Goal: Task Accomplishment & Management: Complete application form

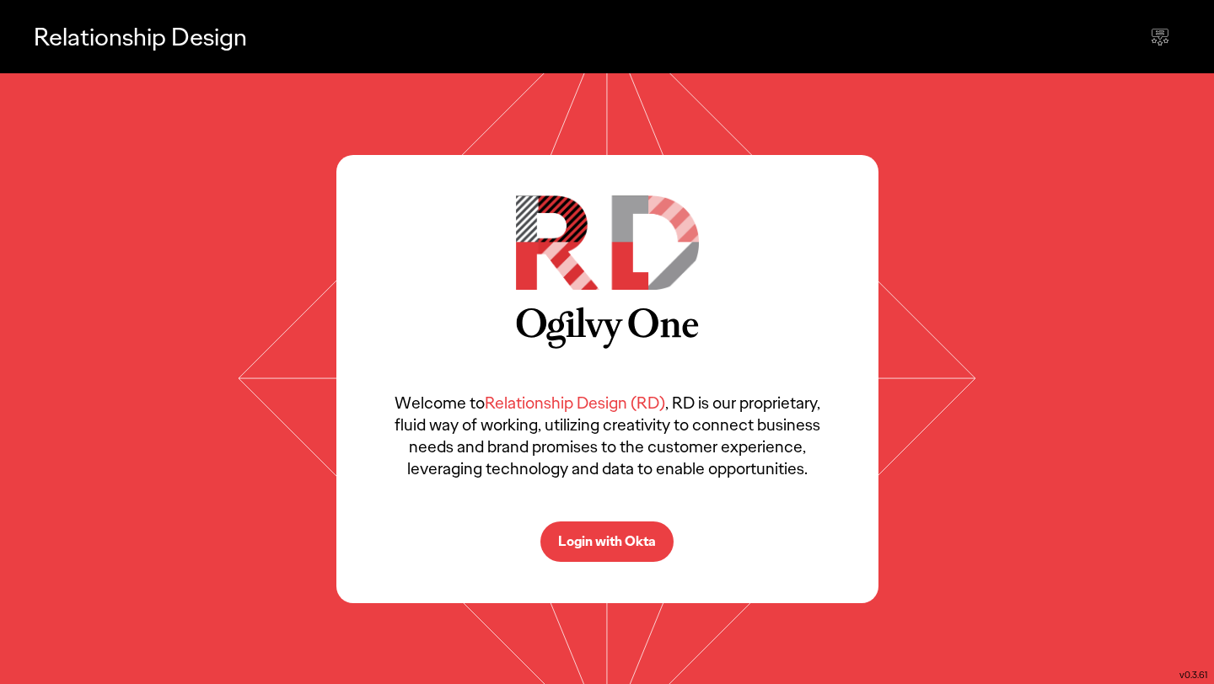
click at [627, 532] on button "Login with Okta" at bounding box center [606, 542] width 133 height 40
click at [614, 535] on p "Login with Okta" at bounding box center [607, 541] width 98 height 13
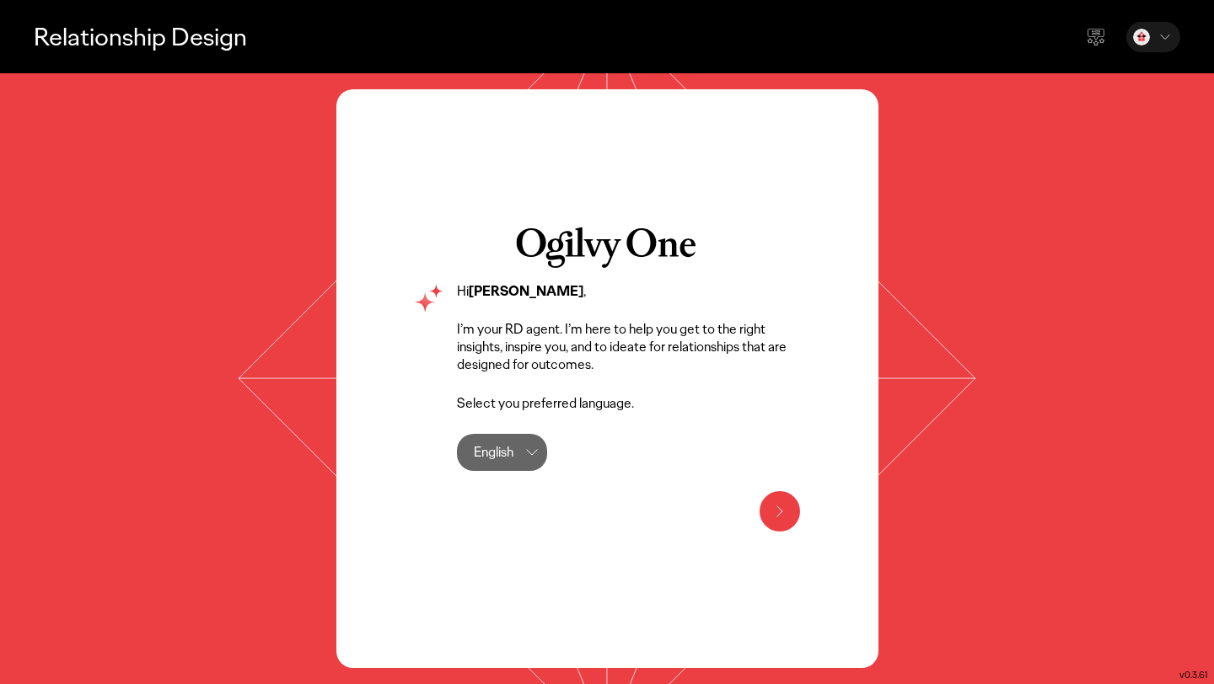
click at [780, 496] on button at bounding box center [779, 511] width 40 height 40
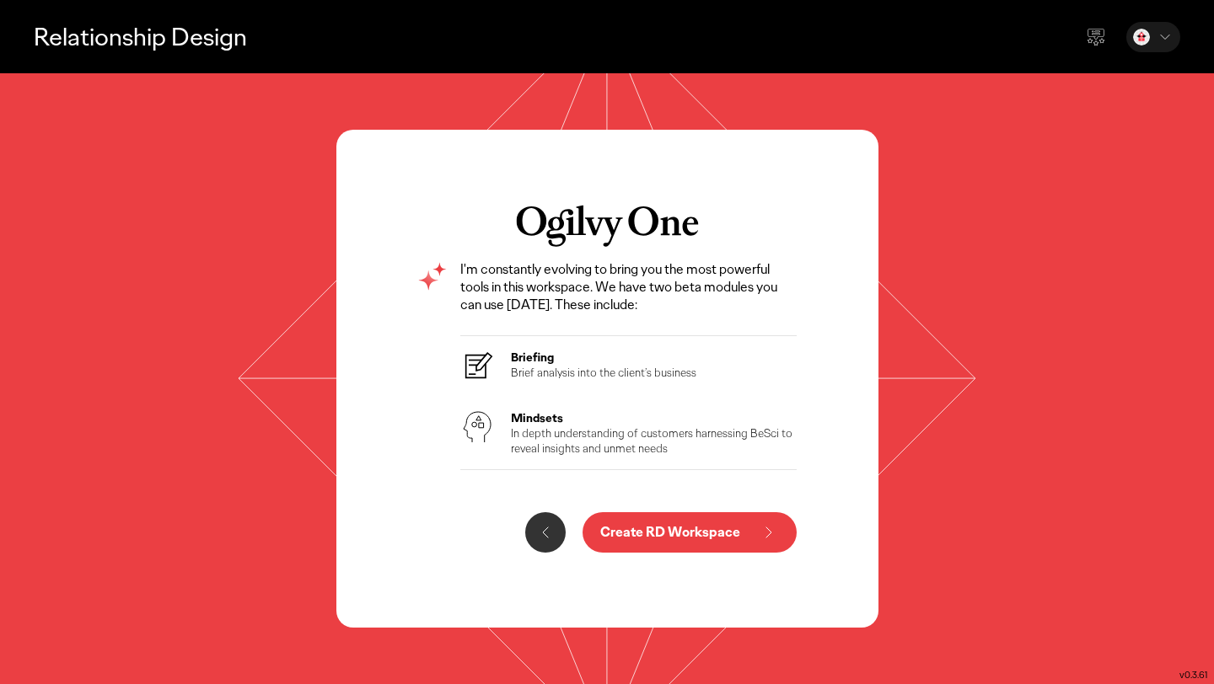
click at [667, 537] on p "Create RD Workspace" at bounding box center [670, 532] width 140 height 13
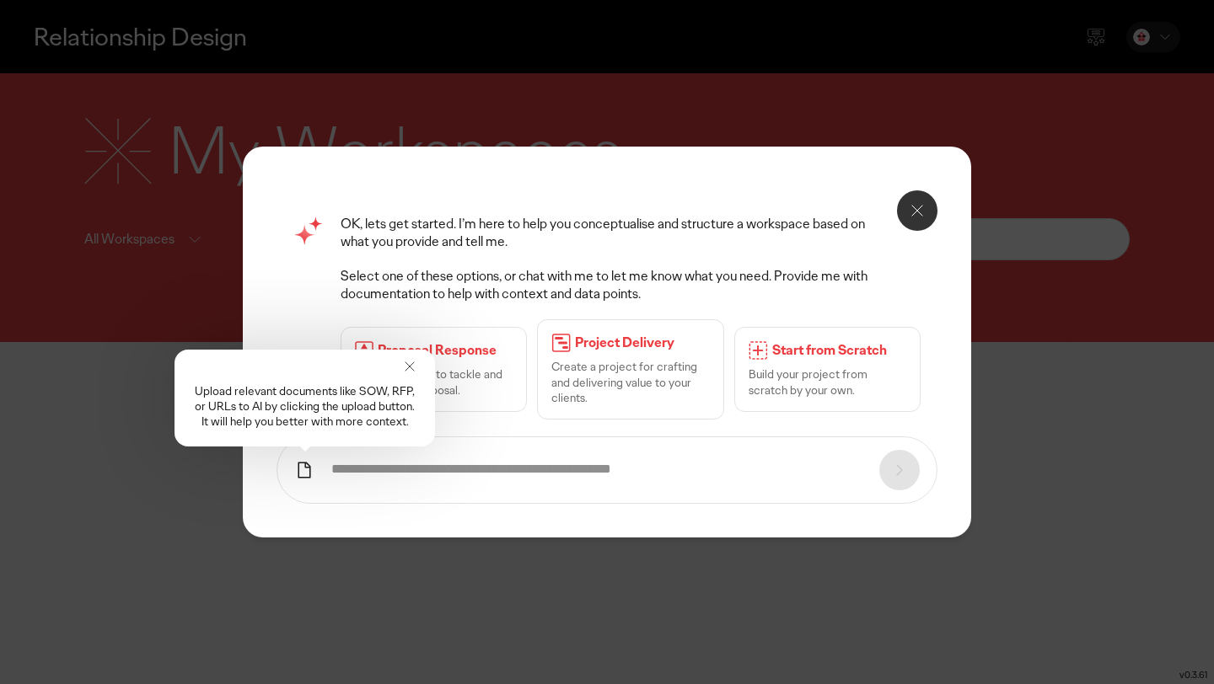
click at [926, 209] on icon at bounding box center [917, 211] width 20 height 20
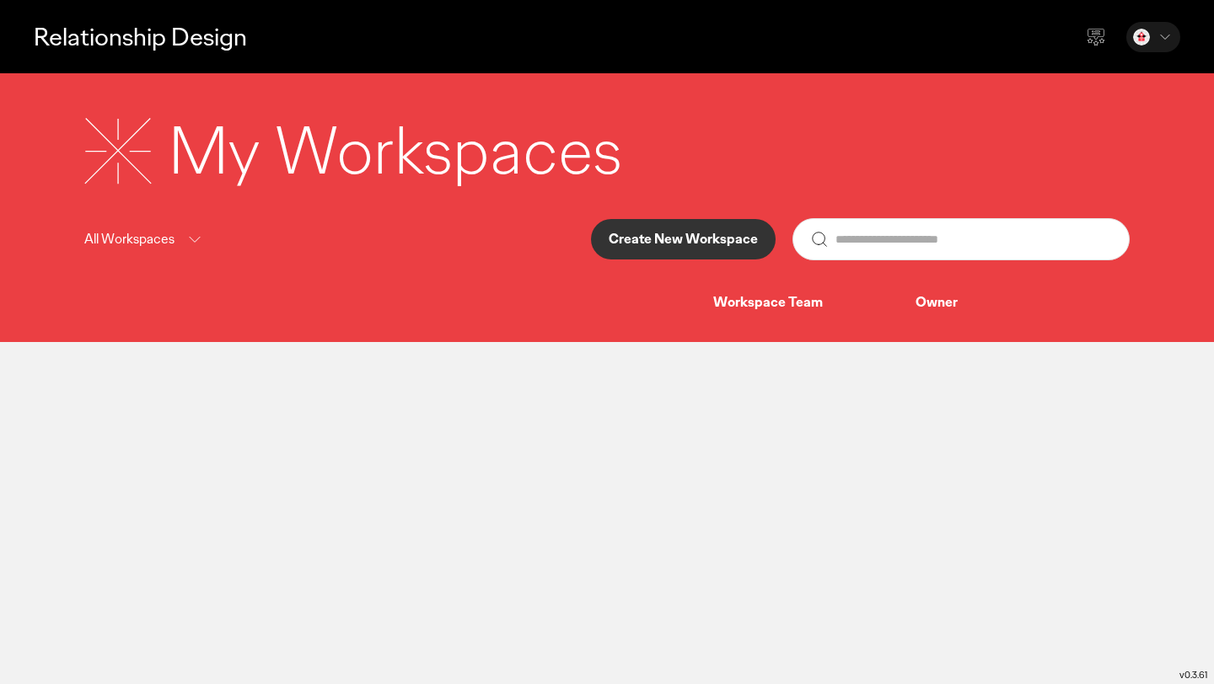
click at [1188, 28] on div "Relationship Design" at bounding box center [607, 36] width 1214 height 73
click at [1161, 32] on icon at bounding box center [1164, 37] width 17 height 17
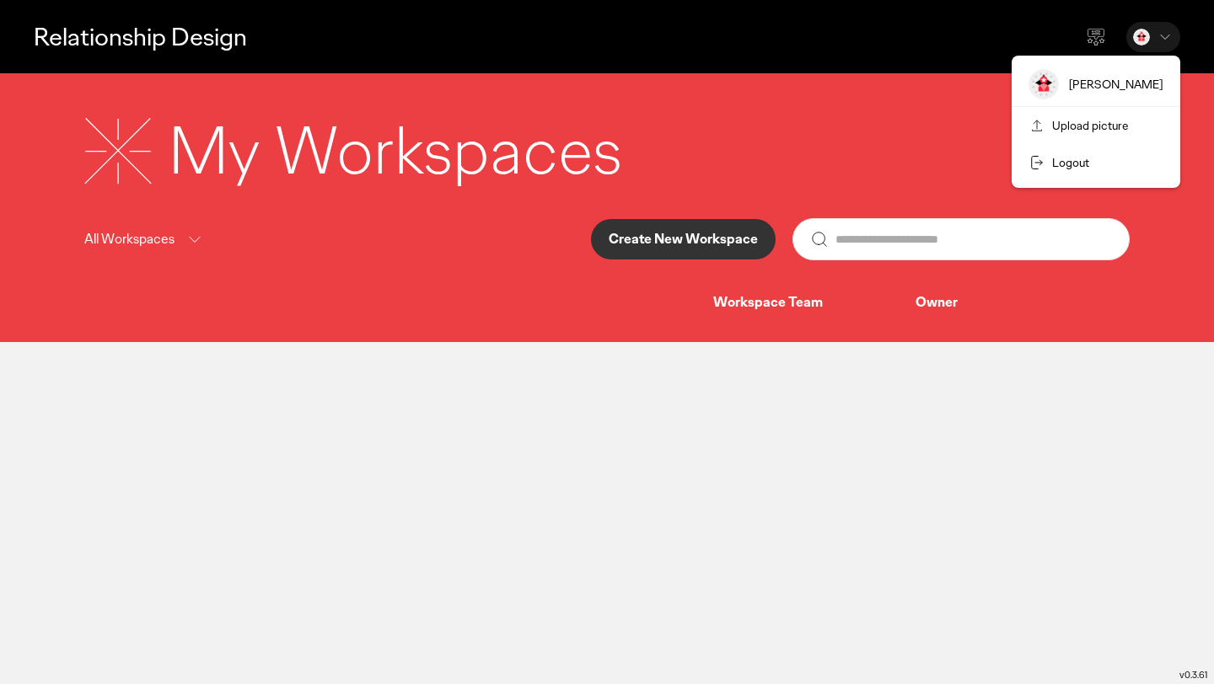
click at [1161, 32] on icon at bounding box center [1164, 37] width 17 height 17
click at [1101, 34] on icon at bounding box center [1096, 37] width 20 height 20
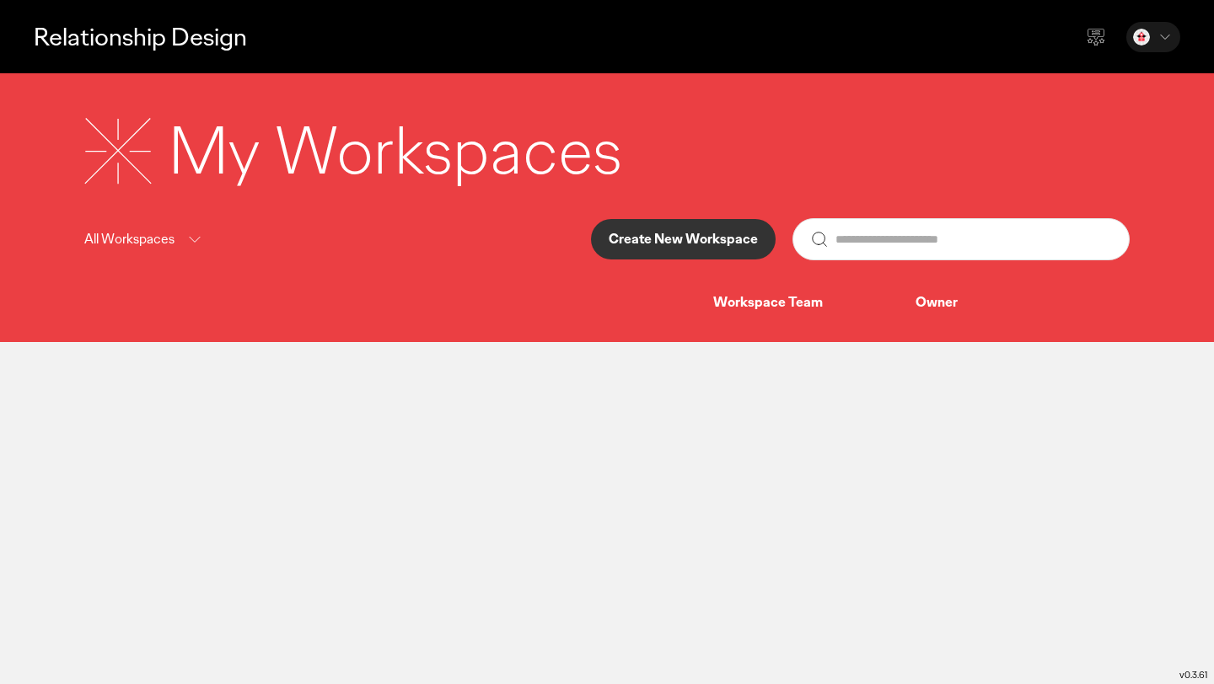
click at [811, 458] on main "Relationship Design My Workspaces All Workspaces Create New Workspace Workspace…" at bounding box center [607, 342] width 1214 height 684
click at [1160, 38] on icon at bounding box center [1164, 37] width 17 height 17
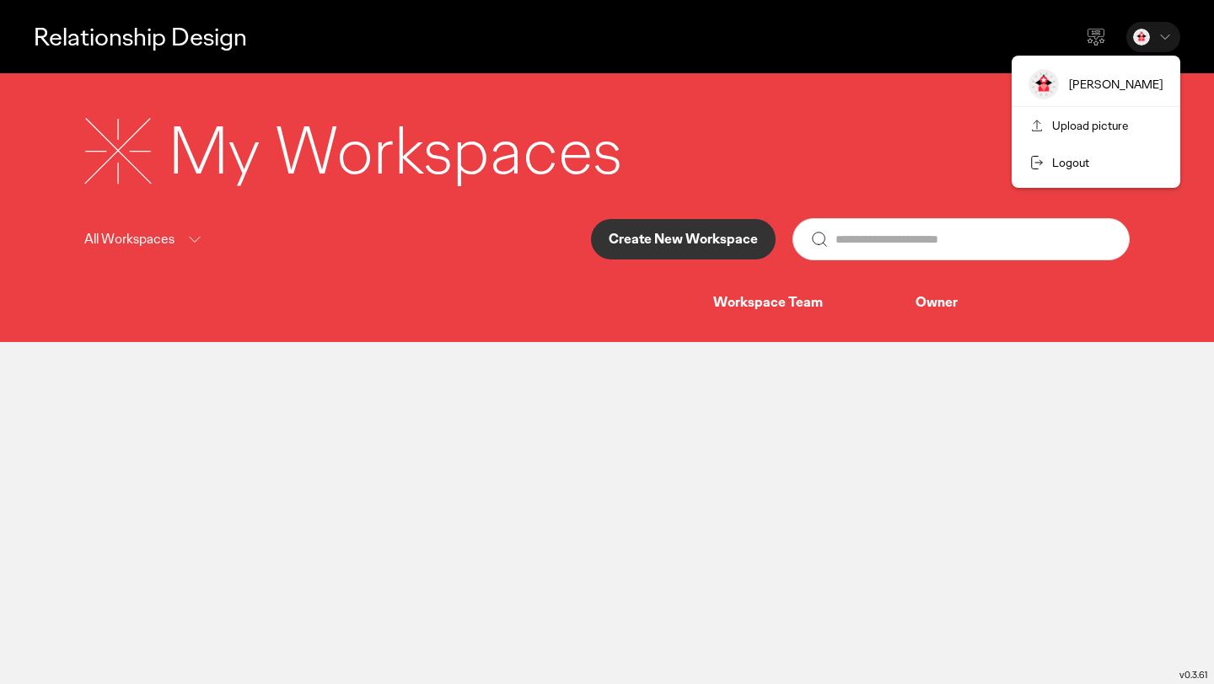
click at [1163, 36] on icon at bounding box center [1164, 37] width 17 height 17
click at [762, 228] on button "Create New Workspace" at bounding box center [683, 239] width 185 height 40
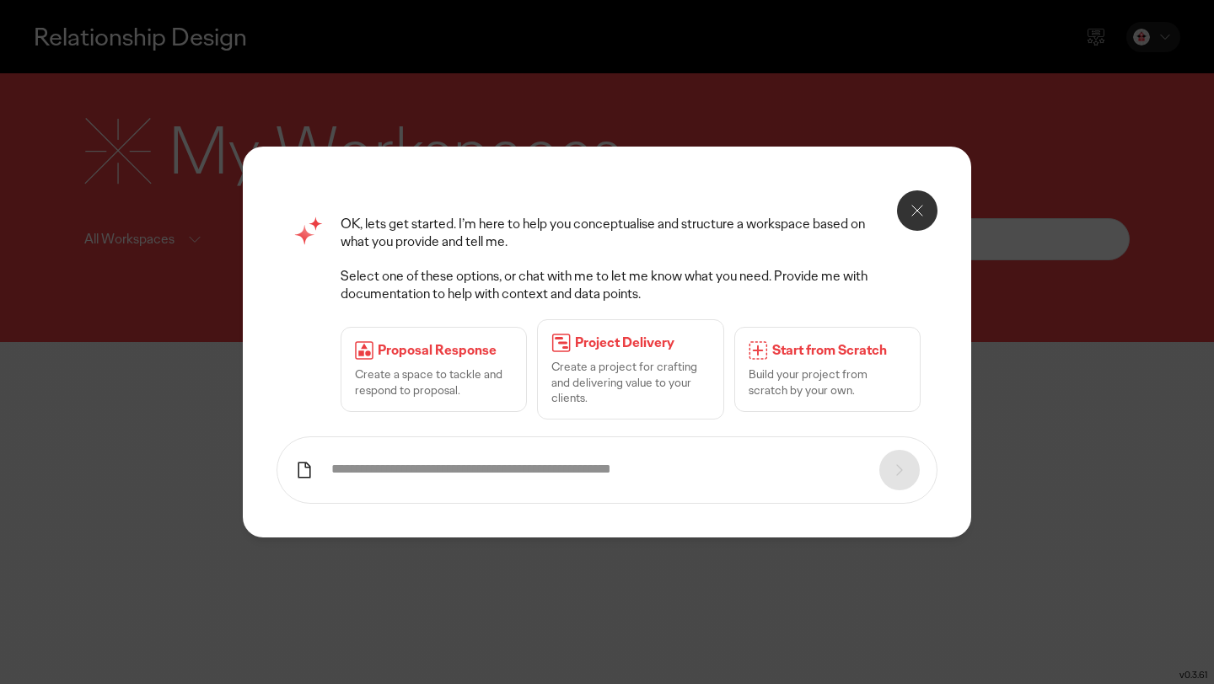
click at [922, 212] on icon at bounding box center [917, 211] width 20 height 20
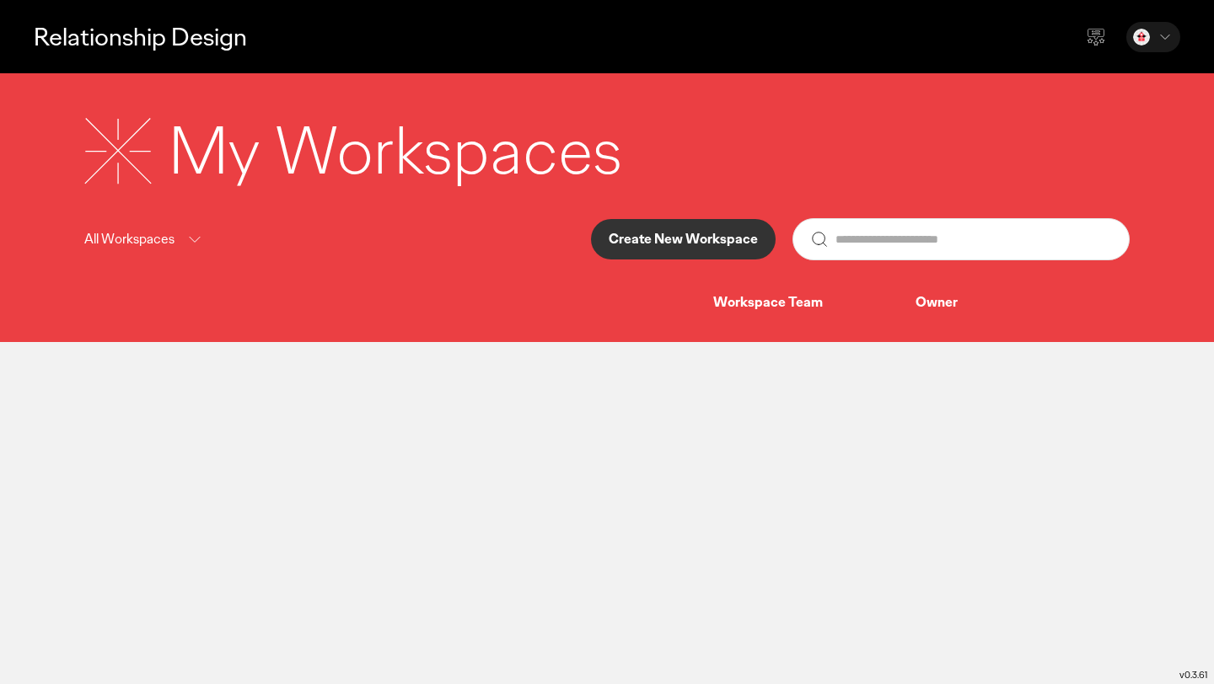
click at [949, 186] on div "My Workspaces" at bounding box center [606, 151] width 1045 height 88
click at [700, 250] on button "Create New Workspace" at bounding box center [683, 239] width 185 height 40
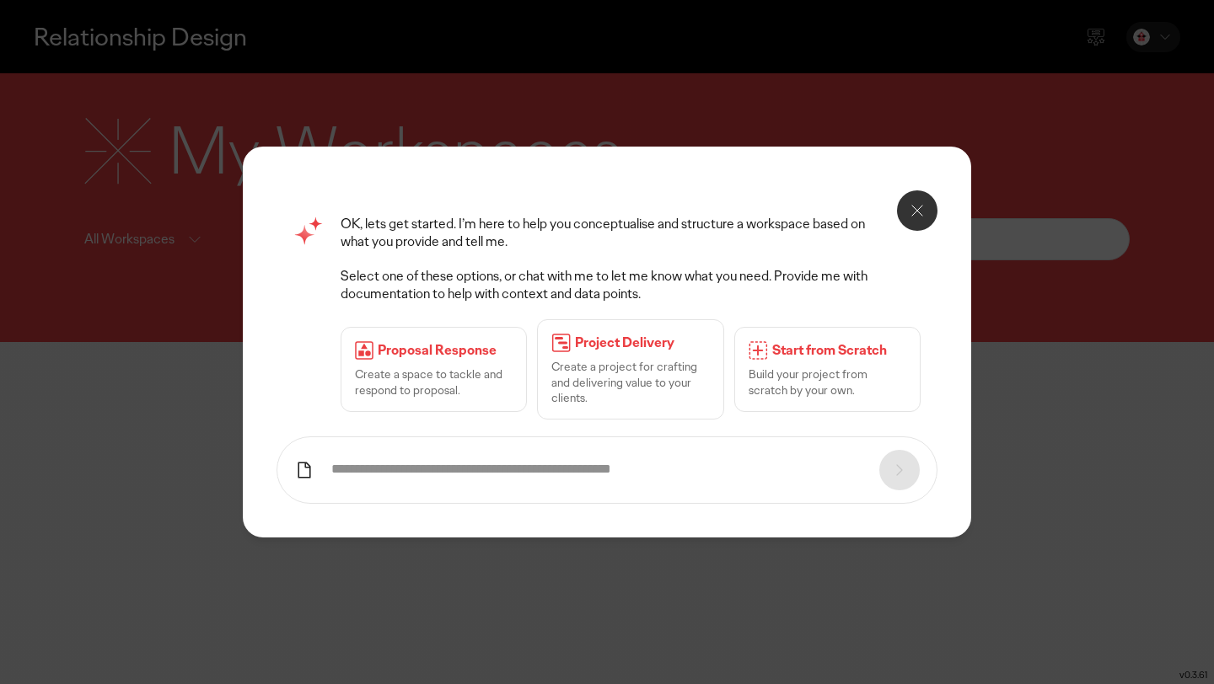
click at [577, 472] on input "text" at bounding box center [596, 470] width 531 height 18
click at [1065, 389] on div "OK, lets get started. I’m here to help you conceptualise and structure a worksp…" at bounding box center [607, 342] width 1214 height 684
click at [930, 206] on button at bounding box center [917, 210] width 40 height 40
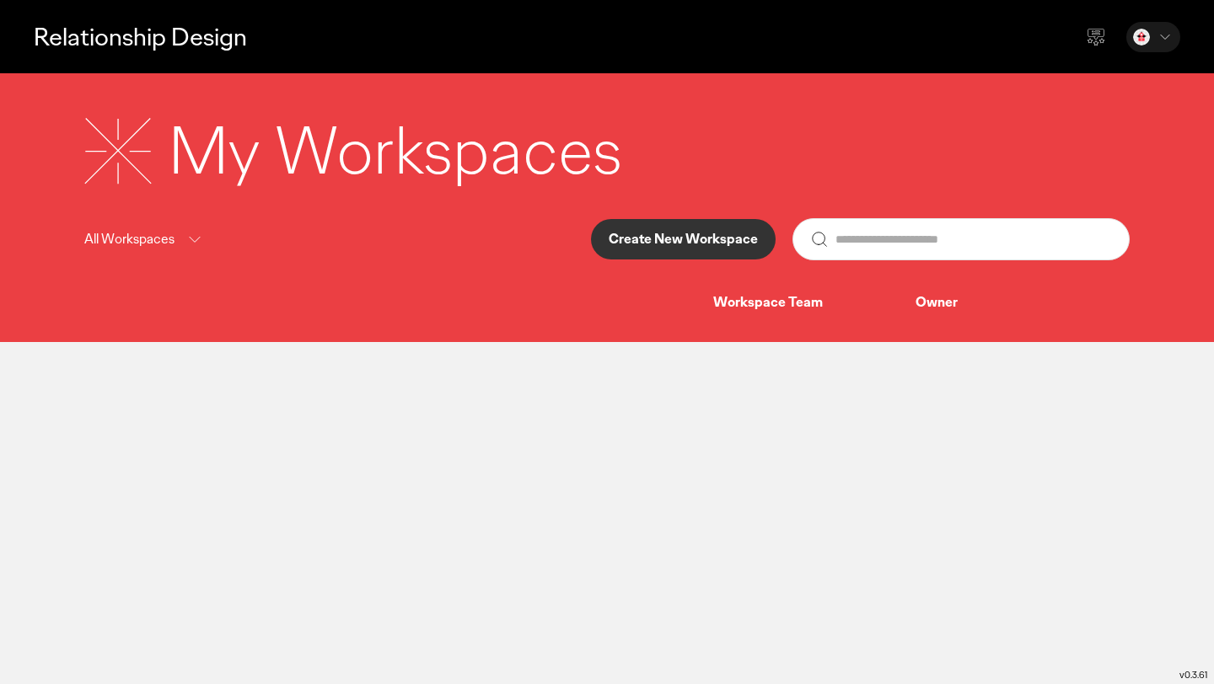
click at [800, 301] on div "Workspace Team" at bounding box center [814, 303] width 202 height 18
click at [185, 232] on icon at bounding box center [195, 239] width 20 height 21
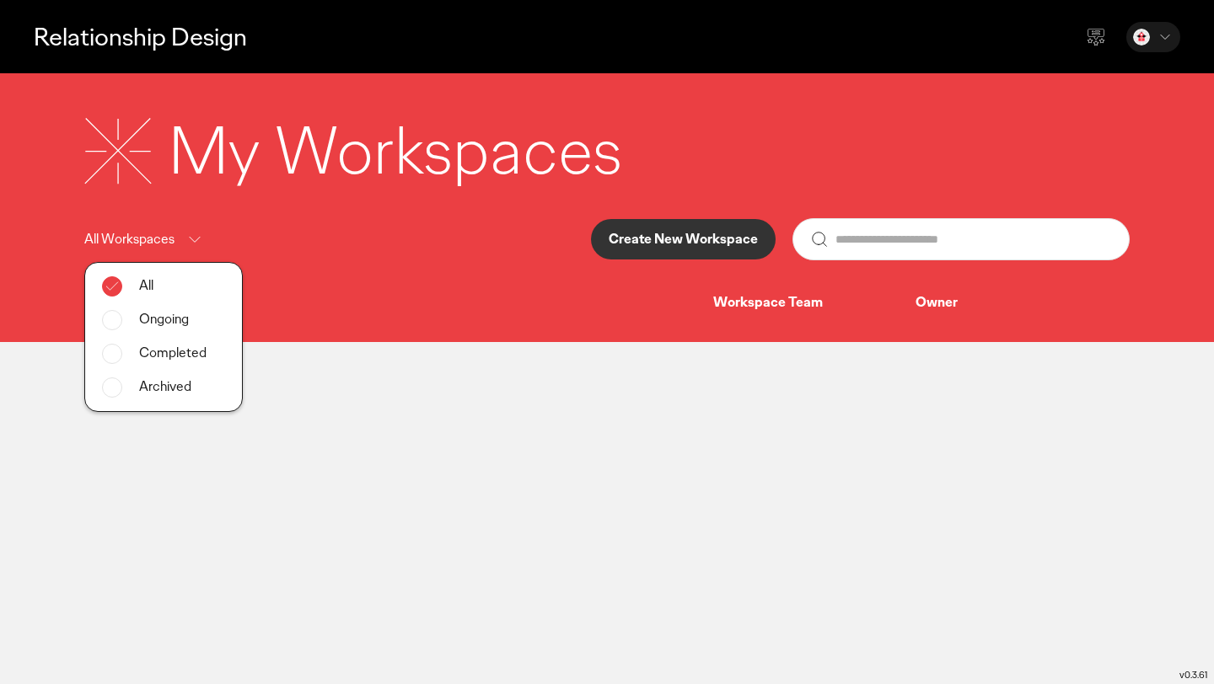
click at [445, 409] on main "Relationship Design My Workspaces All Workspaces All Ongoing Completed Archived…" at bounding box center [607, 342] width 1214 height 684
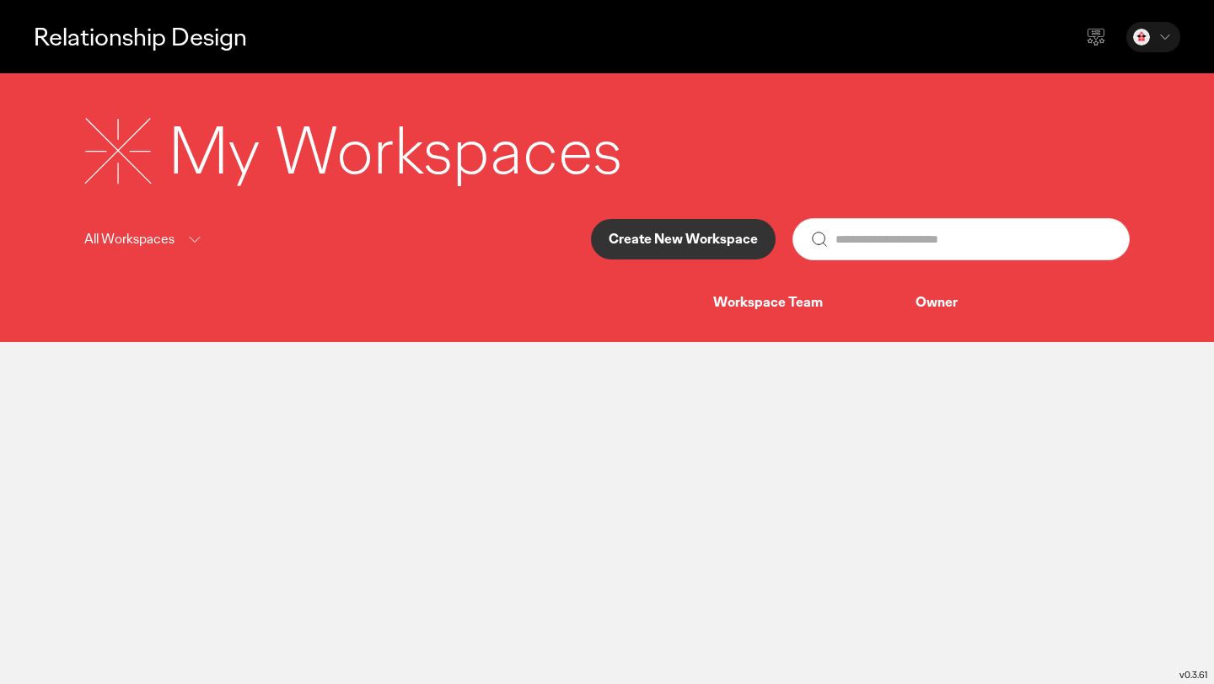
click at [702, 249] on button "Create New Workspace" at bounding box center [683, 239] width 185 height 40
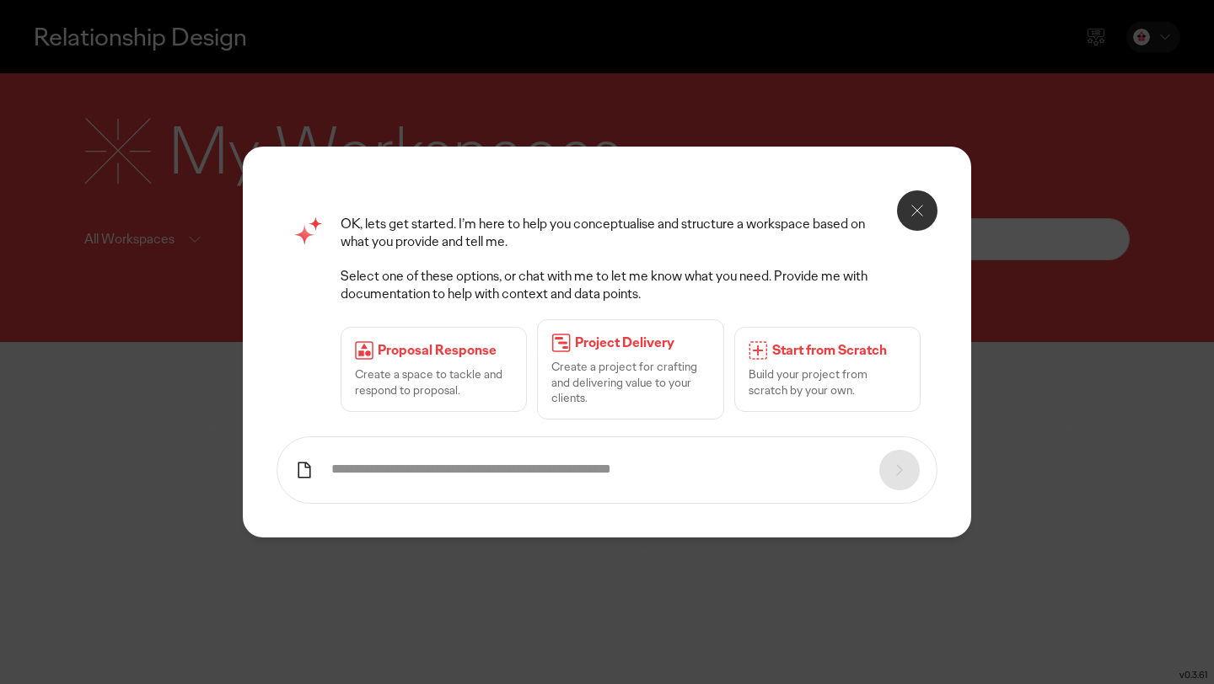
click at [912, 217] on icon at bounding box center [917, 211] width 20 height 20
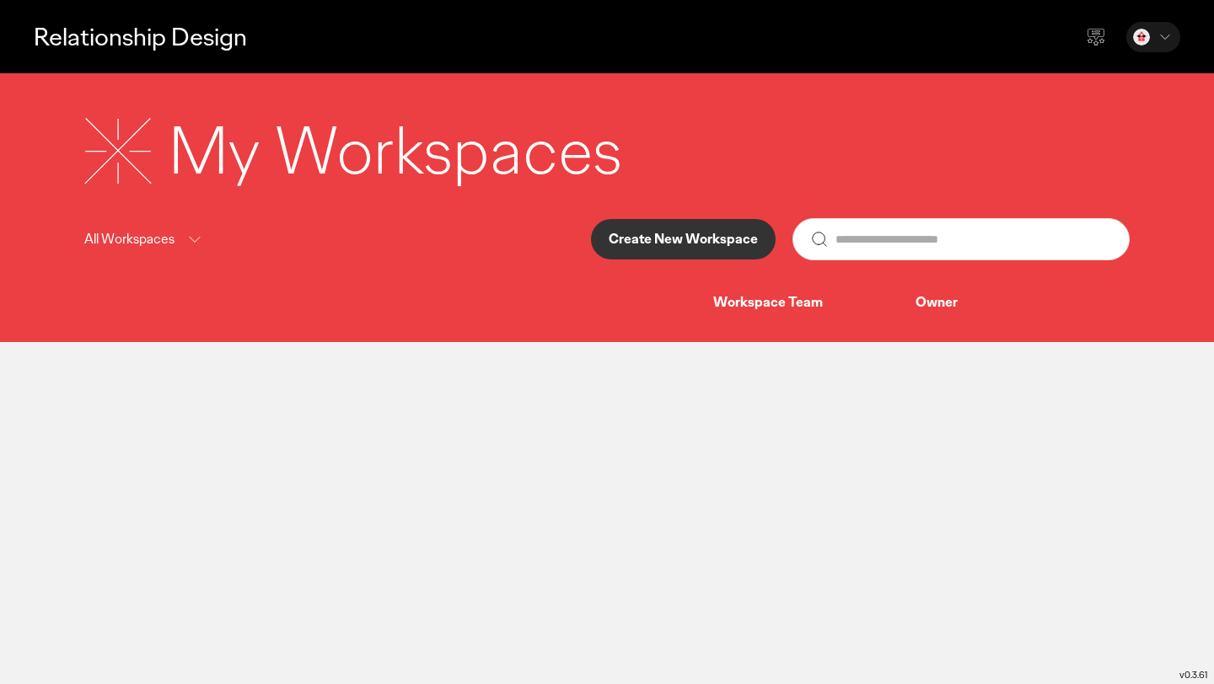
click at [756, 235] on p "Create New Workspace" at bounding box center [683, 239] width 149 height 13
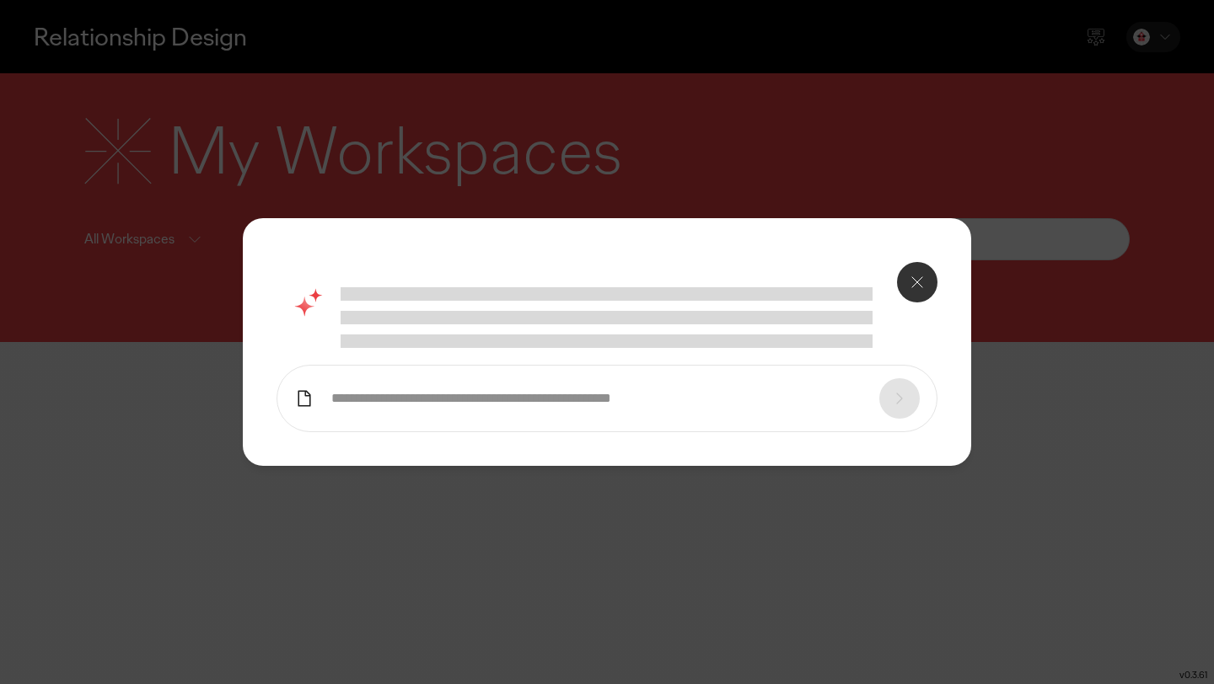
click at [542, 405] on input "text" at bounding box center [596, 399] width 531 height 18
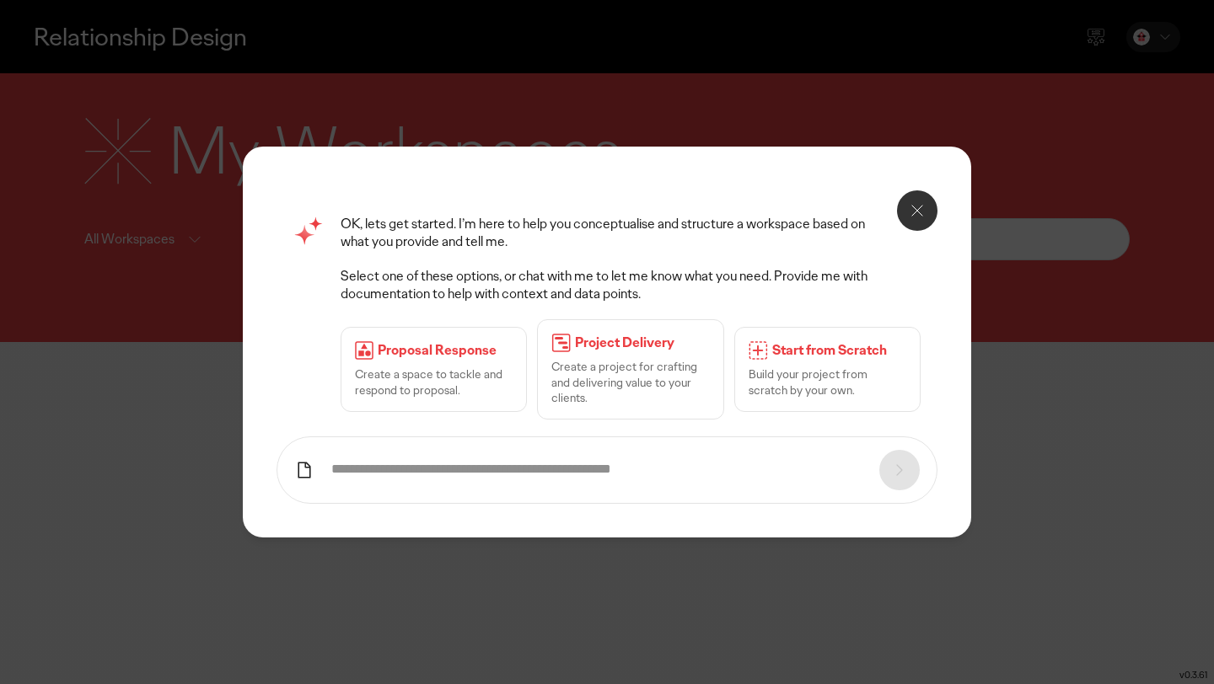
click at [763, 341] on div "Start from Scratch Build your project from scratch by your own." at bounding box center [827, 369] width 186 height 84
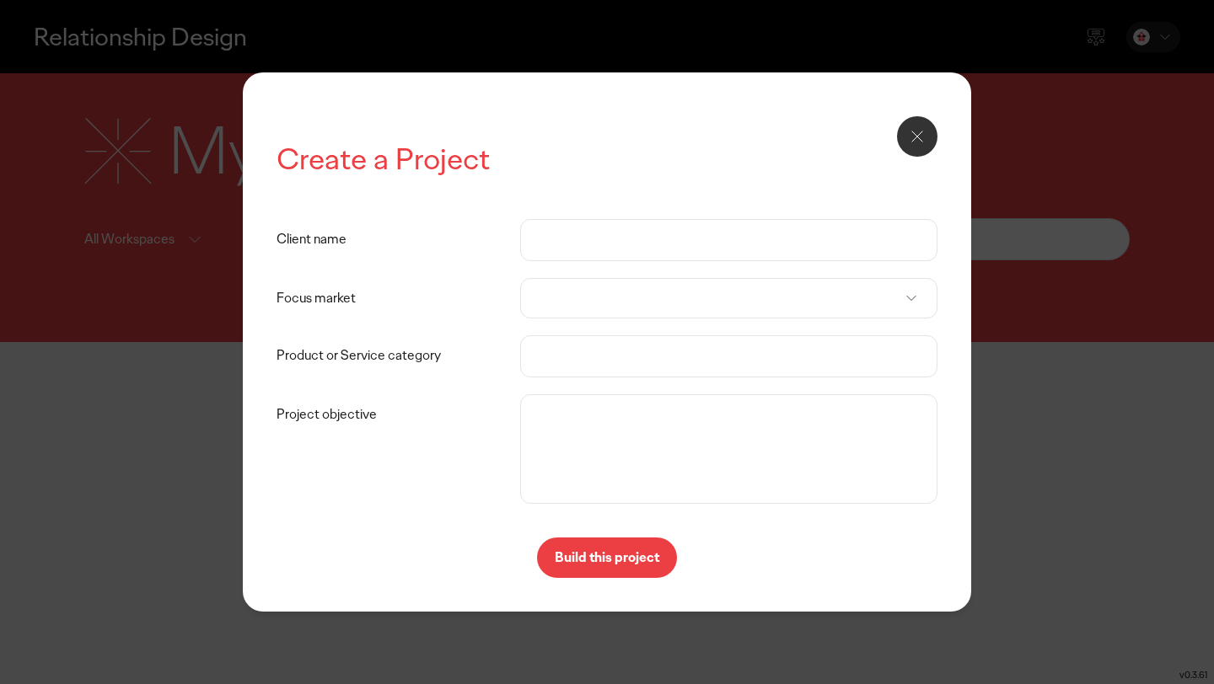
click at [637, 247] on input "Client name" at bounding box center [729, 240] width 382 height 40
type input "**********"
click at [656, 290] on div at bounding box center [728, 298] width 417 height 40
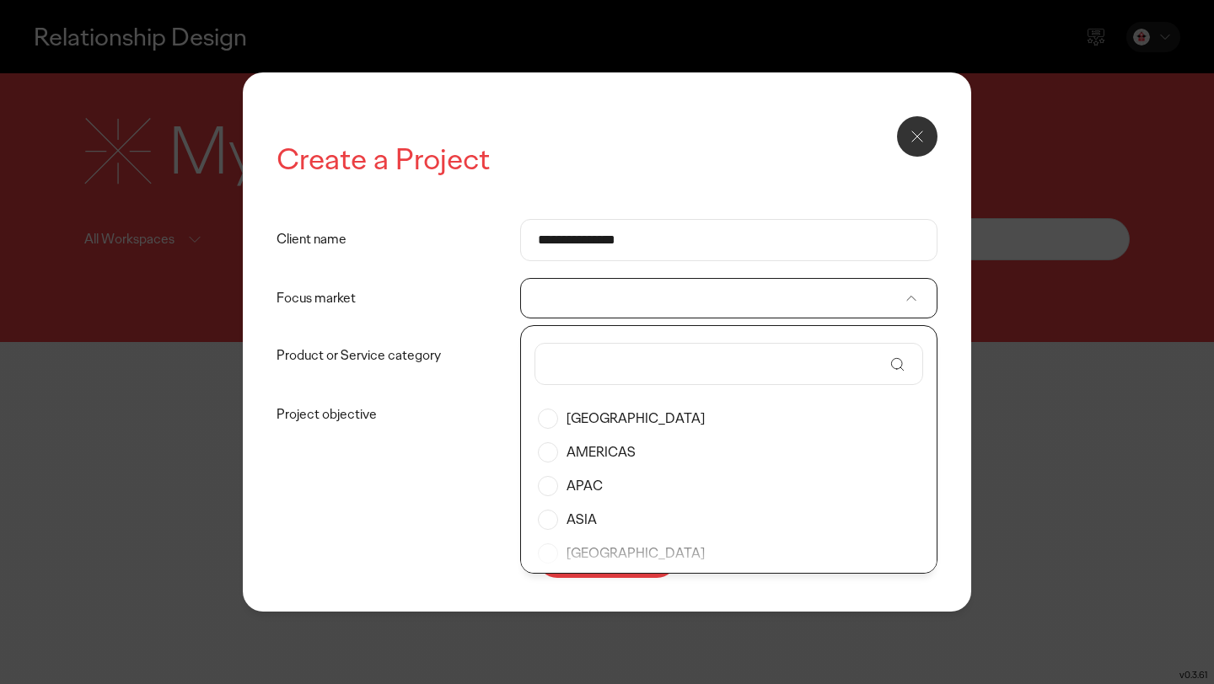
click at [636, 367] on input "text" at bounding box center [717, 364] width 330 height 40
type input "***"
click at [606, 420] on label "[GEOGRAPHIC_DATA]" at bounding box center [729, 419] width 382 height 34
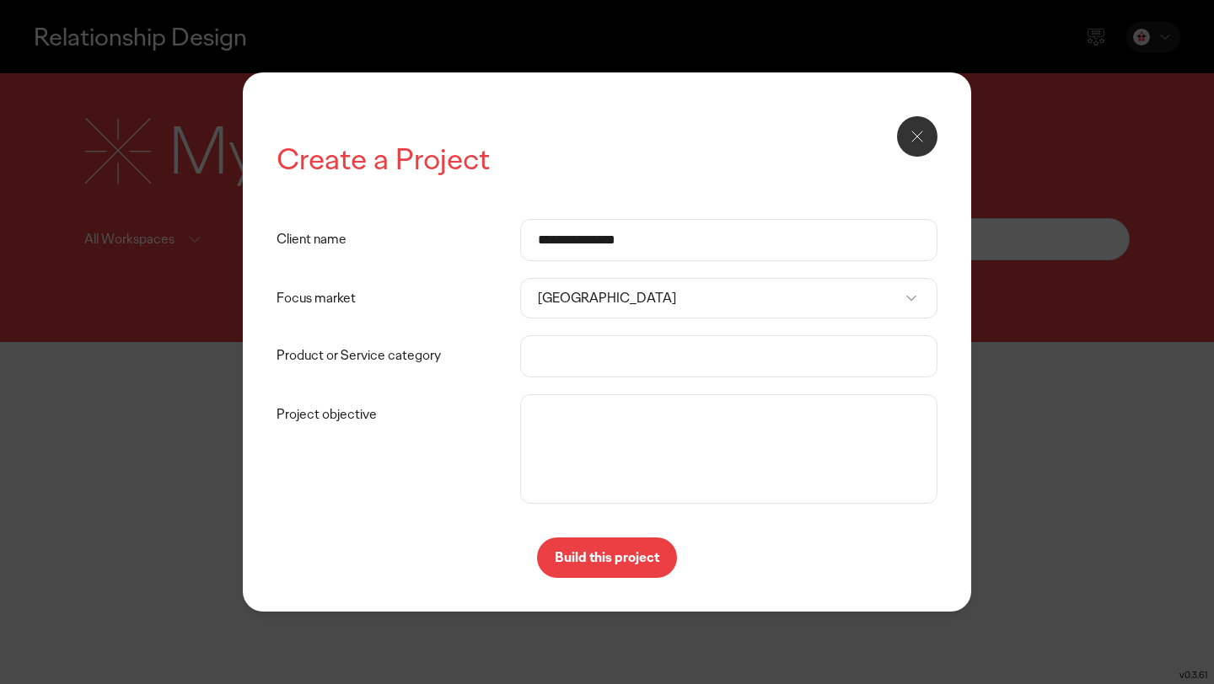
click at [573, 369] on input "Product or Service category" at bounding box center [729, 356] width 382 height 40
type input "**********"
click at [589, 432] on textarea "Project objective" at bounding box center [728, 449] width 409 height 101
type textarea "*"
type textarea "**********"
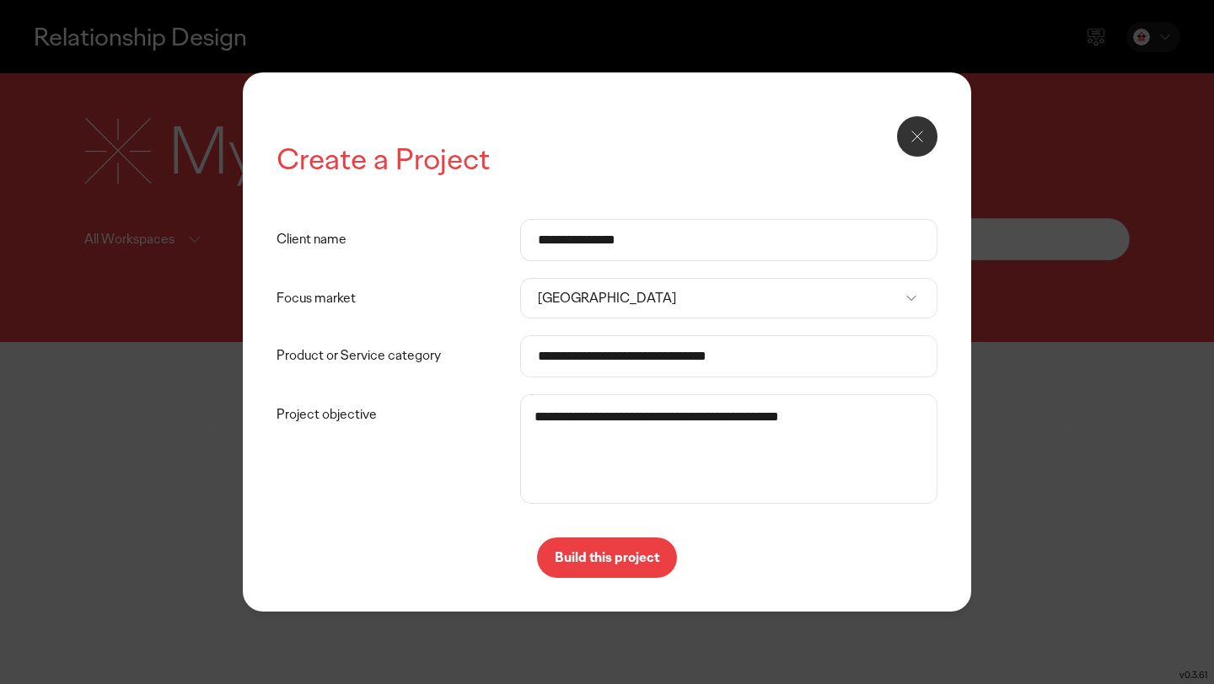
click at [597, 582] on div "**********" at bounding box center [607, 342] width 728 height 540
click at [597, 558] on p "Build this project" at bounding box center [607, 557] width 105 height 13
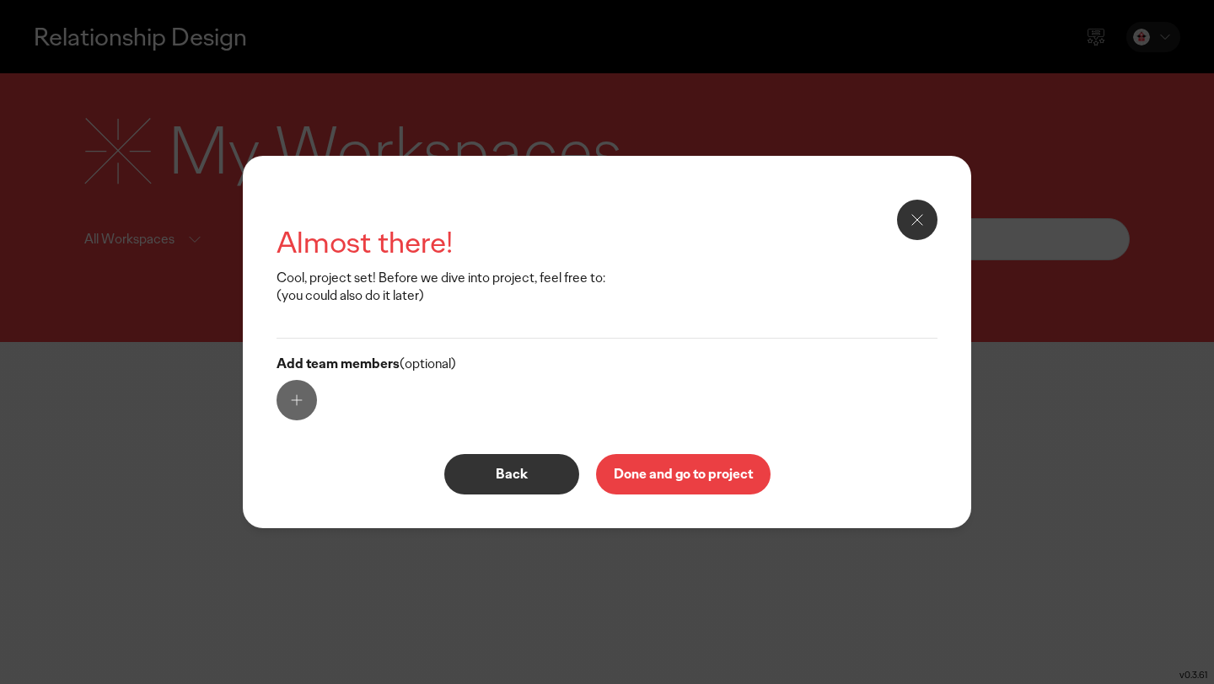
click at [317, 402] on div at bounding box center [606, 400] width 661 height 40
click at [308, 402] on button at bounding box center [296, 400] width 40 height 40
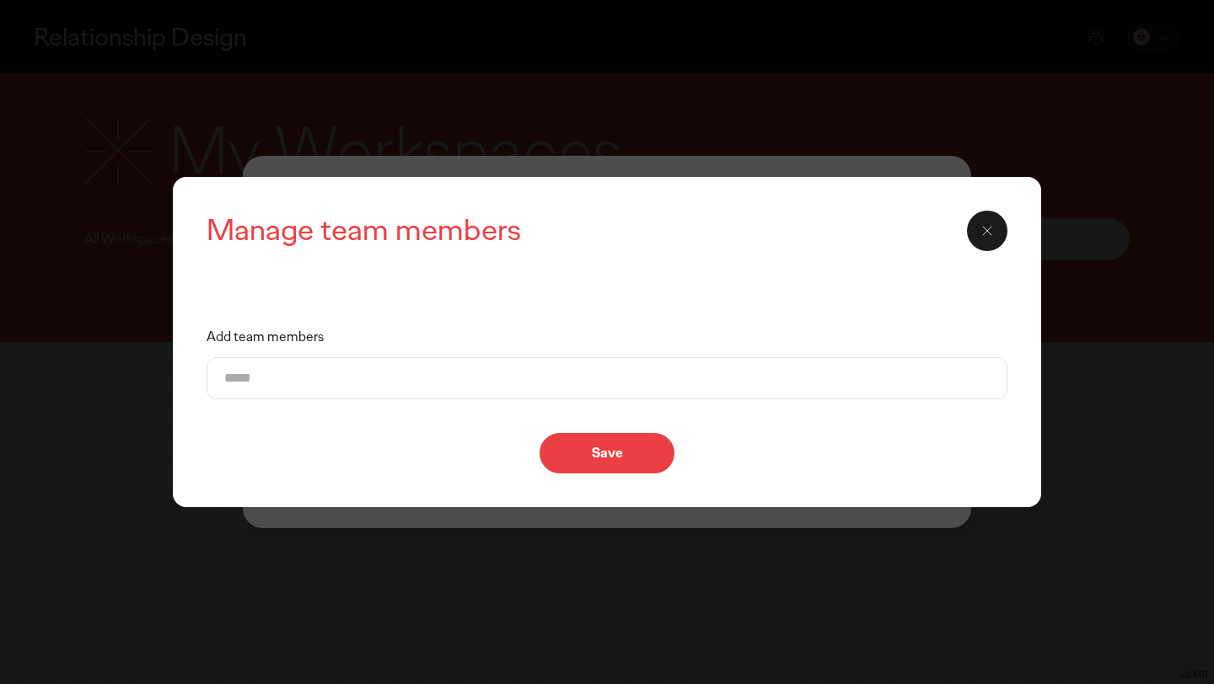
click at [351, 378] on input "Add team members" at bounding box center [606, 378] width 765 height 40
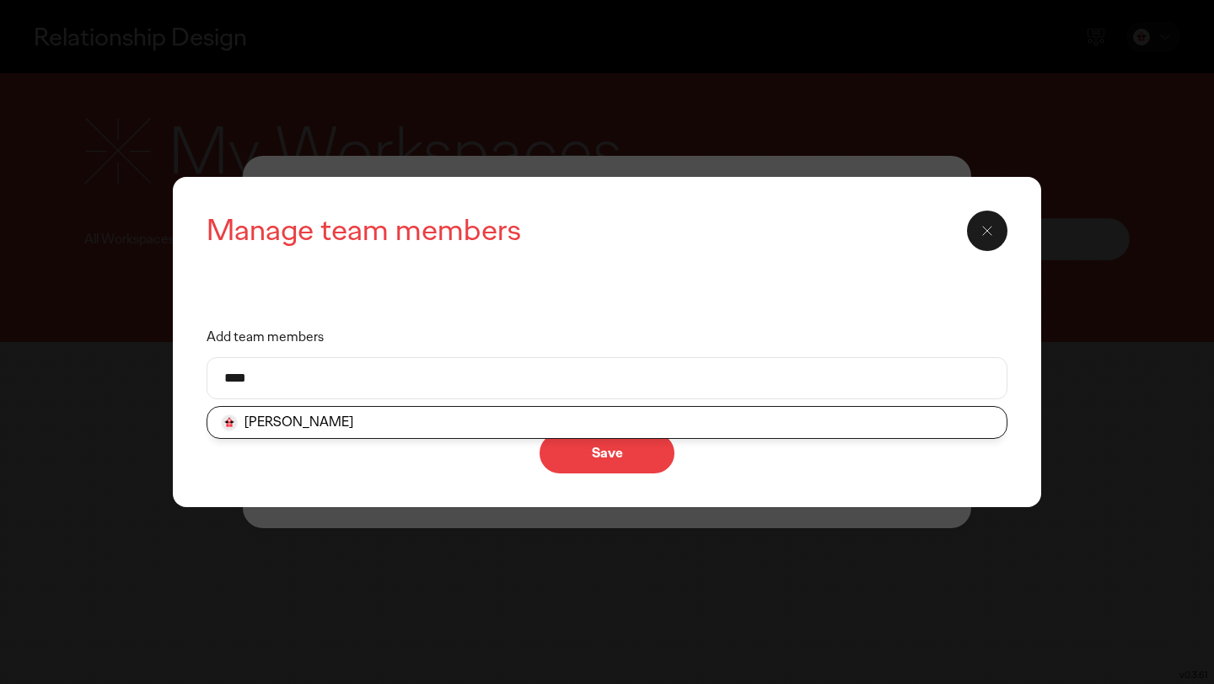
type input "****"
click at [307, 424] on li "[PERSON_NAME]" at bounding box center [606, 422] width 799 height 31
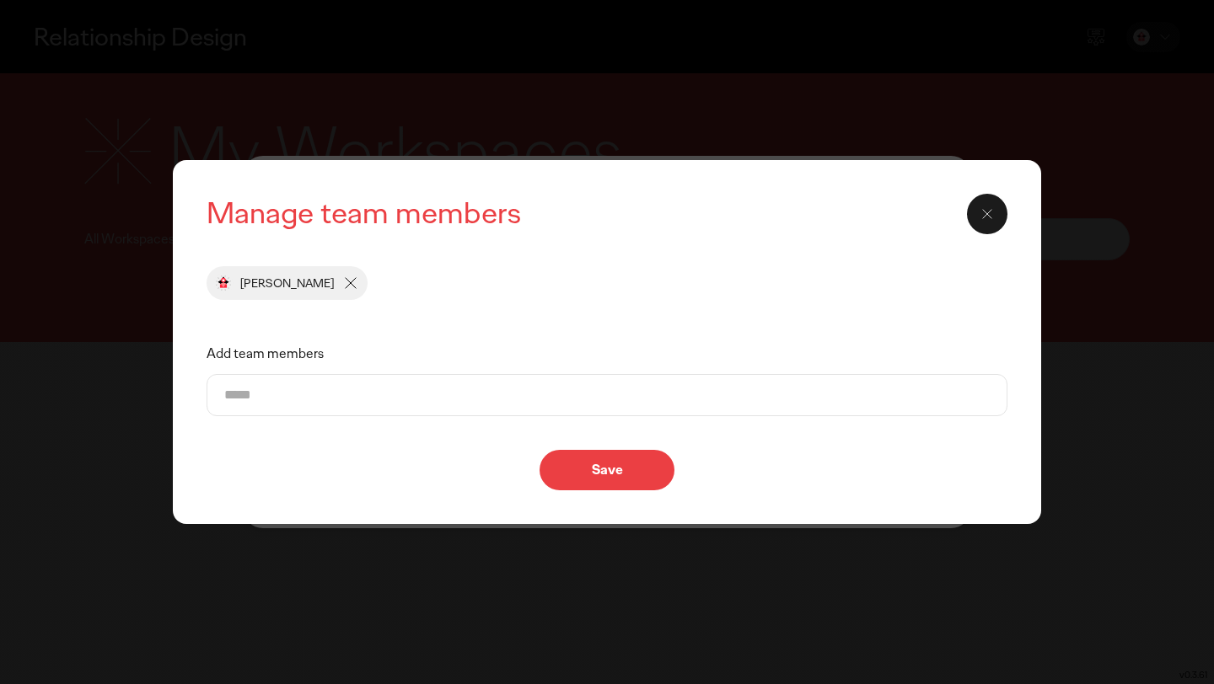
click at [600, 474] on p "Save" at bounding box center [606, 470] width 99 height 13
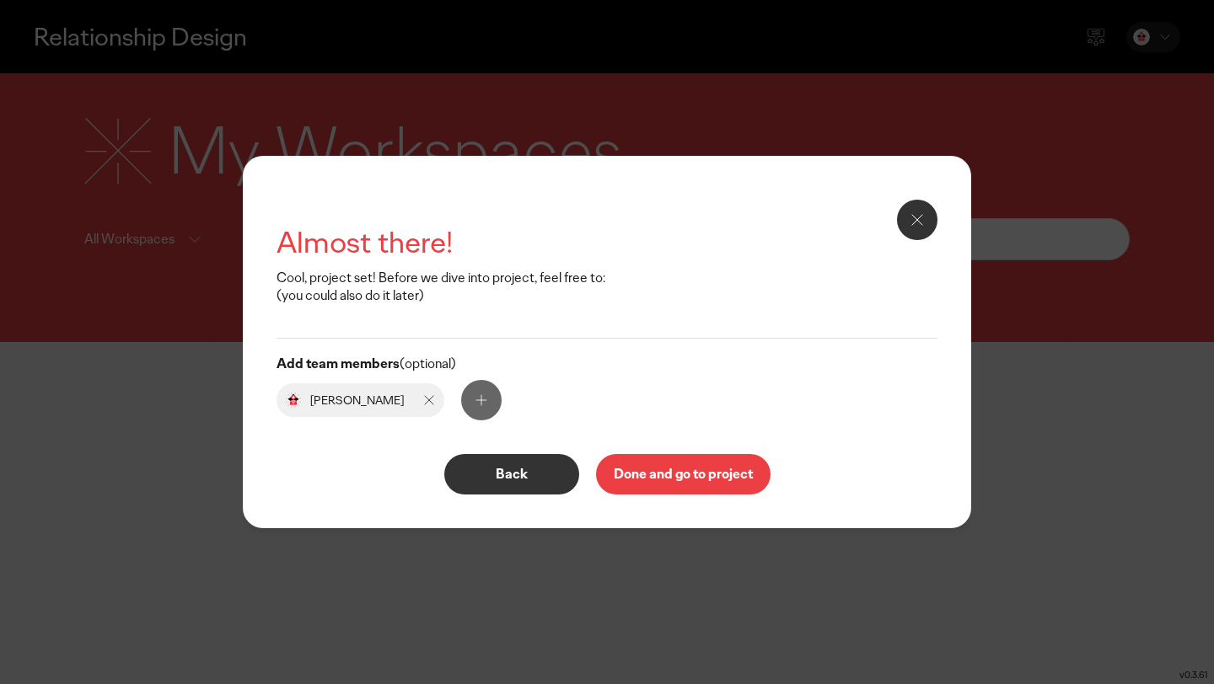
click at [518, 404] on div "[PERSON_NAME]" at bounding box center [606, 400] width 661 height 40
click at [461, 404] on button at bounding box center [481, 400] width 40 height 40
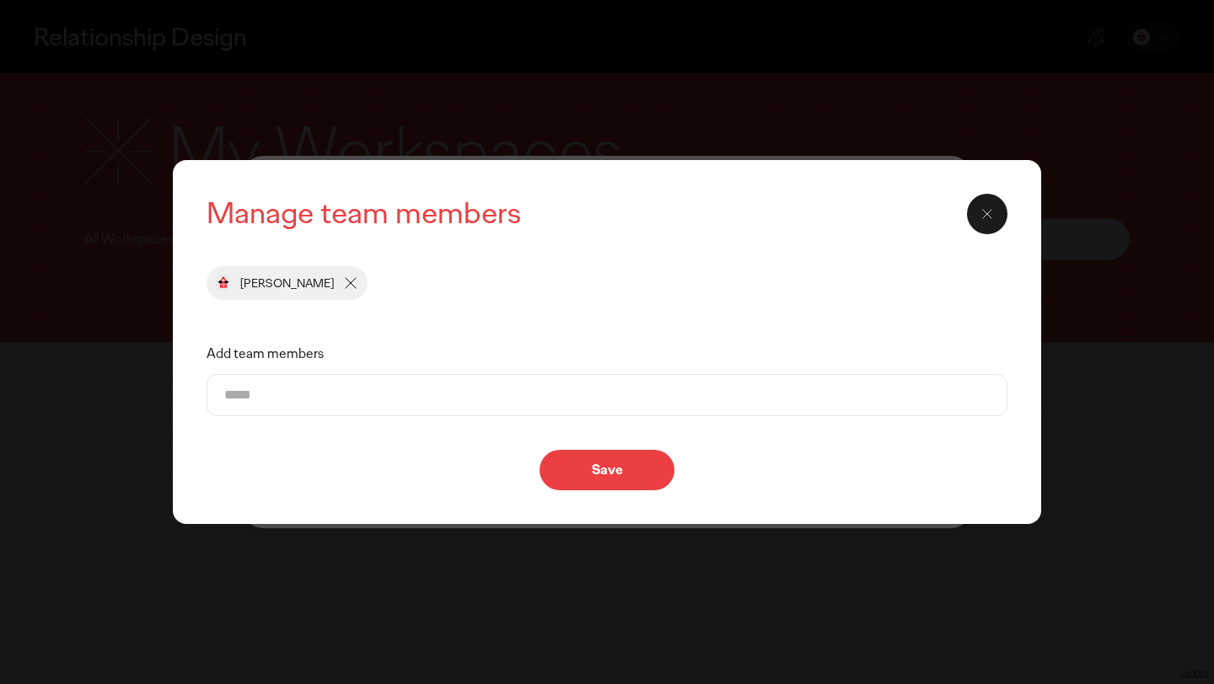
click at [496, 402] on input "Add team members" at bounding box center [606, 395] width 765 height 40
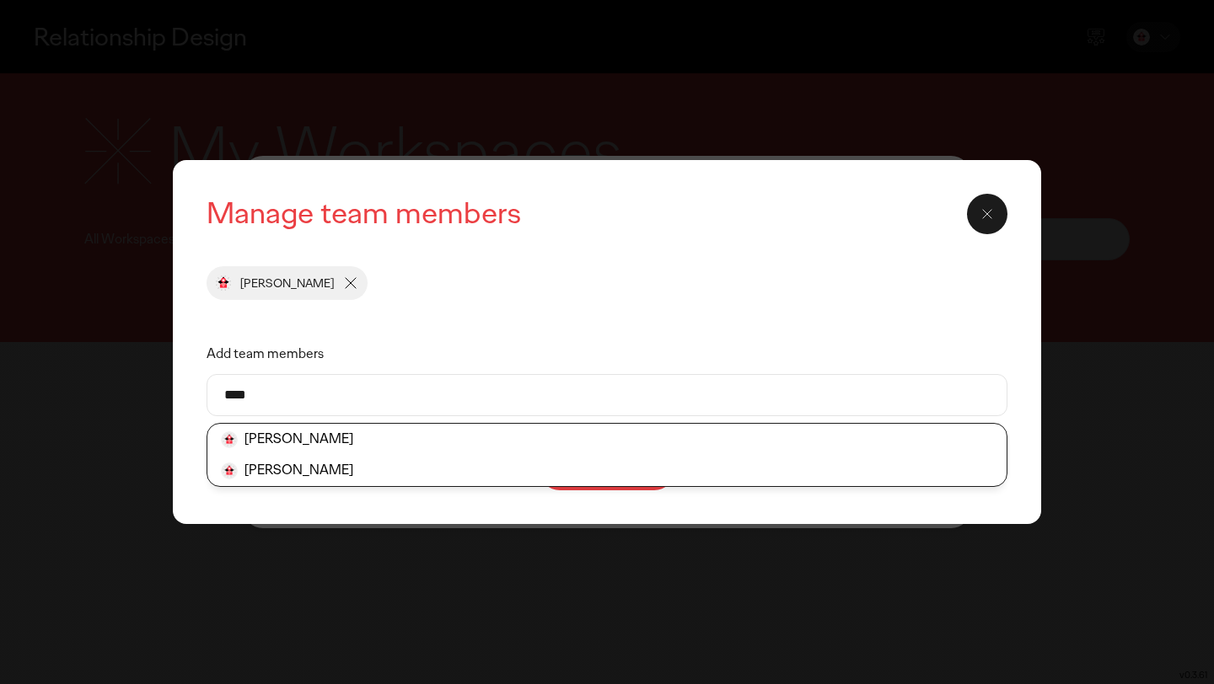
type input "****"
click at [410, 455] on li "[PERSON_NAME]" at bounding box center [606, 470] width 799 height 31
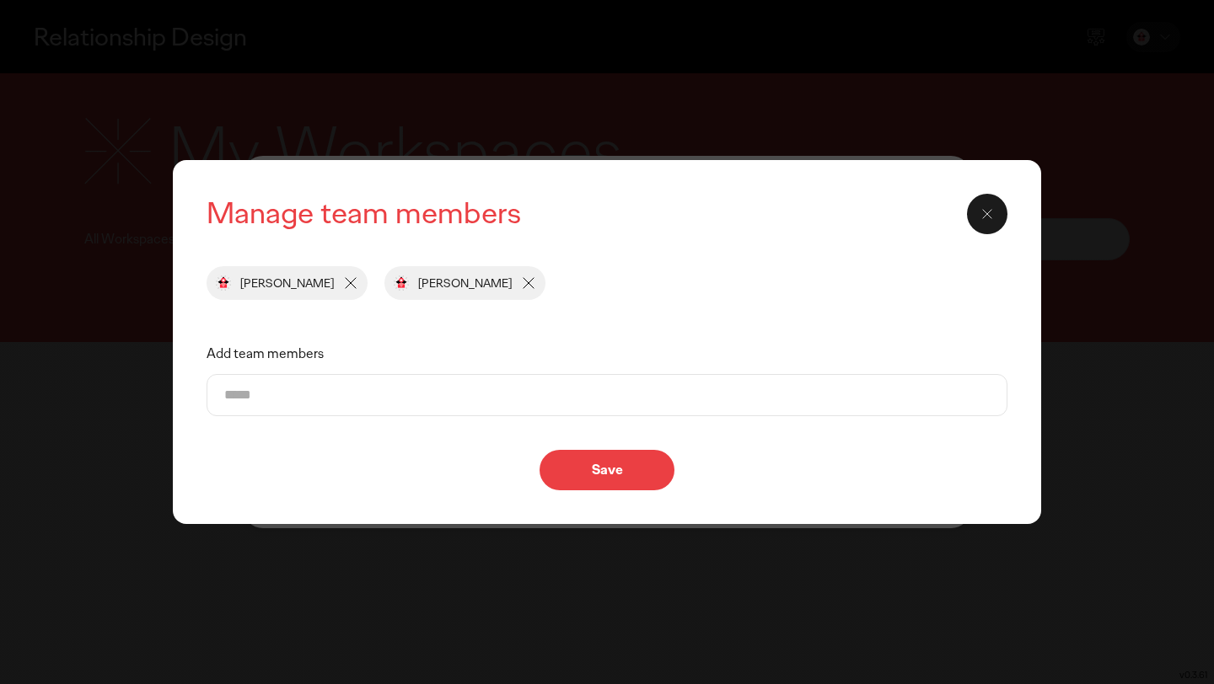
click at [450, 400] on input "Add team members" at bounding box center [606, 395] width 765 height 40
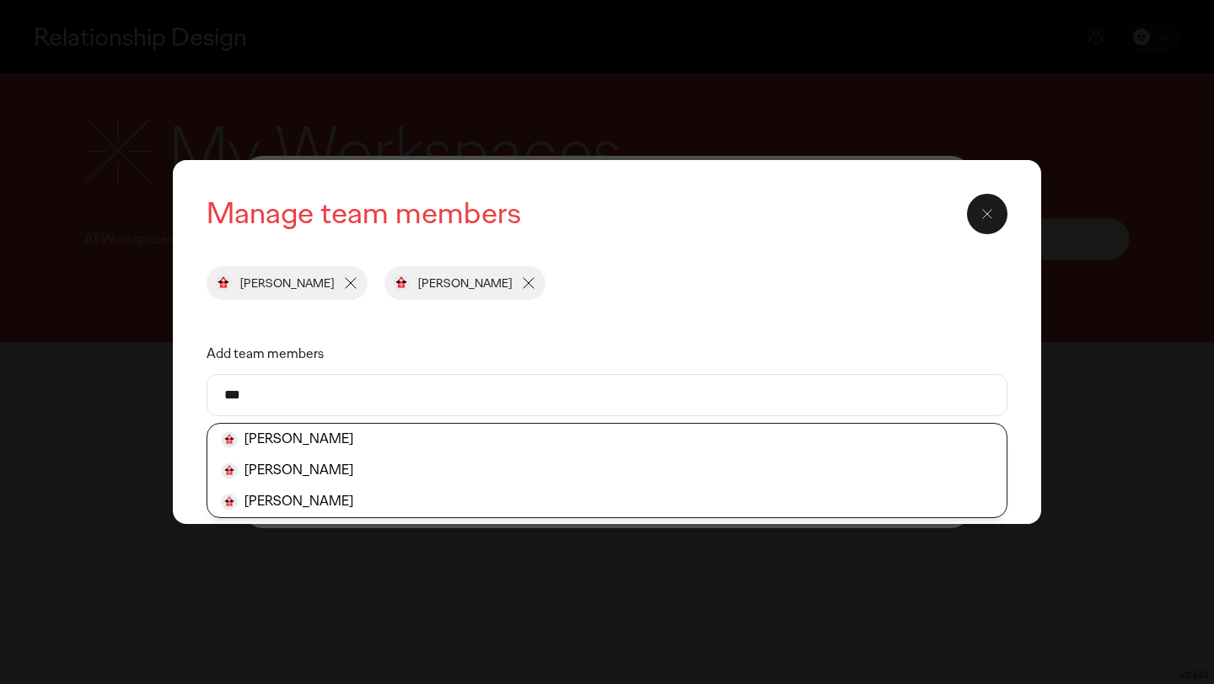
type input "***"
click at [375, 455] on li "[PERSON_NAME]" at bounding box center [606, 470] width 799 height 31
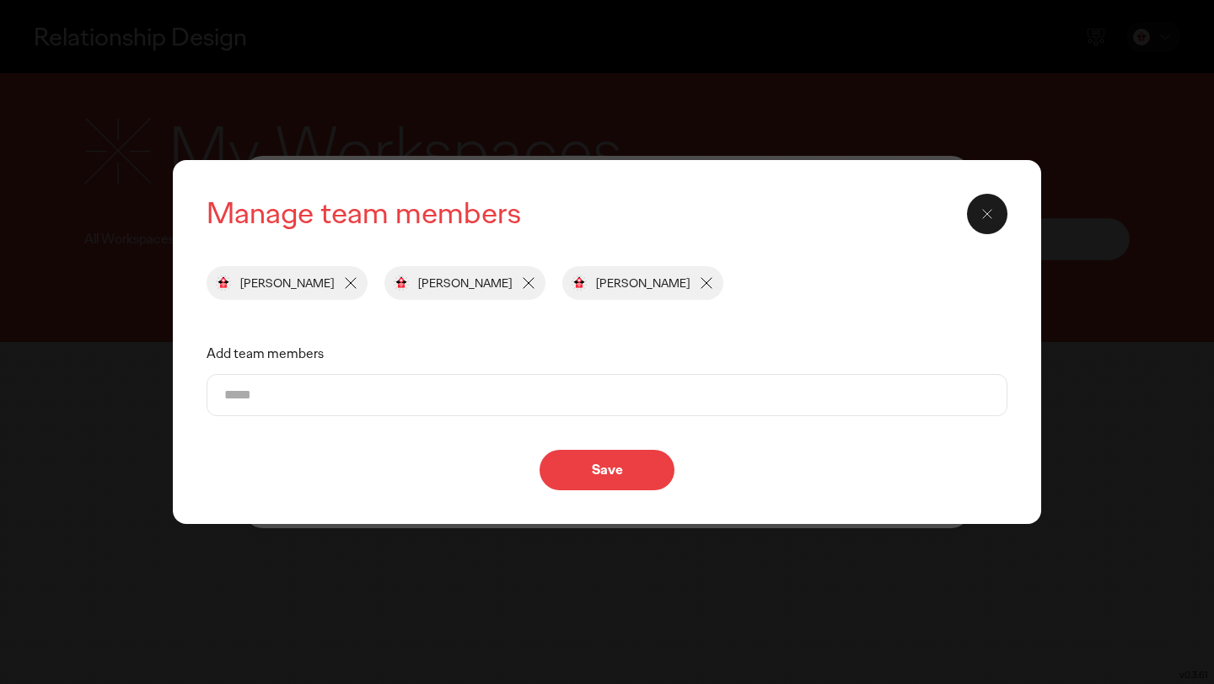
click at [598, 475] on p "Save" at bounding box center [606, 470] width 99 height 13
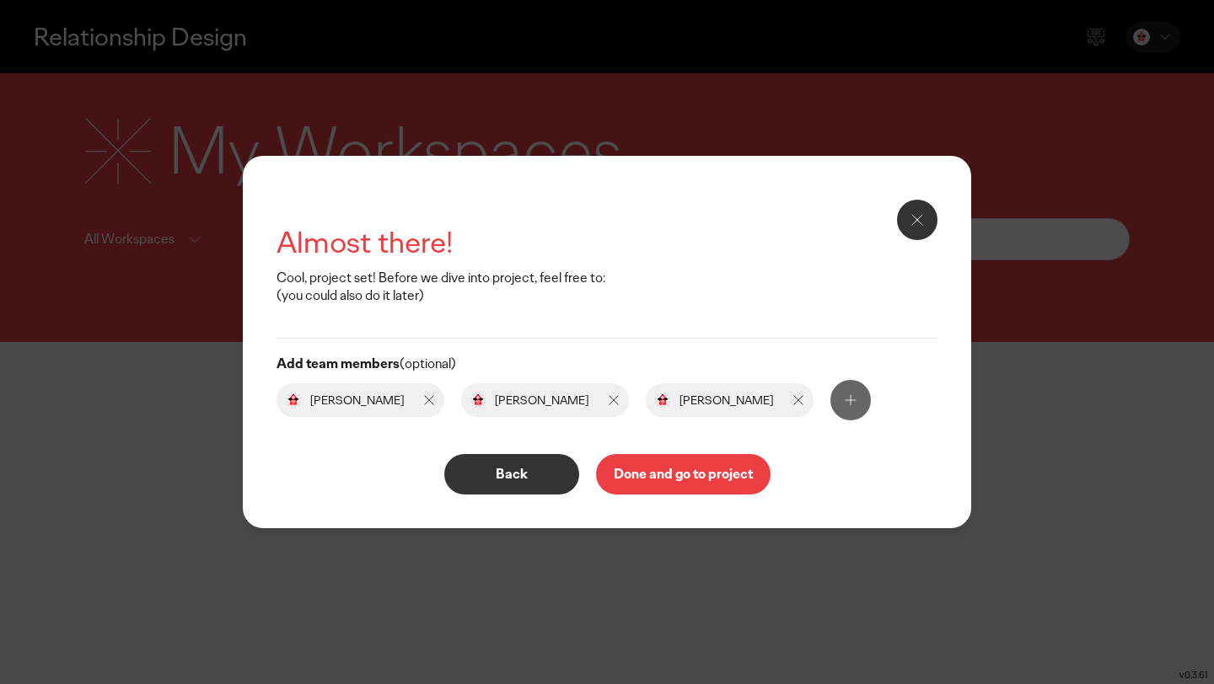
click at [682, 480] on p "Done and go to project" at bounding box center [683, 474] width 139 height 13
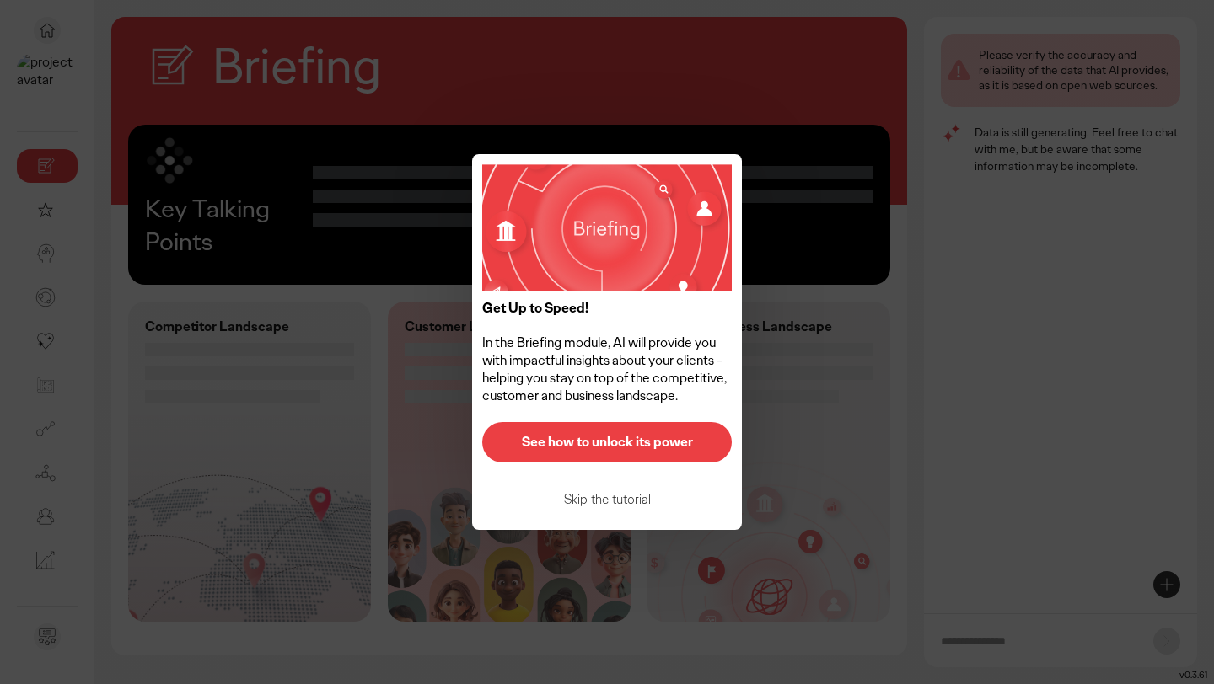
click at [601, 437] on p "See how to unlock its power" at bounding box center [607, 442] width 214 height 13
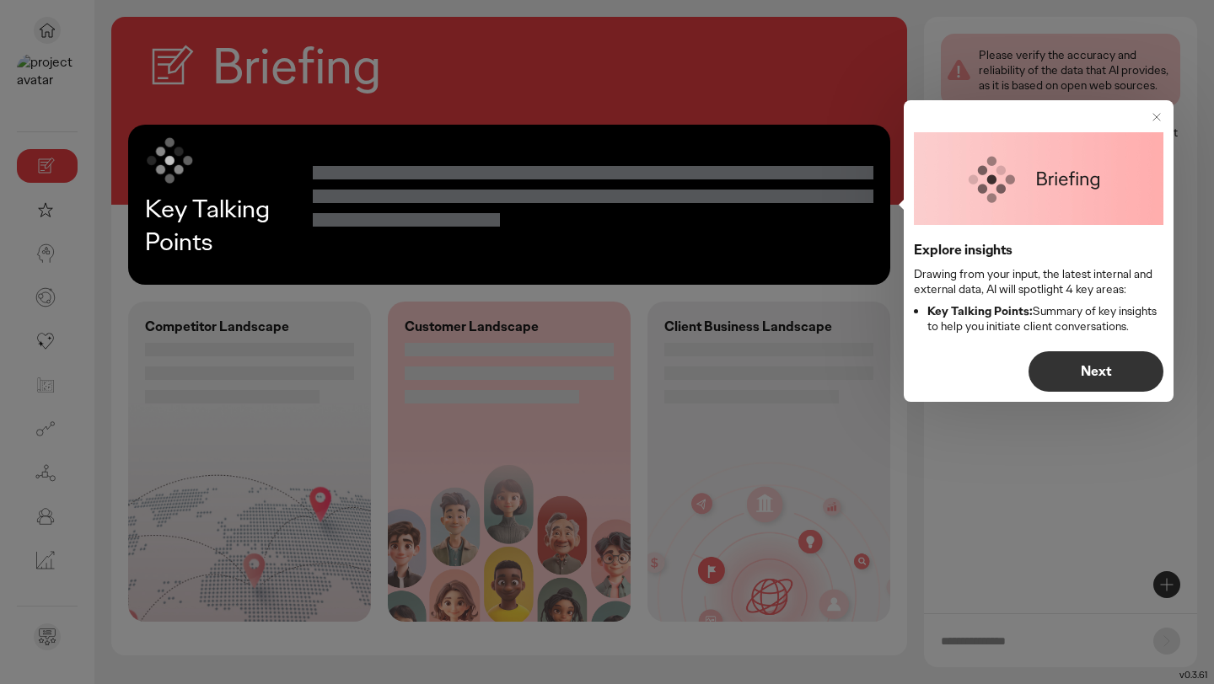
click at [1097, 367] on p "Next" at bounding box center [1095, 371] width 99 height 13
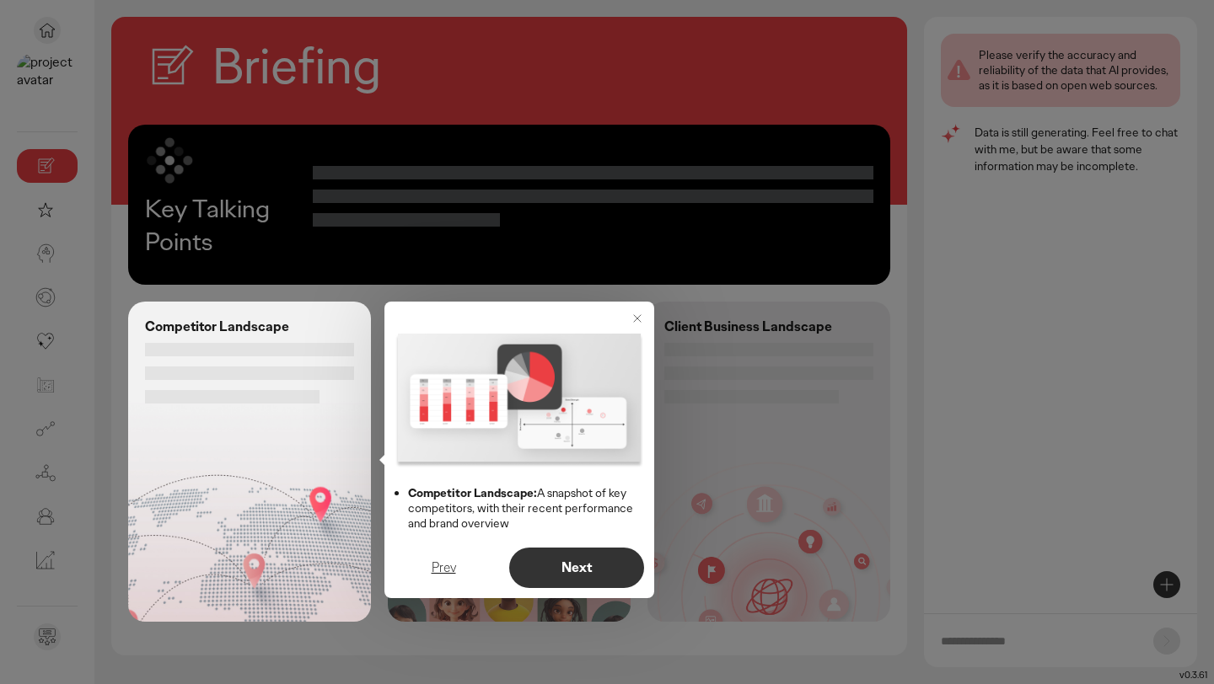
click at [569, 572] on p "Next" at bounding box center [576, 567] width 99 height 13
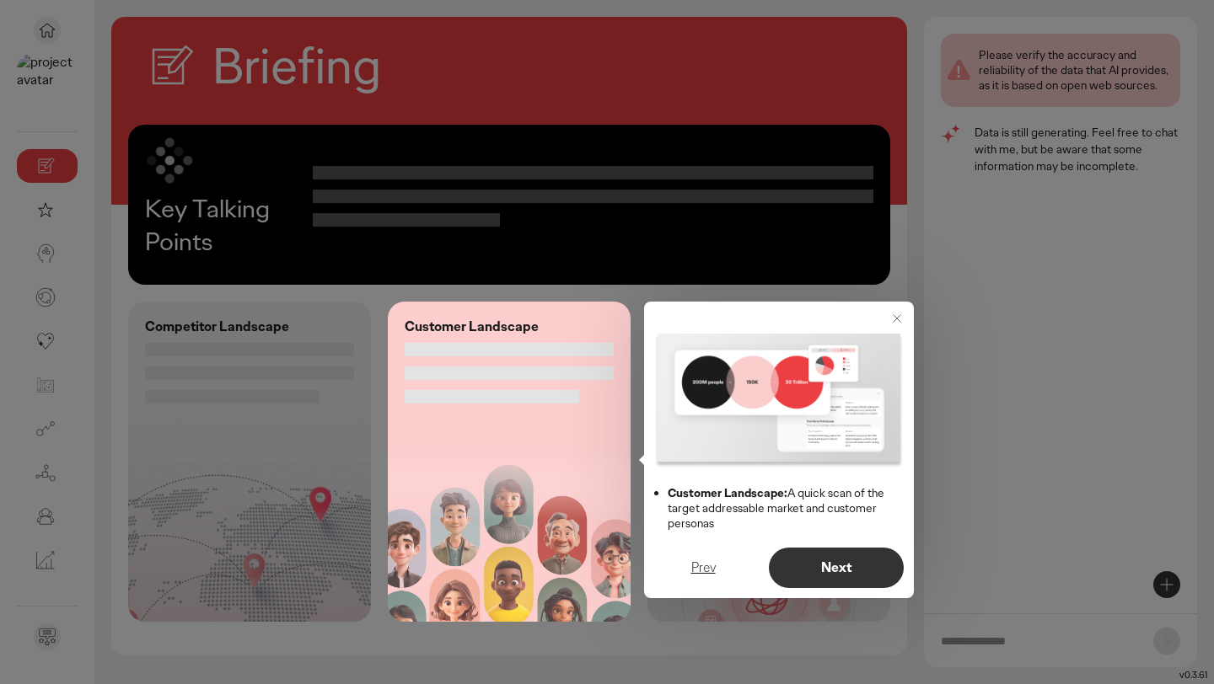
click at [821, 550] on button "Next" at bounding box center [836, 568] width 135 height 40
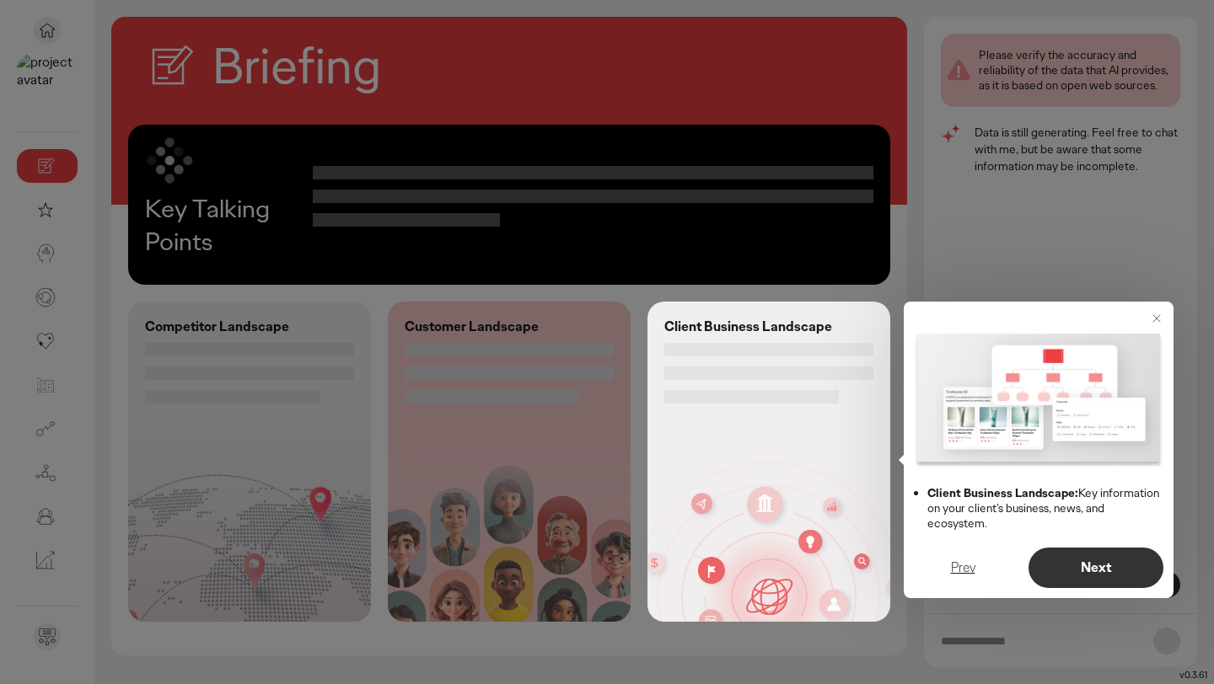
click at [1068, 556] on button "Next" at bounding box center [1095, 568] width 135 height 40
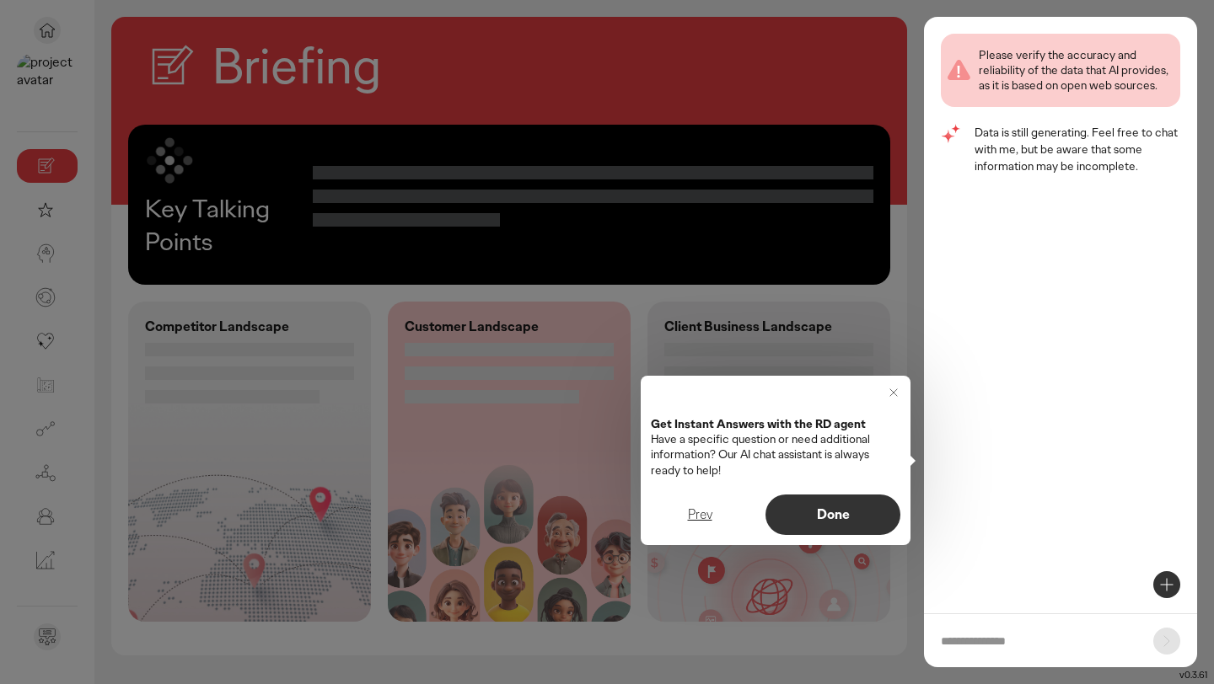
click at [842, 519] on p "Done" at bounding box center [832, 514] width 99 height 13
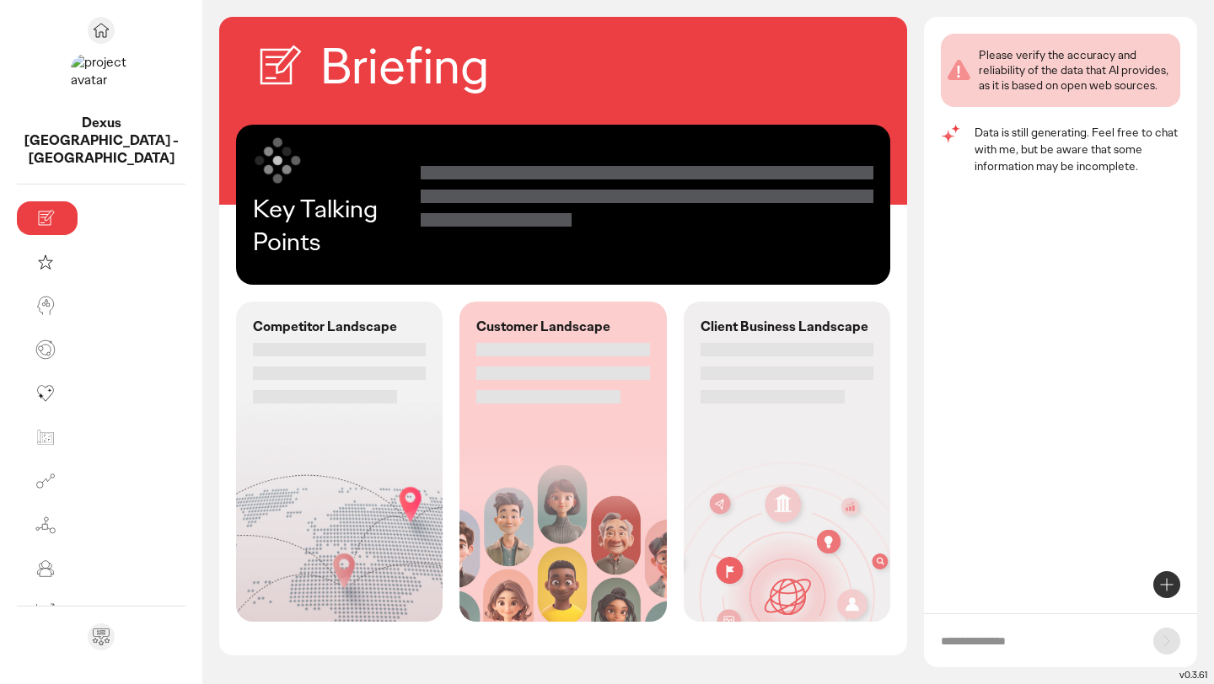
click at [1021, 630] on form at bounding box center [1060, 641] width 273 height 54
click at [1020, 637] on input "text" at bounding box center [1039, 641] width 196 height 17
click at [1168, 582] on icon at bounding box center [1166, 585] width 20 height 20
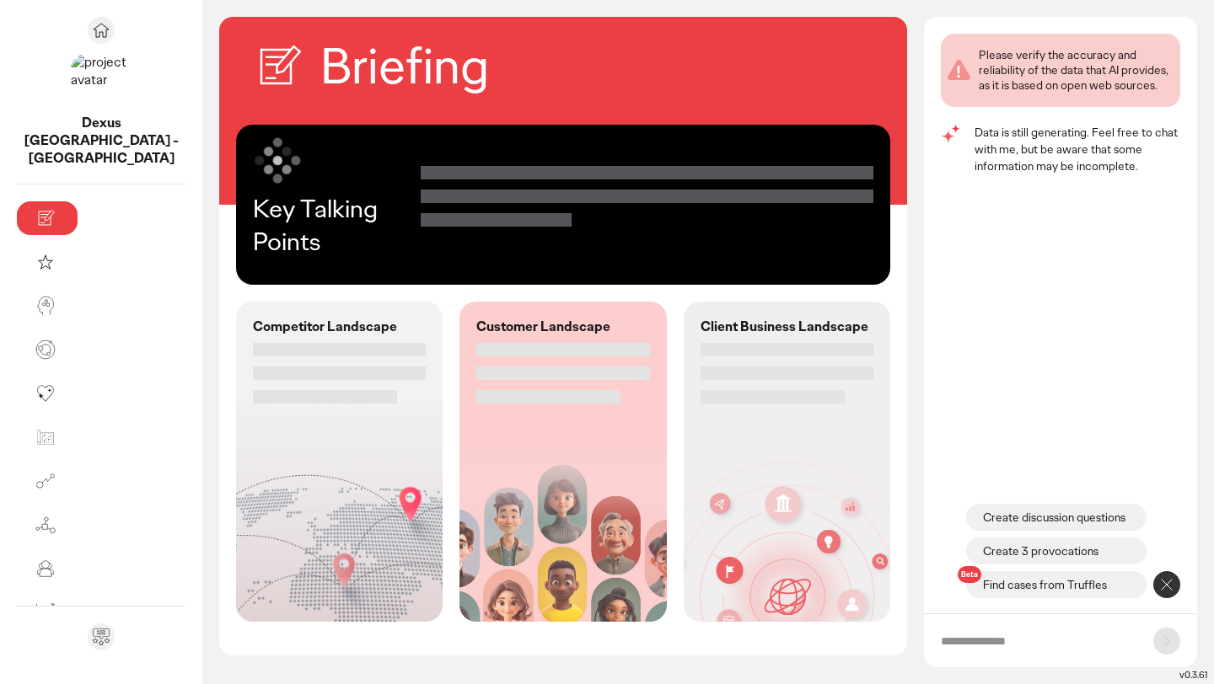
click at [1162, 584] on icon at bounding box center [1166, 585] width 20 height 20
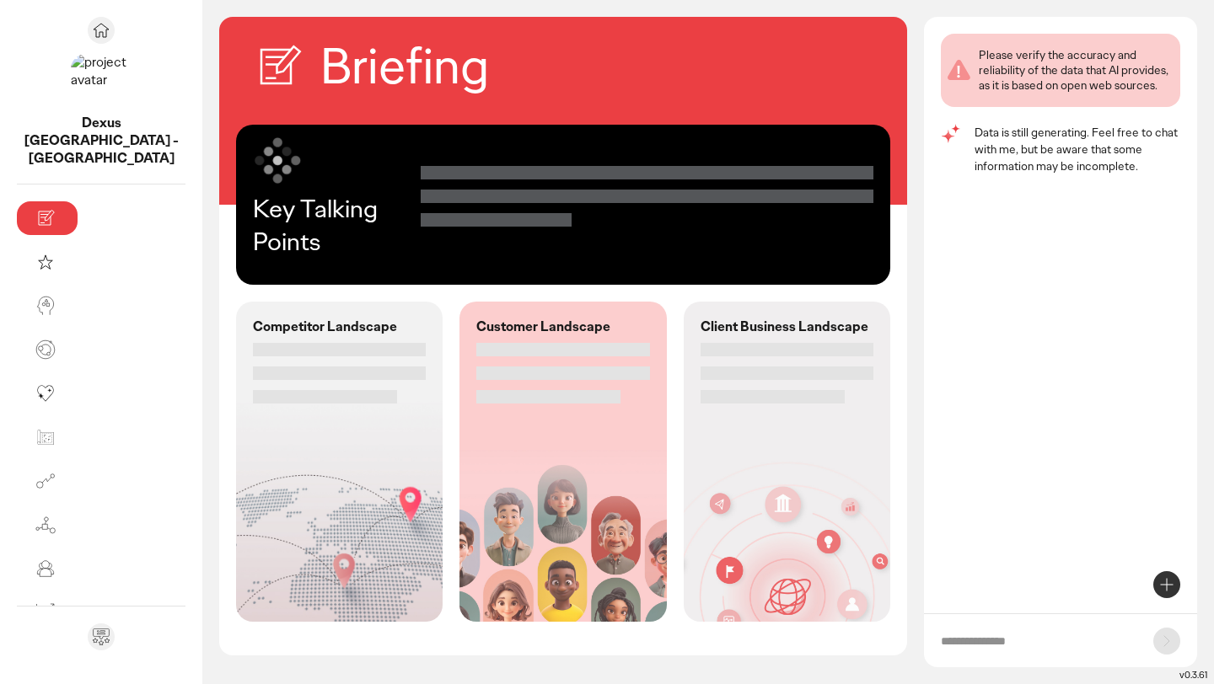
click at [1013, 641] on input "text" at bounding box center [1039, 641] width 196 height 17
click at [1029, 640] on input "text" at bounding box center [1039, 641] width 196 height 17
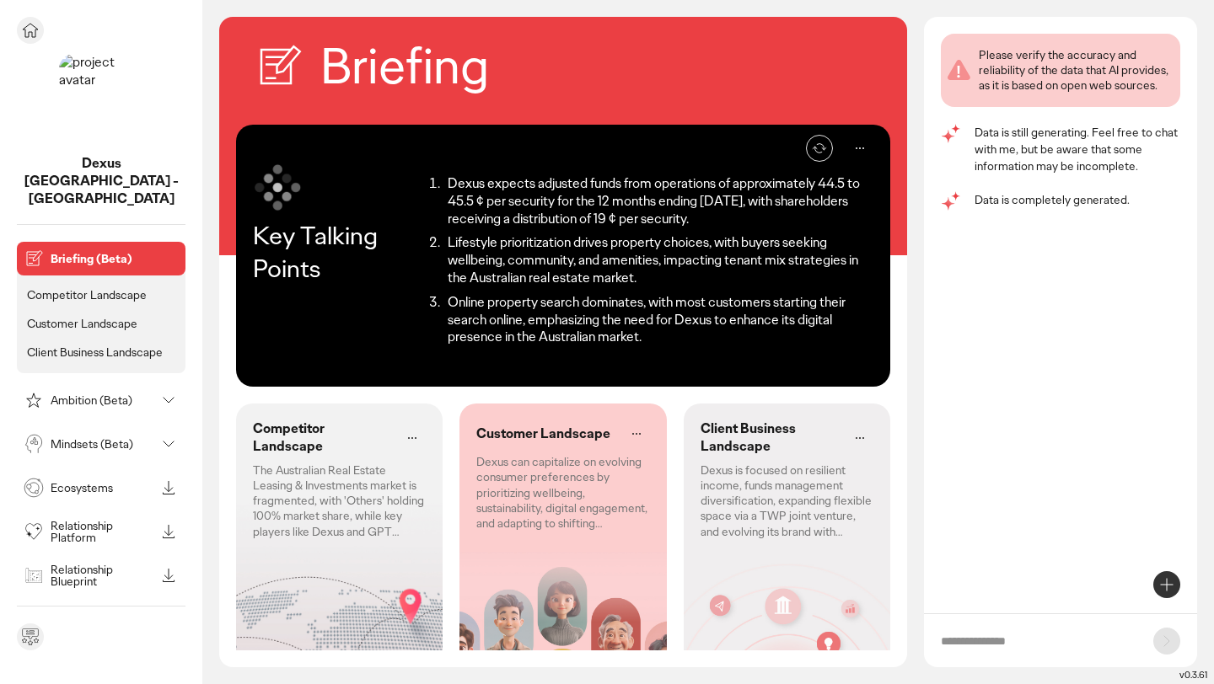
click at [93, 88] on img at bounding box center [101, 96] width 84 height 84
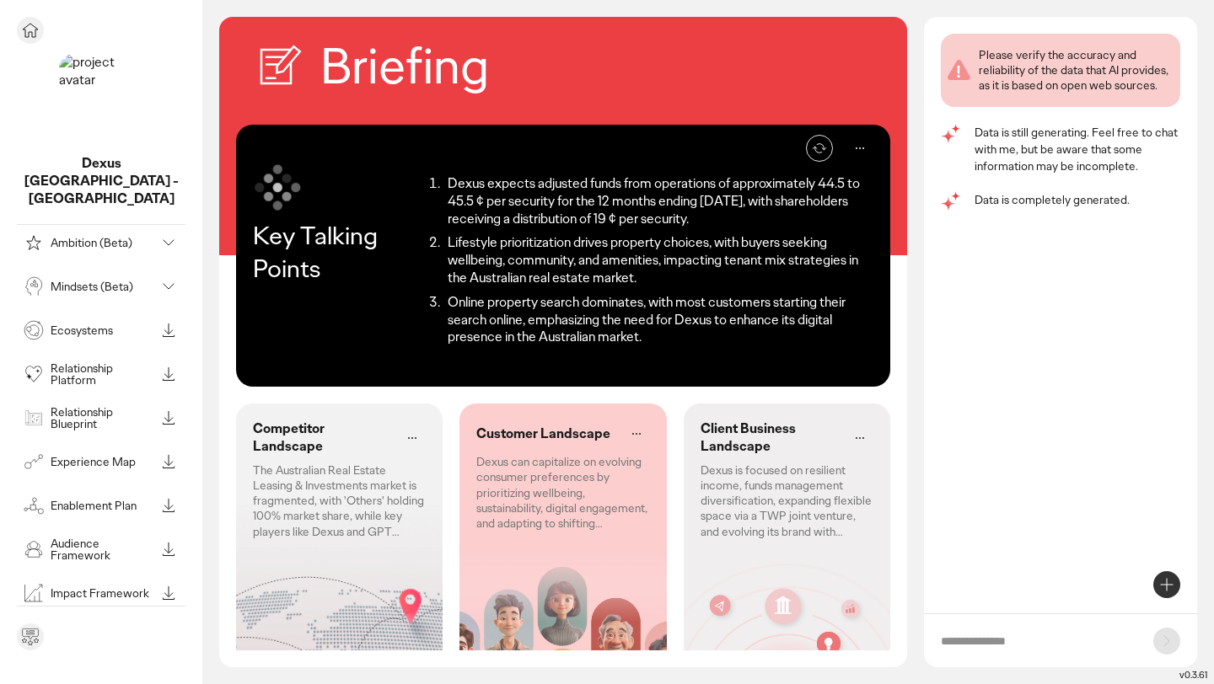
click at [35, 636] on icon at bounding box center [30, 637] width 20 height 20
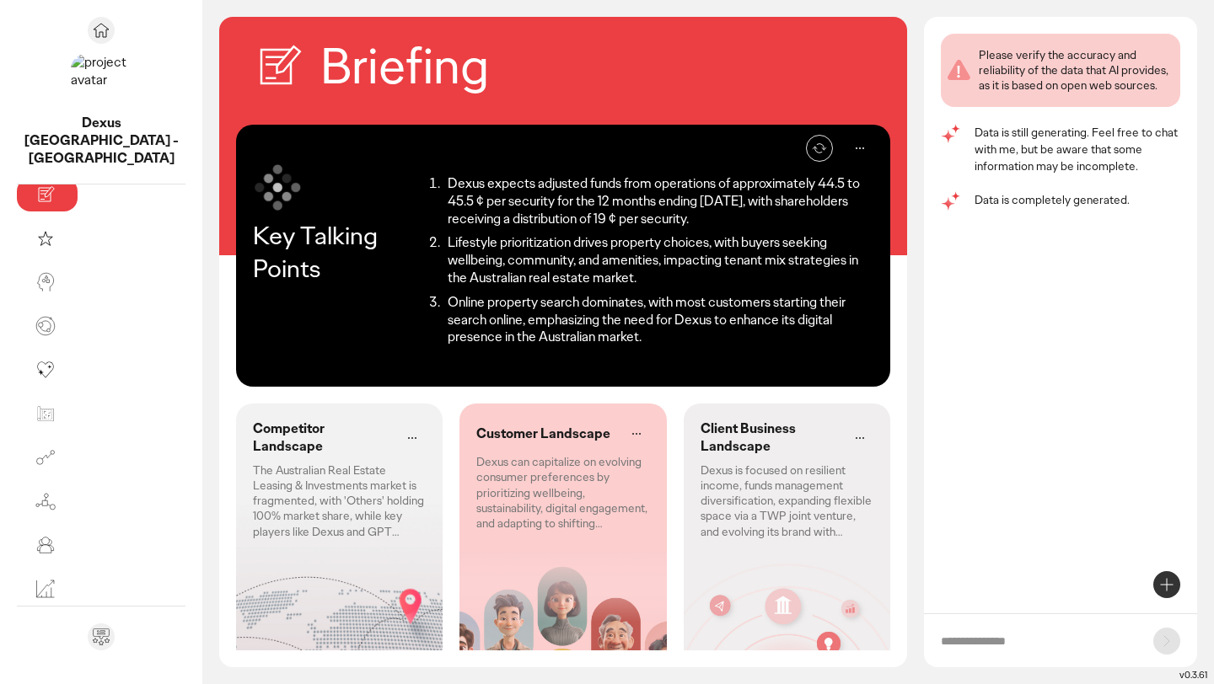
scroll to position [0, 0]
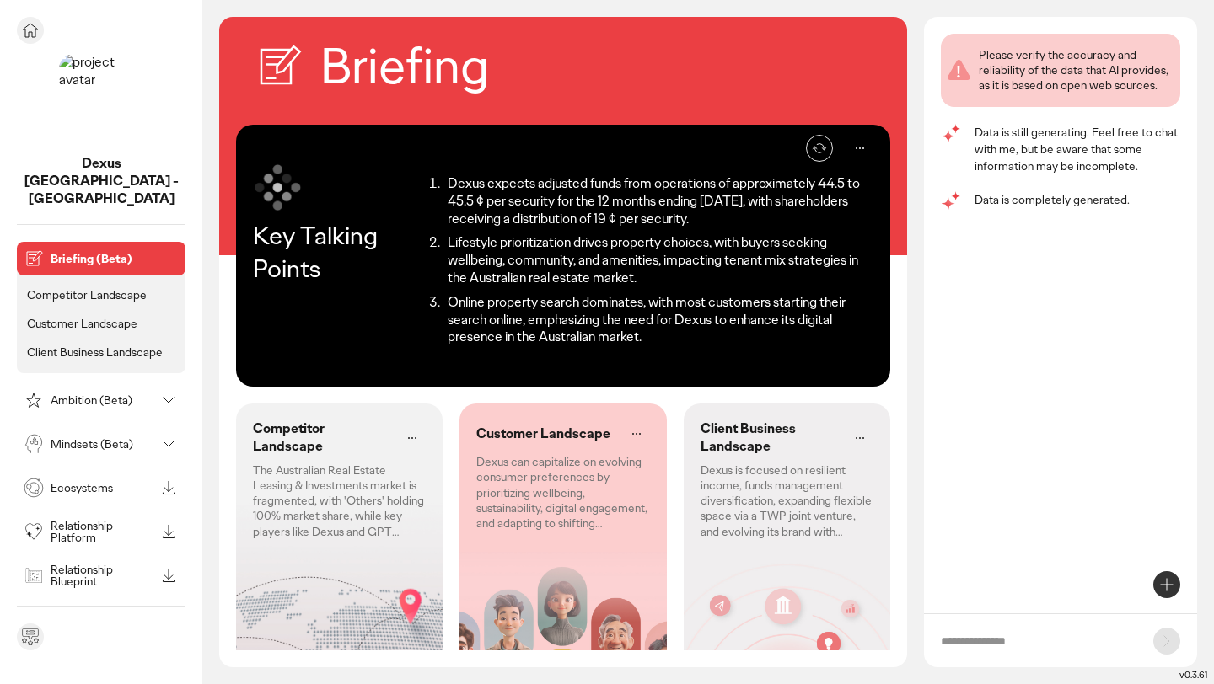
click at [94, 169] on p "Dexus [GEOGRAPHIC_DATA] - [GEOGRAPHIC_DATA]" at bounding box center [101, 181] width 169 height 52
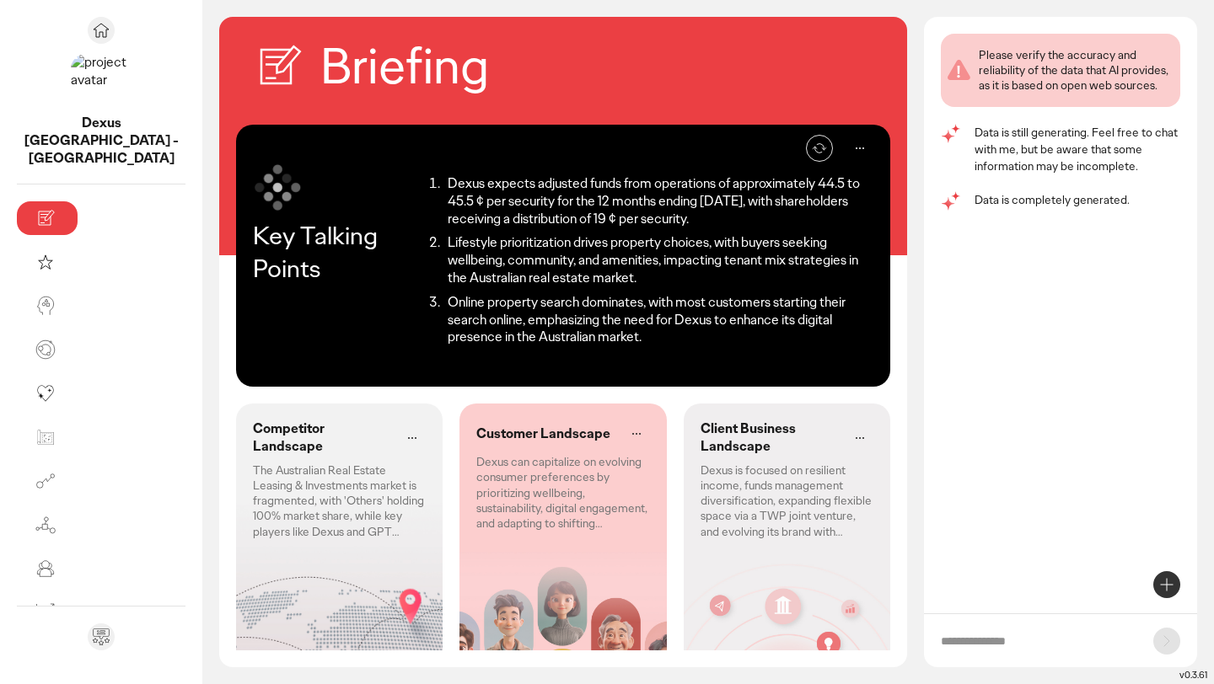
click at [253, 76] on icon at bounding box center [278, 66] width 51 height 51
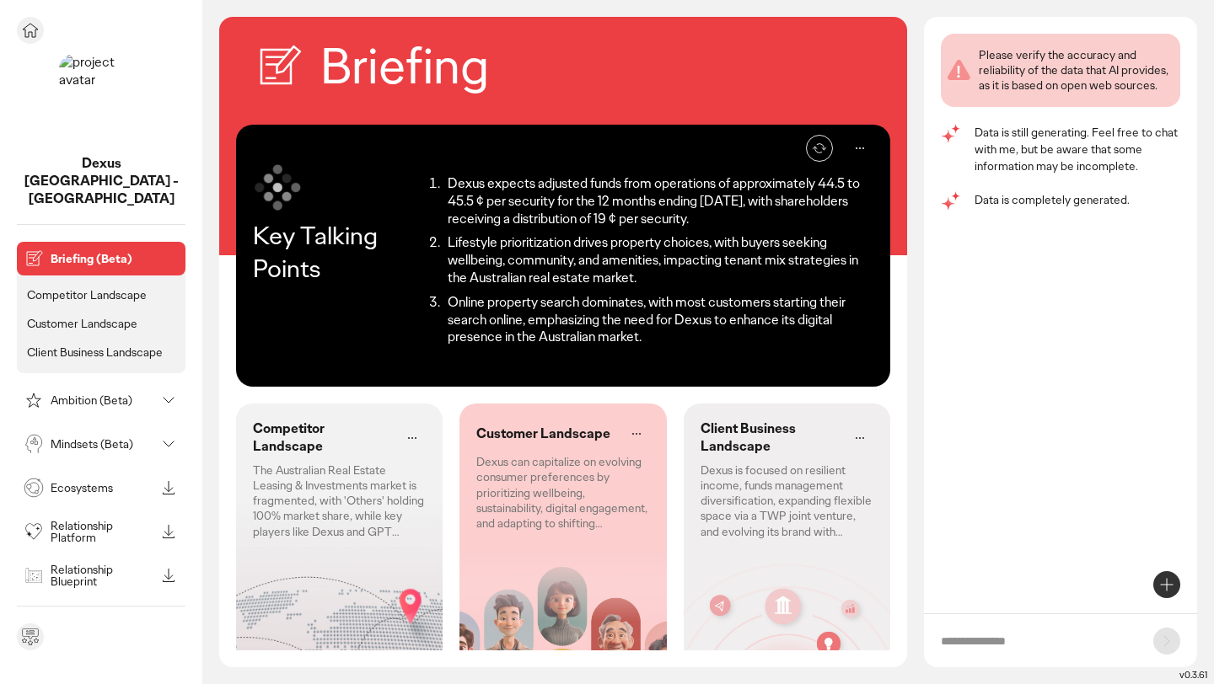
click at [91, 287] on p "Competitor Landscape" at bounding box center [87, 294] width 120 height 15
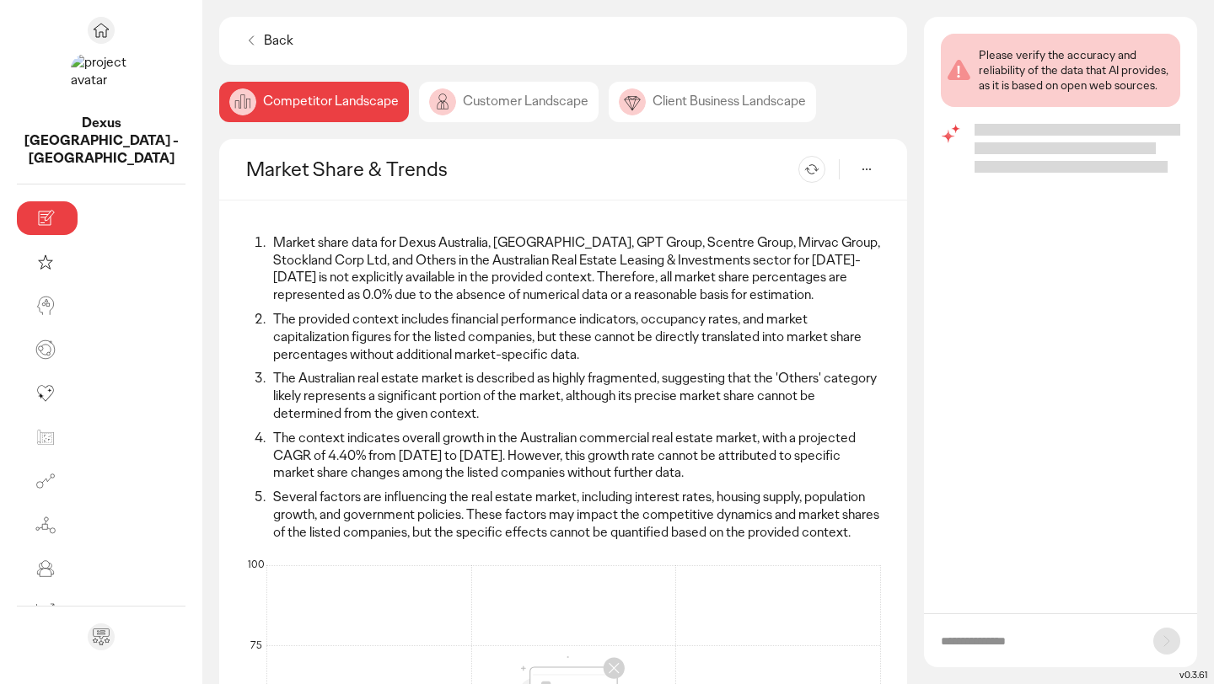
click at [367, 324] on li "The provided context includes financial performance indicators, occupancy rates…" at bounding box center [574, 337] width 612 height 52
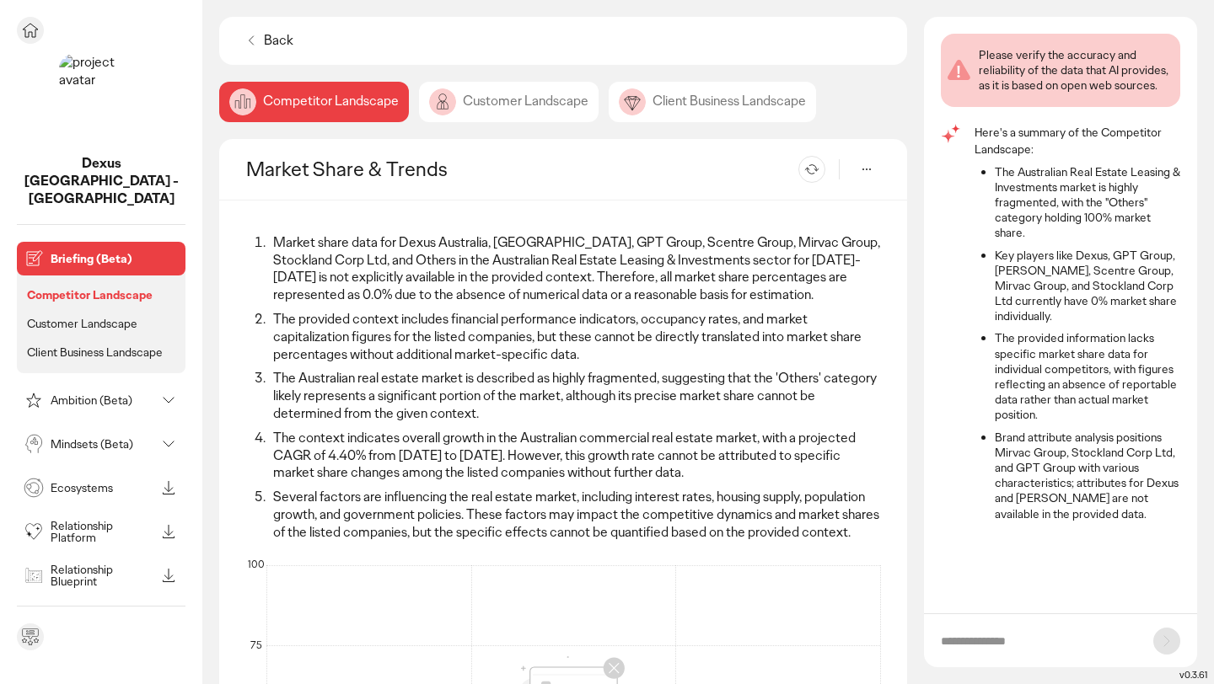
click at [88, 253] on p "Briefing (Beta)" at bounding box center [115, 259] width 128 height 12
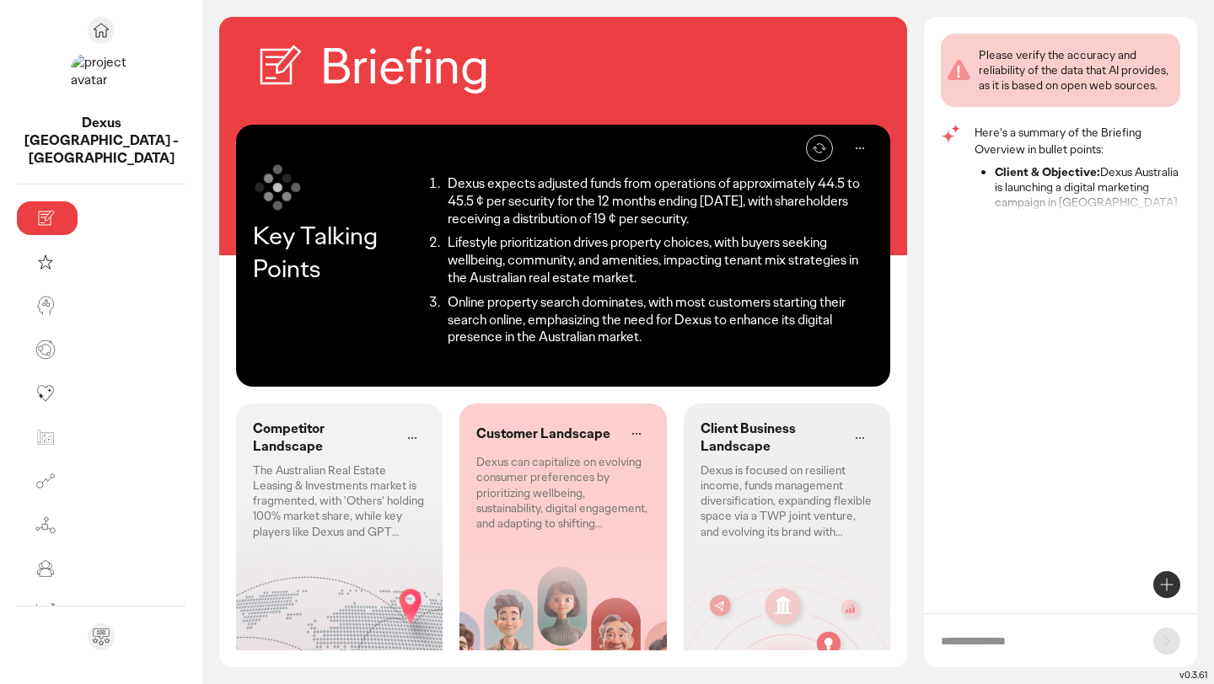
click at [219, 78] on div "Briefing" at bounding box center [563, 71] width 688 height 108
click at [253, 74] on icon at bounding box center [278, 66] width 51 height 51
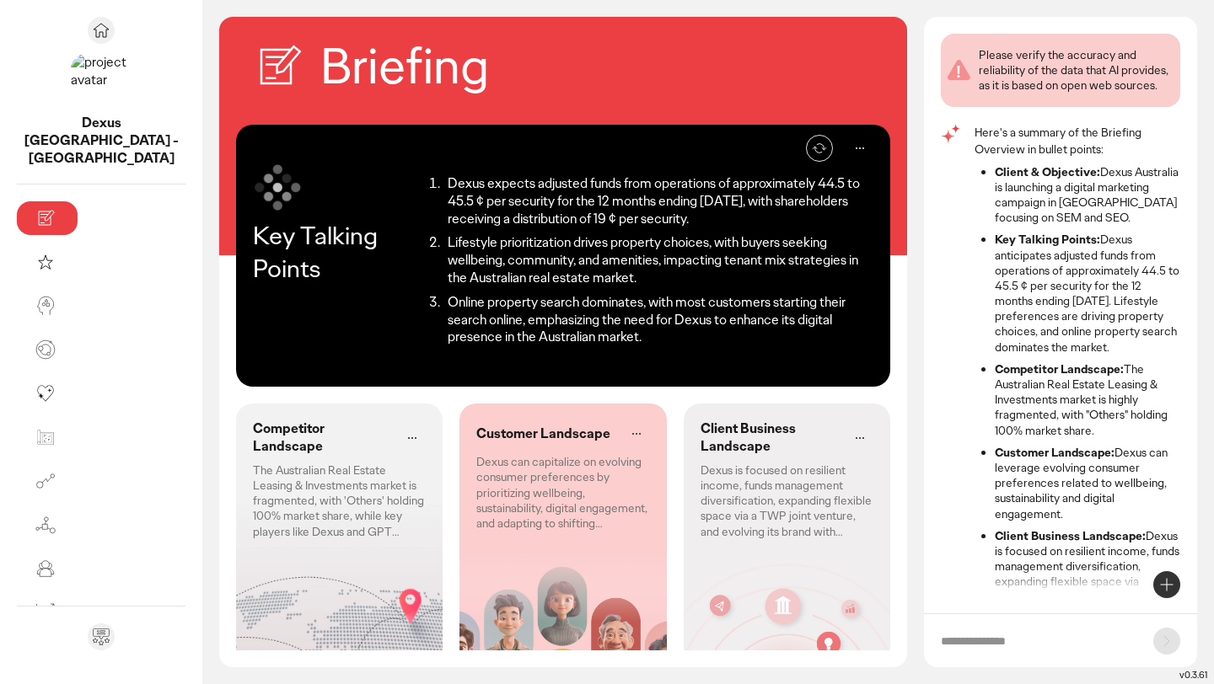
click at [854, 135] on button at bounding box center [859, 148] width 27 height 27
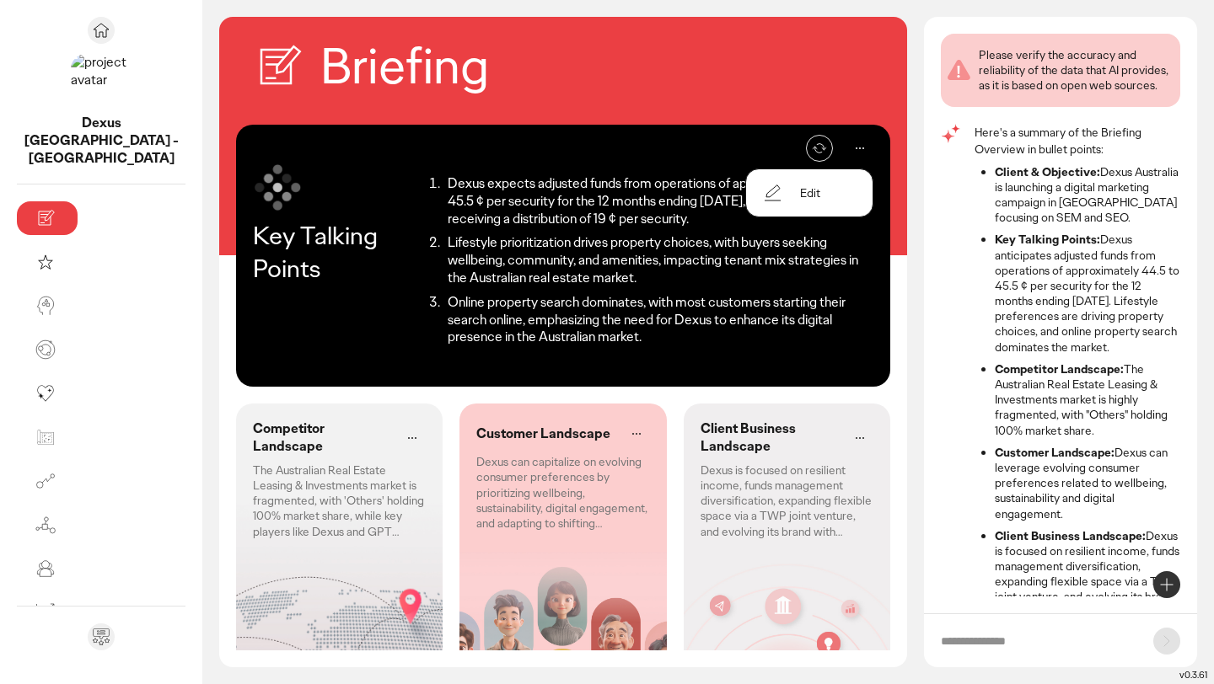
scroll to position [81, 0]
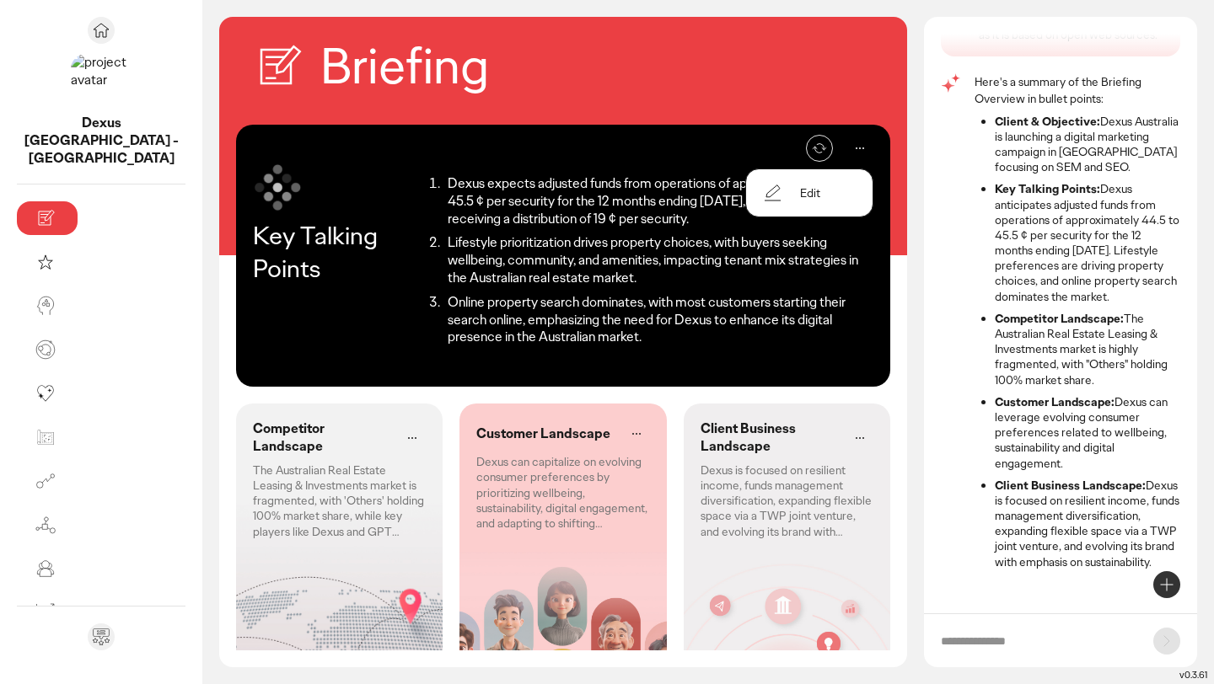
click at [856, 137] on button at bounding box center [859, 148] width 27 height 27
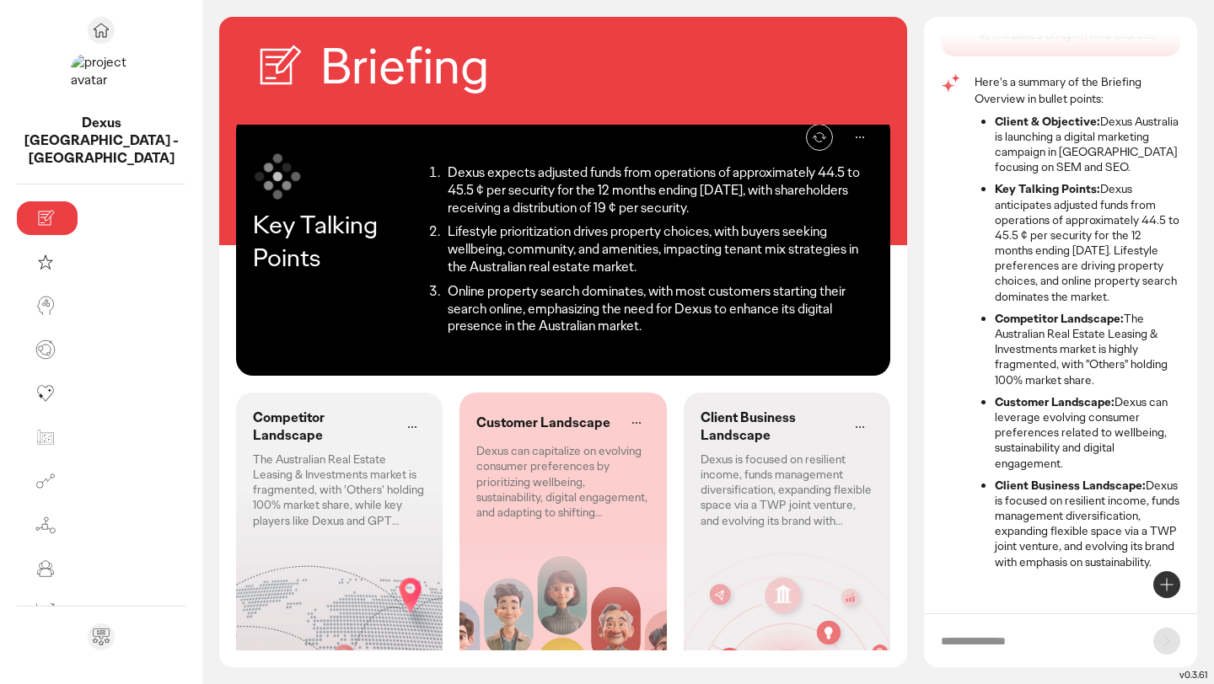
scroll to position [55, 0]
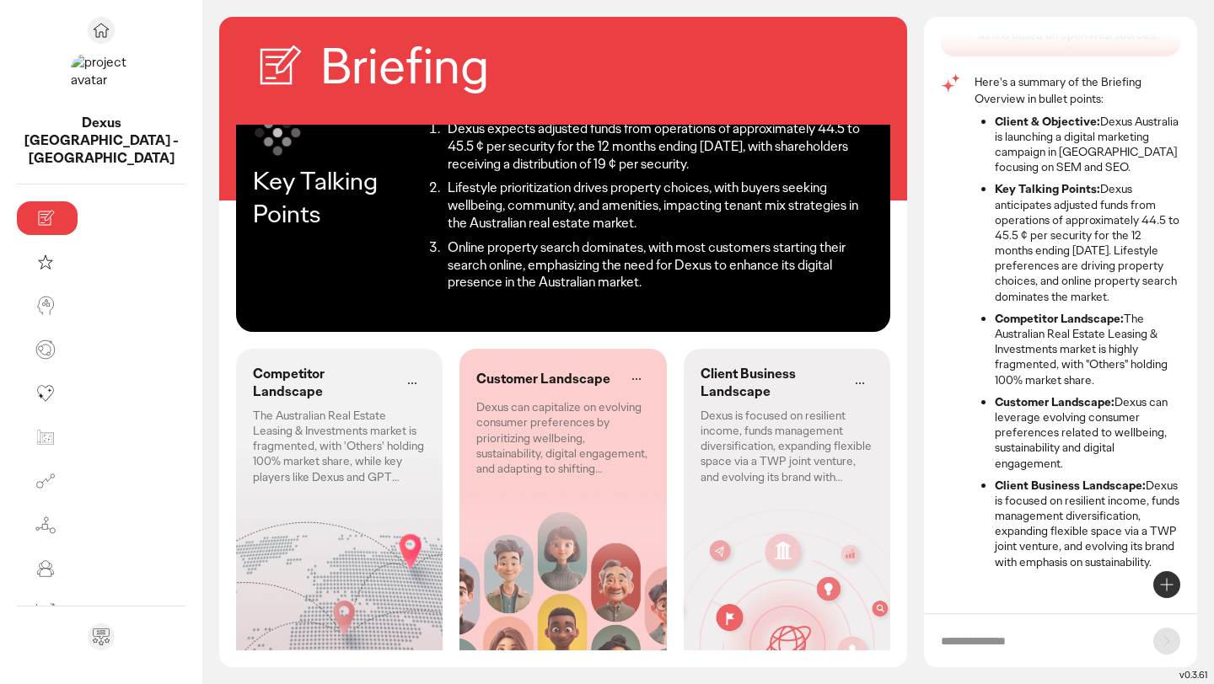
click at [295, 409] on p "The Australian Real Estate Leasing & Investments market is fragmented, with 'Ot…" at bounding box center [339, 446] width 173 height 77
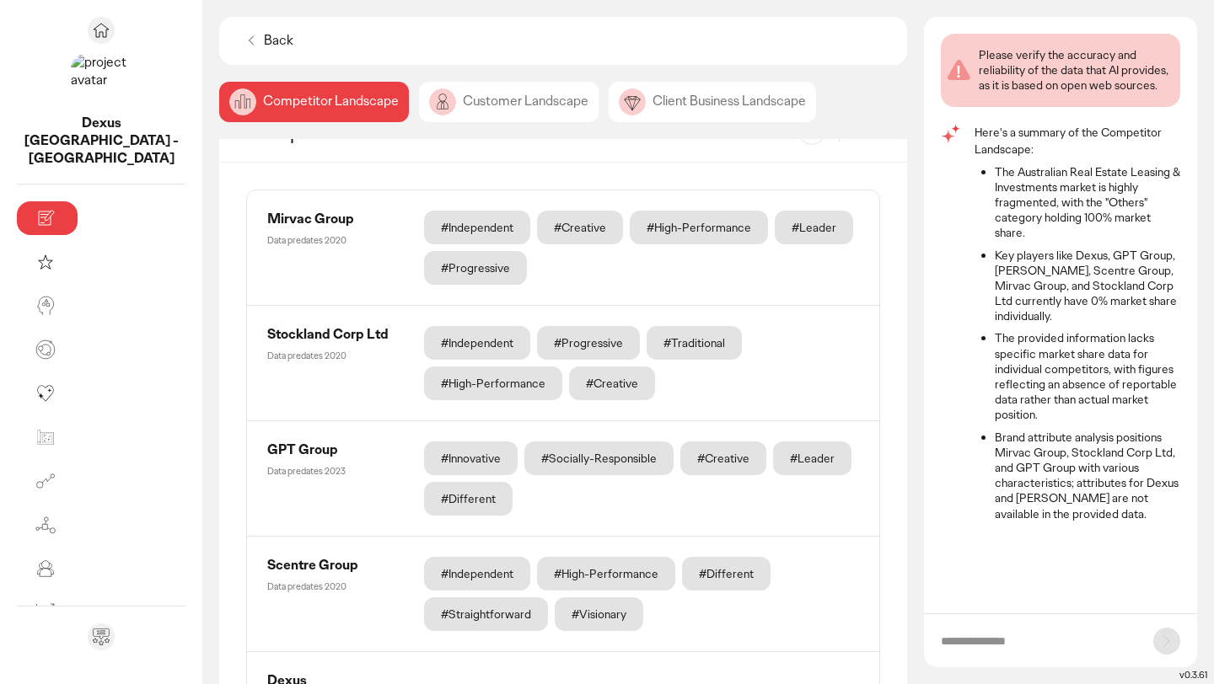
scroll to position [1009, 0]
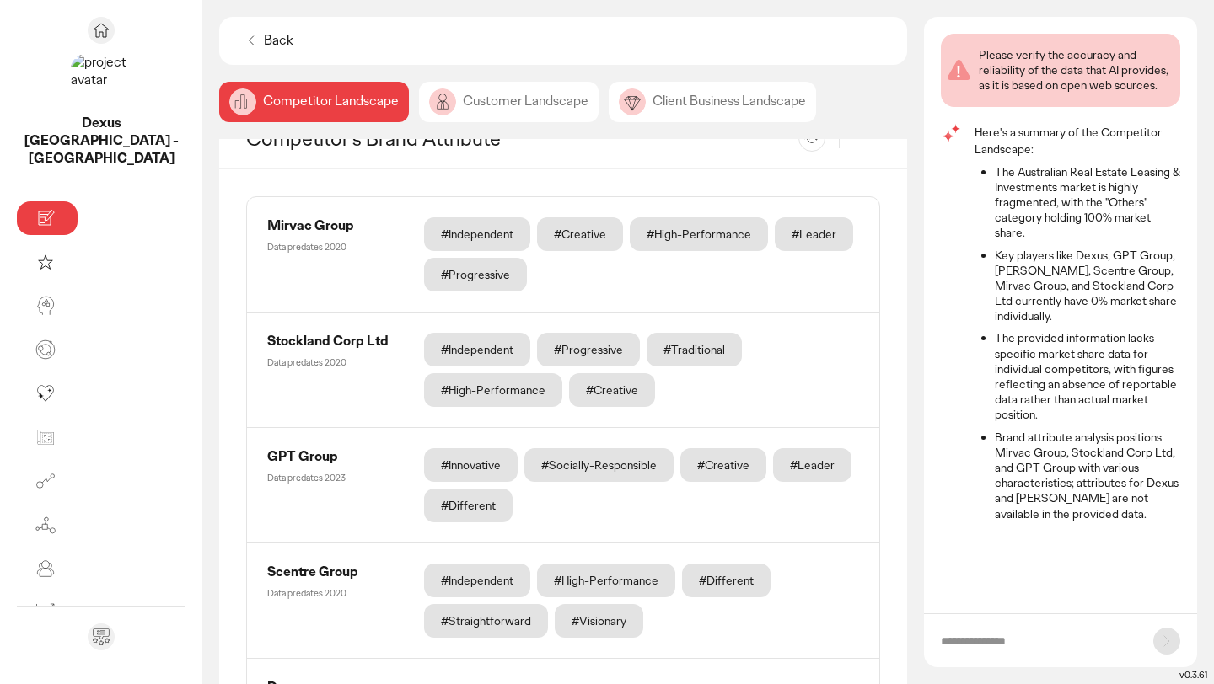
click at [247, 312] on div "Mirvac Group Data predates 2020 #Independent #Creative #High-Performance #Leade…" at bounding box center [563, 369] width 632 height 115
click at [267, 217] on div "Mirvac Group" at bounding box center [335, 226] width 137 height 18
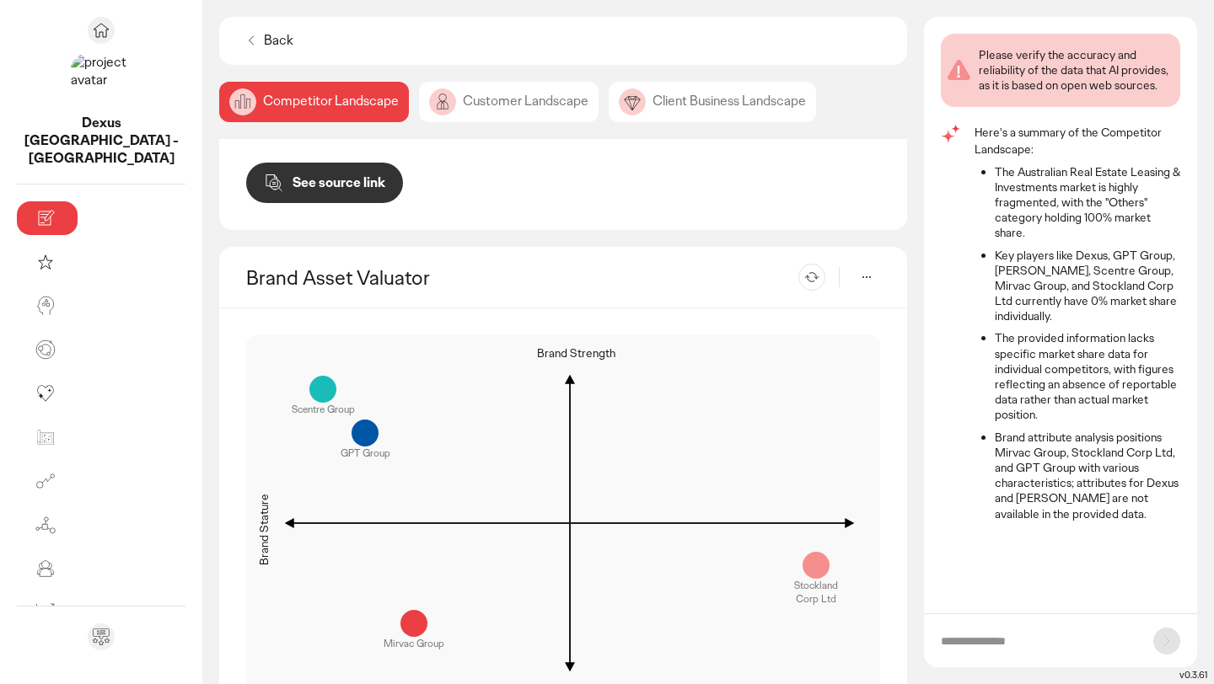
scroll to position [1698, 0]
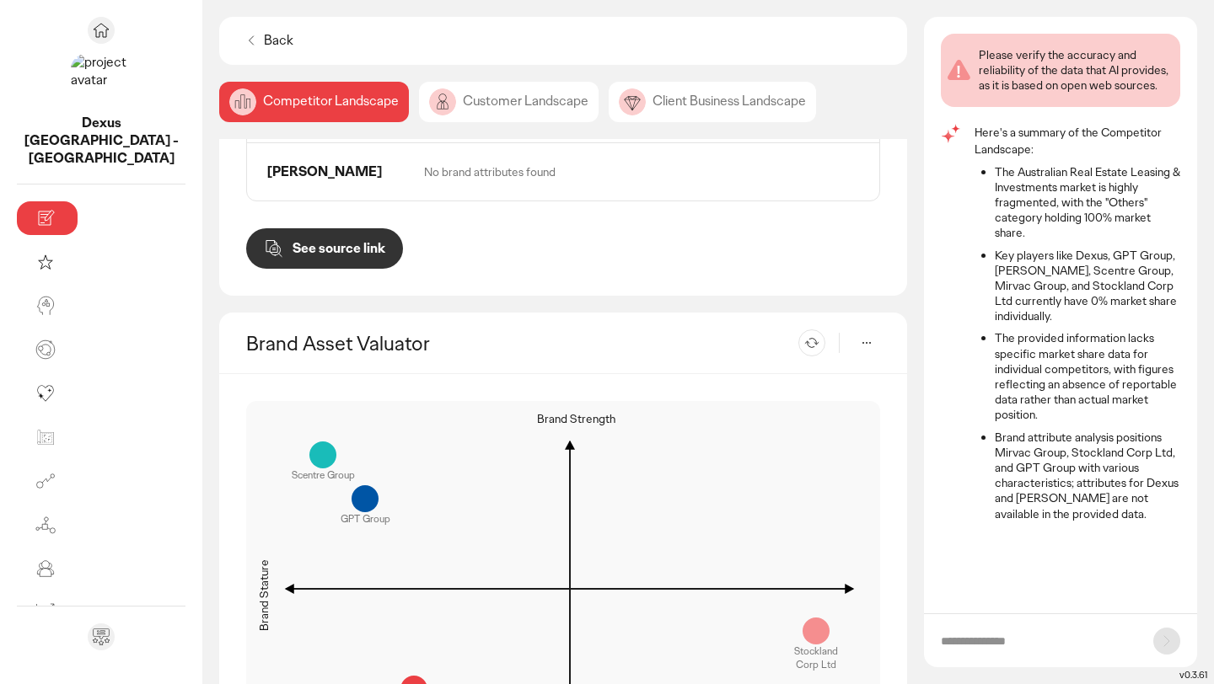
scroll to position [1618, 0]
click at [800, 339] on p "Re-generate" at bounding box center [791, 344] width 51 height 10
click at [866, 334] on icon at bounding box center [866, 344] width 20 height 20
click at [835, 228] on p "Competitor Setting" at bounding box center [813, 235] width 101 height 15
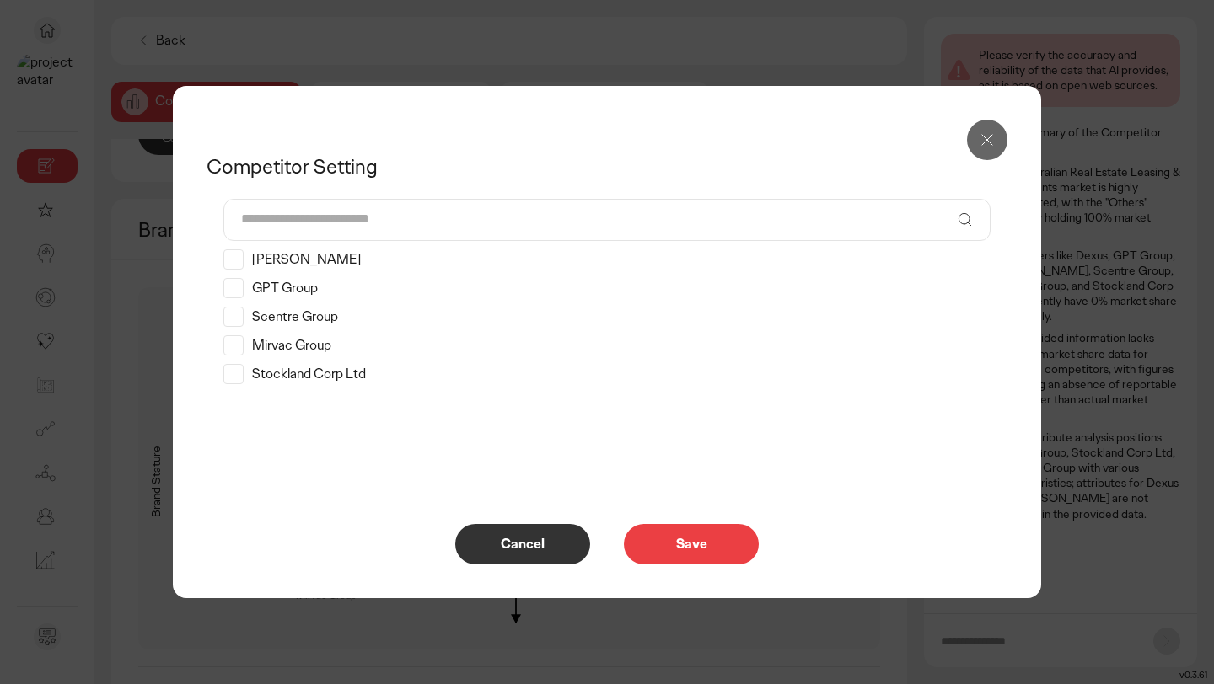
click at [545, 538] on p "Cancel" at bounding box center [522, 544] width 99 height 13
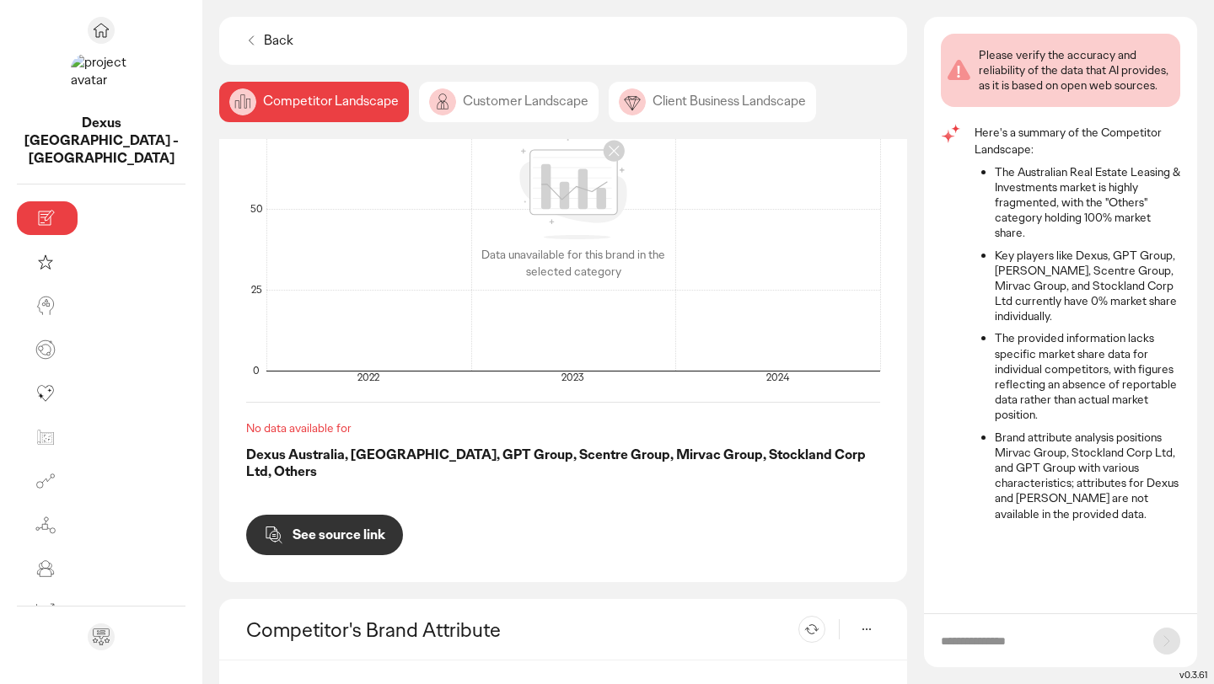
scroll to position [0, 0]
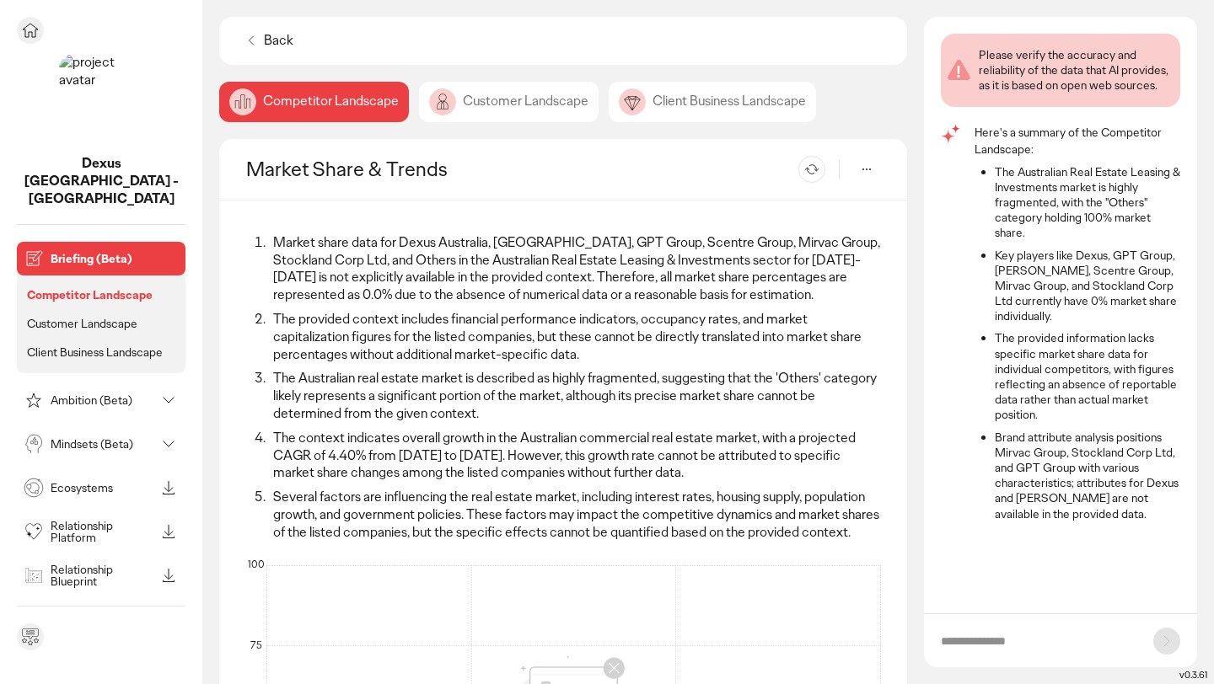
click at [70, 253] on p "Briefing (Beta)" at bounding box center [115, 259] width 128 height 12
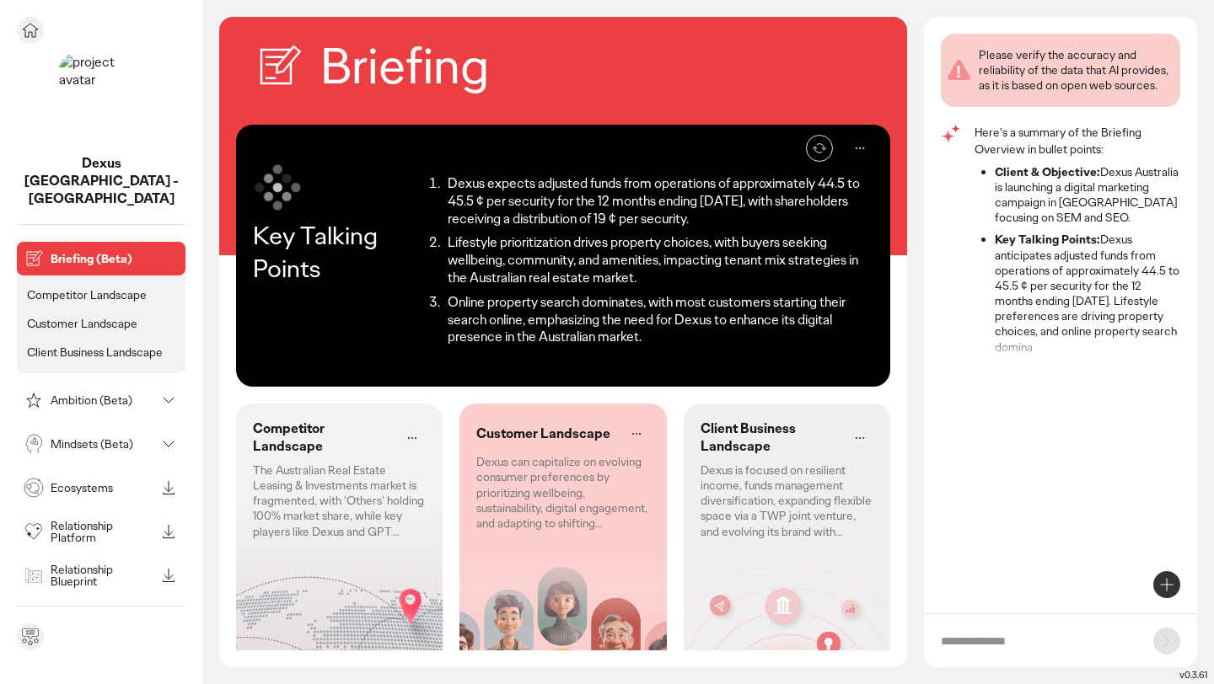
click at [23, 32] on icon at bounding box center [30, 30] width 20 height 20
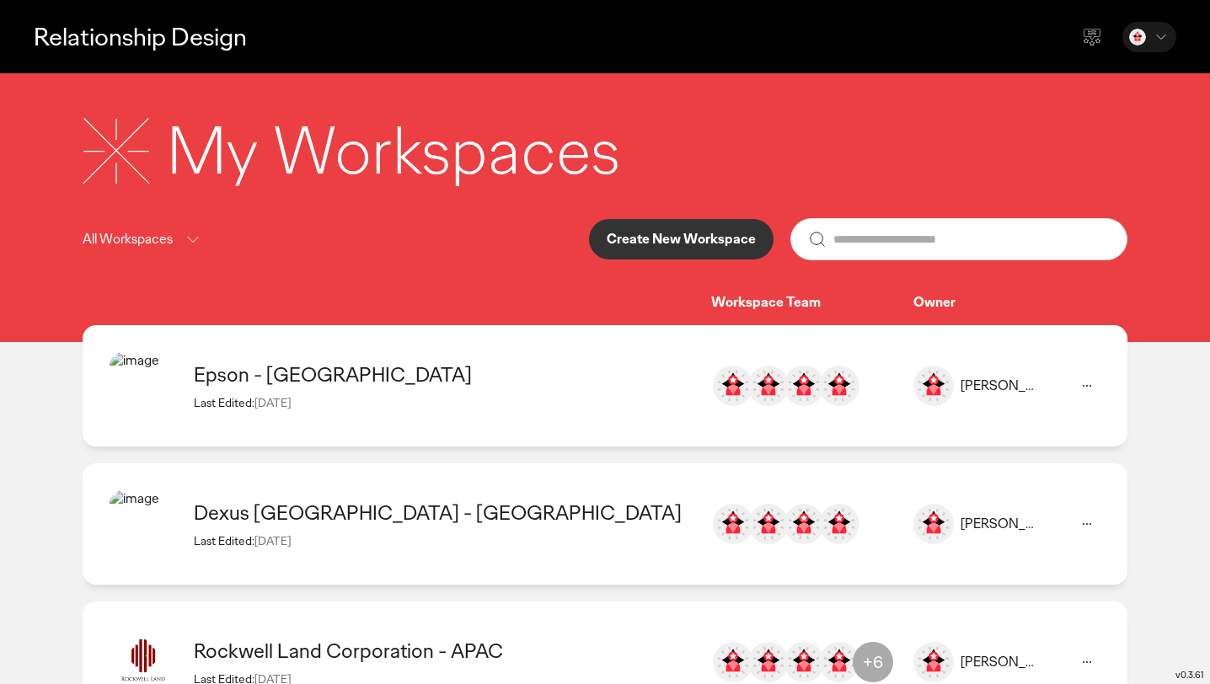
scroll to position [72, 0]
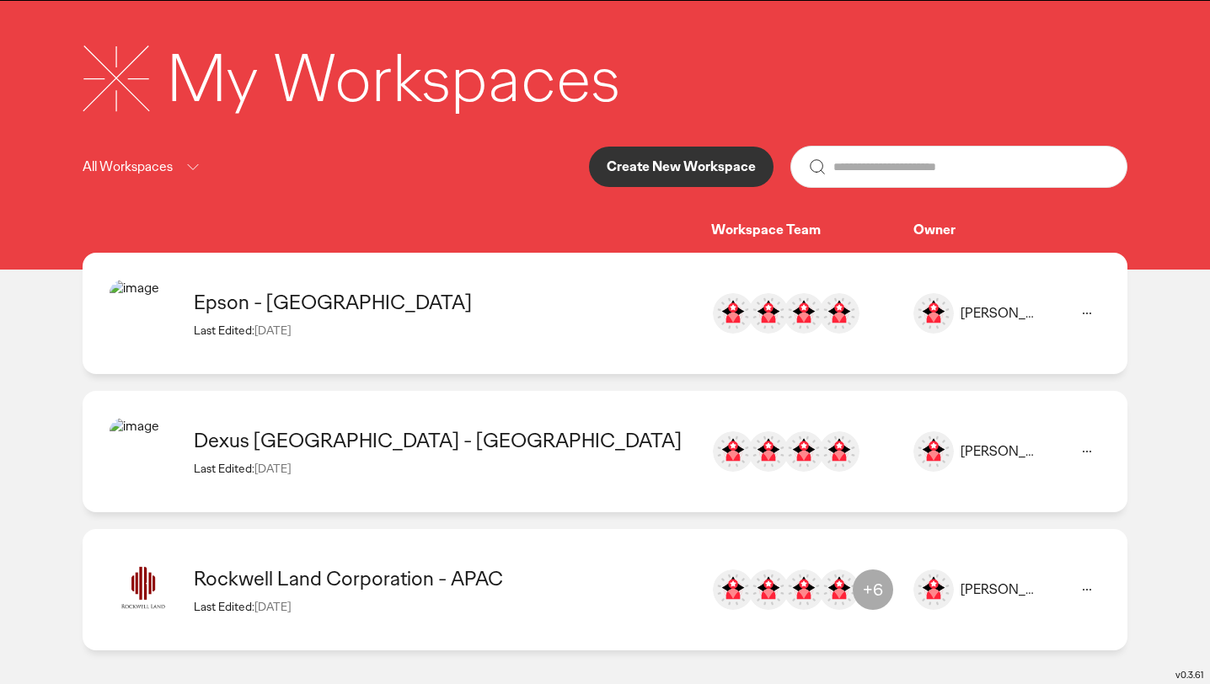
click at [328, 449] on div "Dexus [GEOGRAPHIC_DATA] - [GEOGRAPHIC_DATA]" at bounding box center [444, 440] width 501 height 26
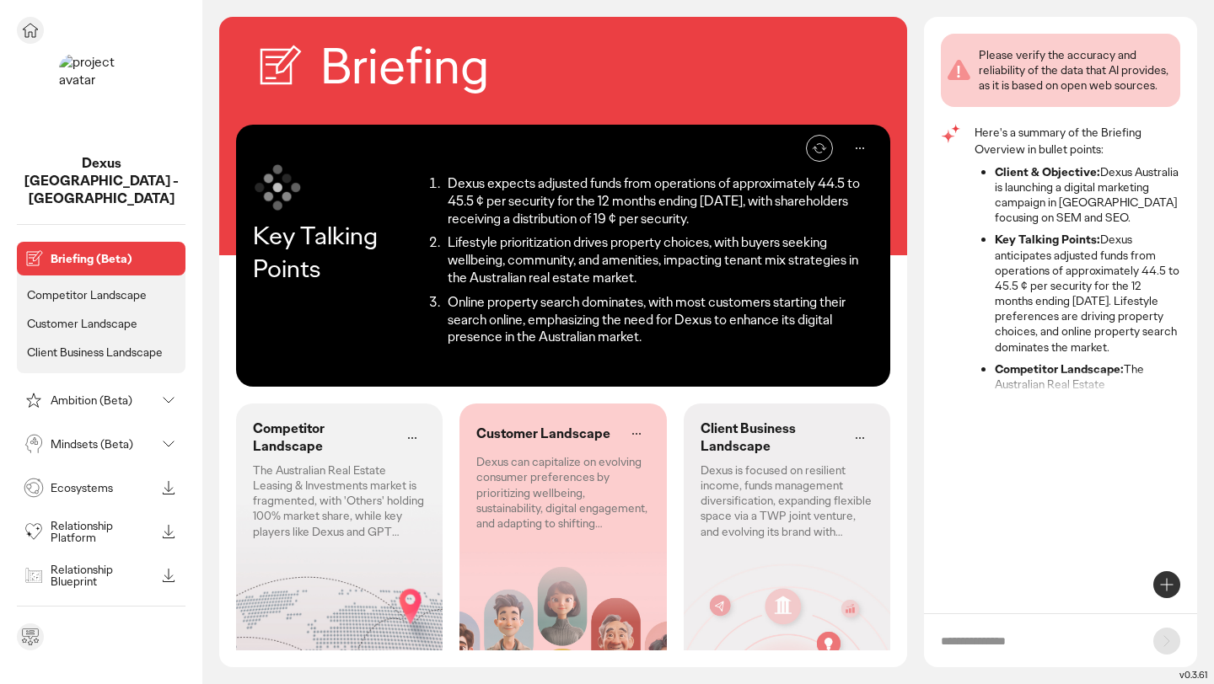
click at [101, 482] on p "Ecosystems" at bounding box center [103, 488] width 105 height 12
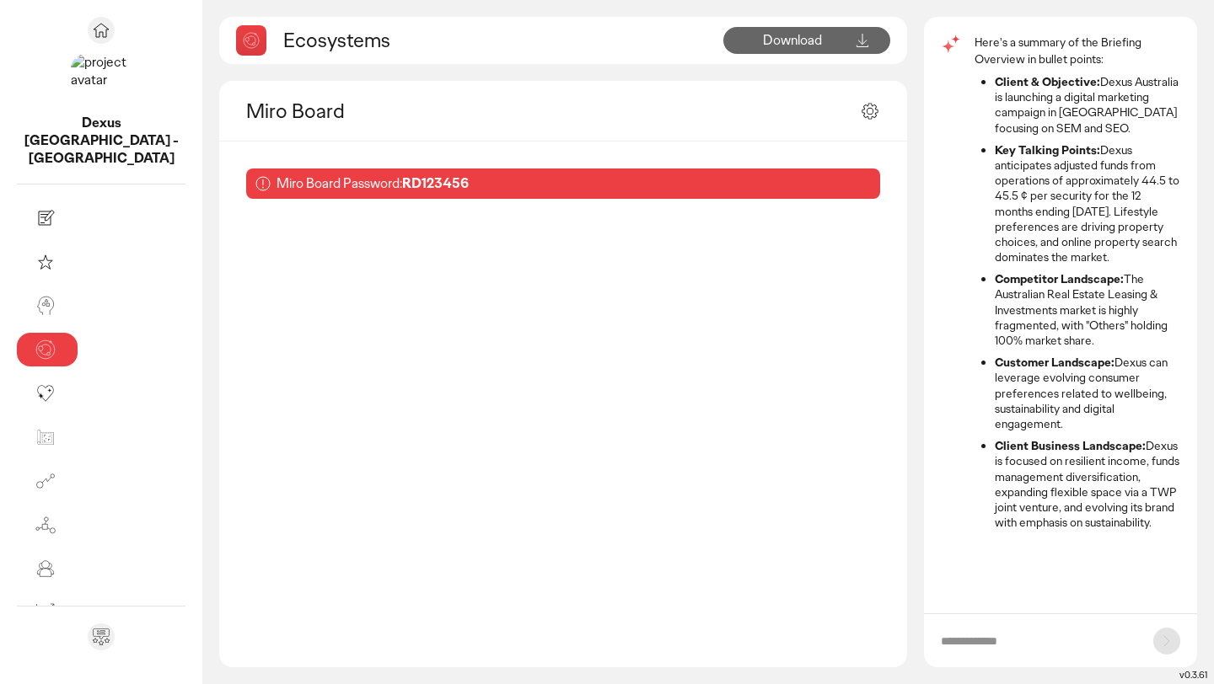
click at [402, 179] on b "RD123456" at bounding box center [435, 183] width 67 height 18
copy b "RD123456"
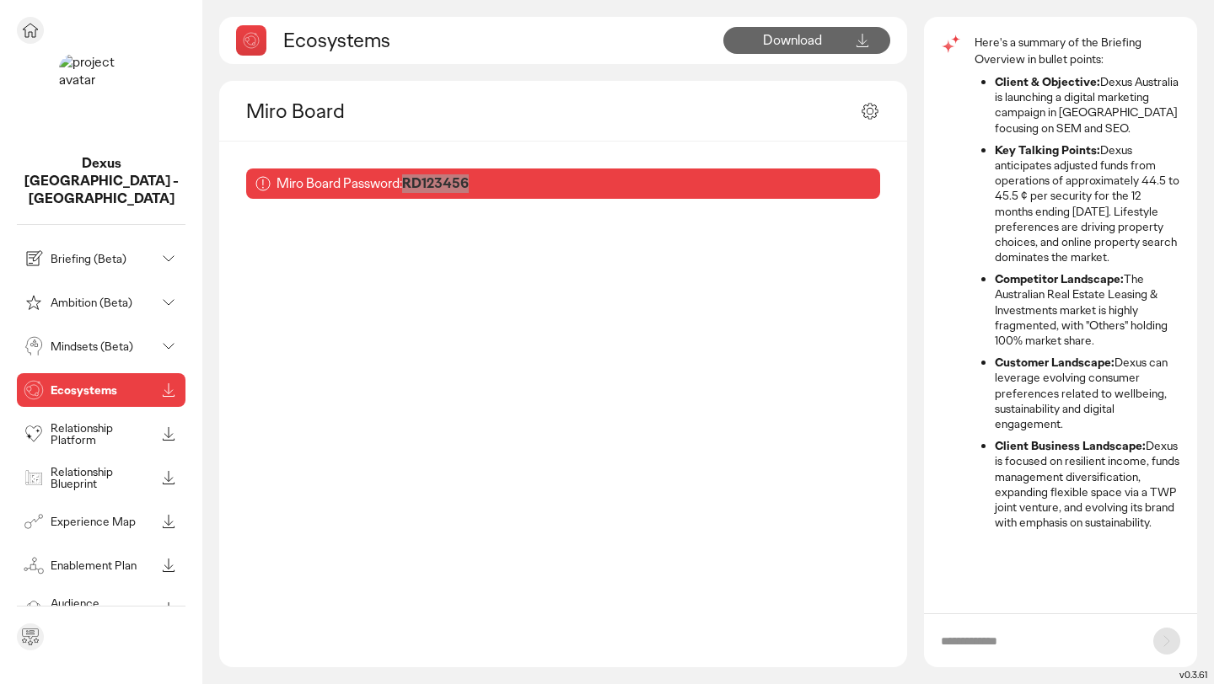
scroll to position [60, 0]
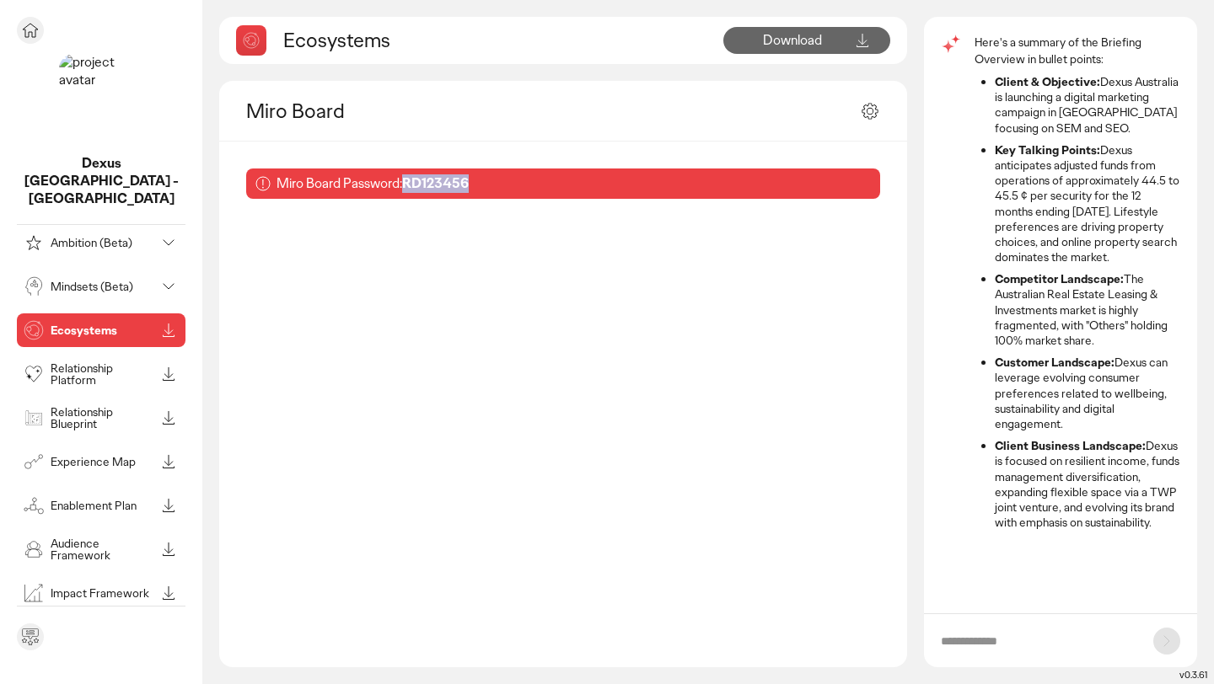
click at [105, 587] on p "Impact Framework" at bounding box center [103, 593] width 105 height 12
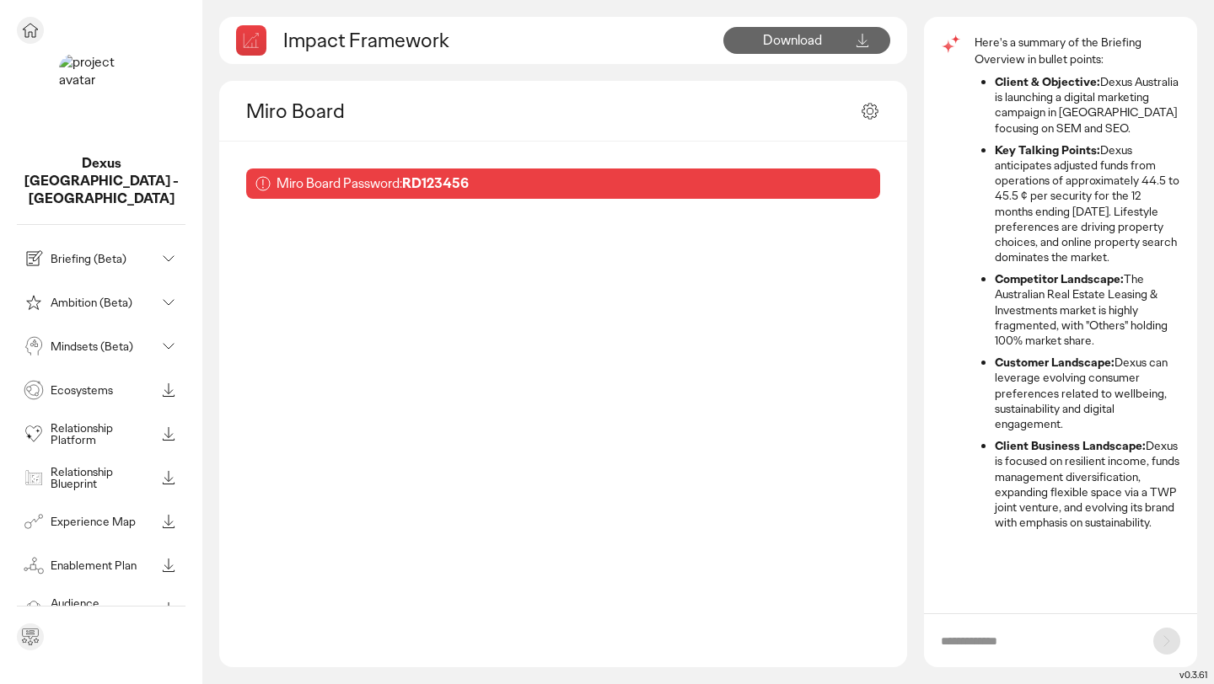
click at [83, 333] on div "Mindsets (Beta)" at bounding box center [87, 346] width 135 height 27
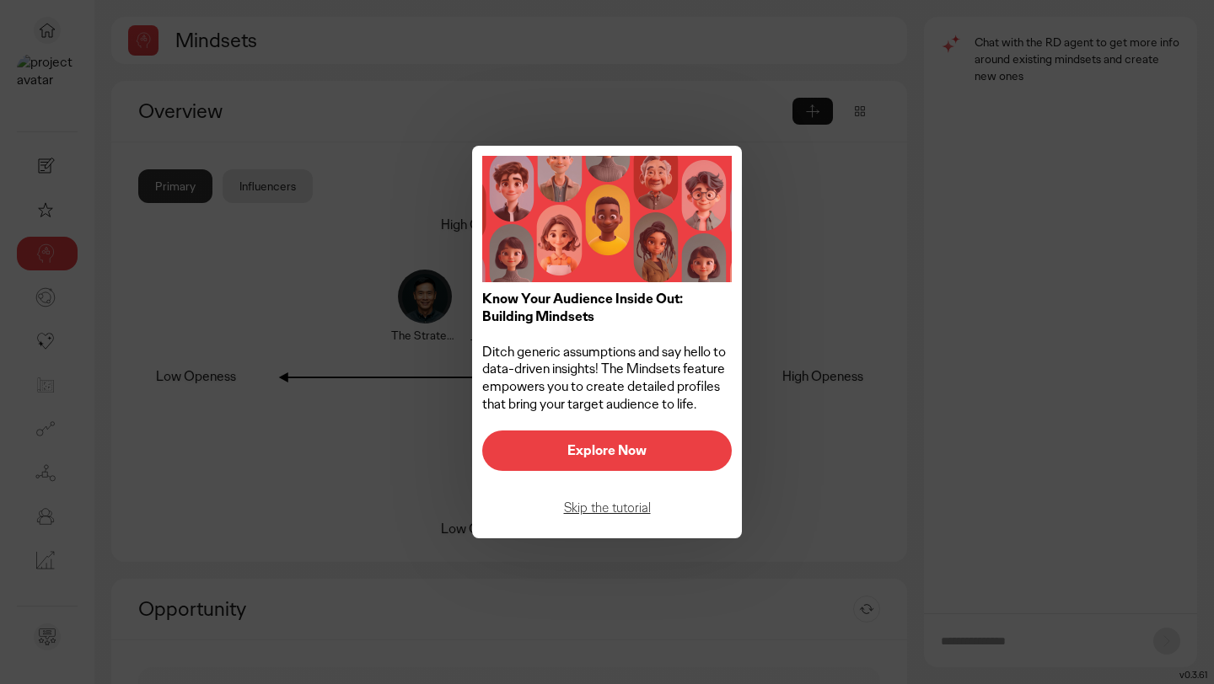
click at [581, 451] on p "Explore Now" at bounding box center [607, 450] width 214 height 13
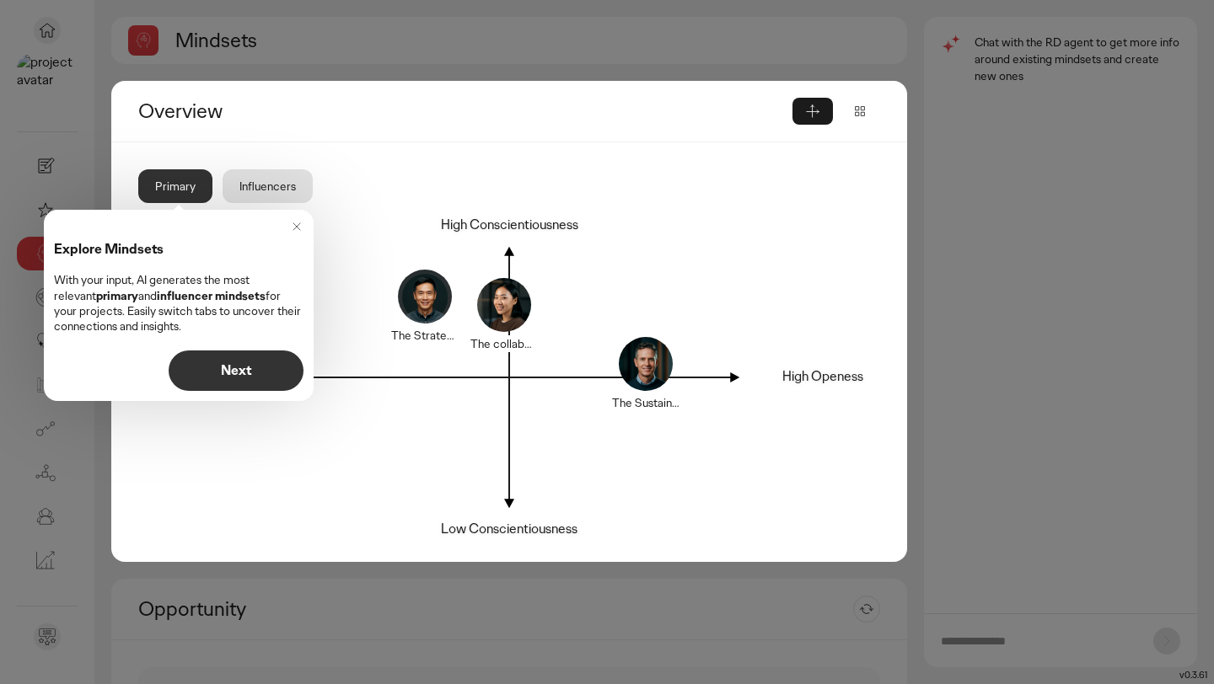
click at [240, 364] on p "Next" at bounding box center [235, 370] width 99 height 13
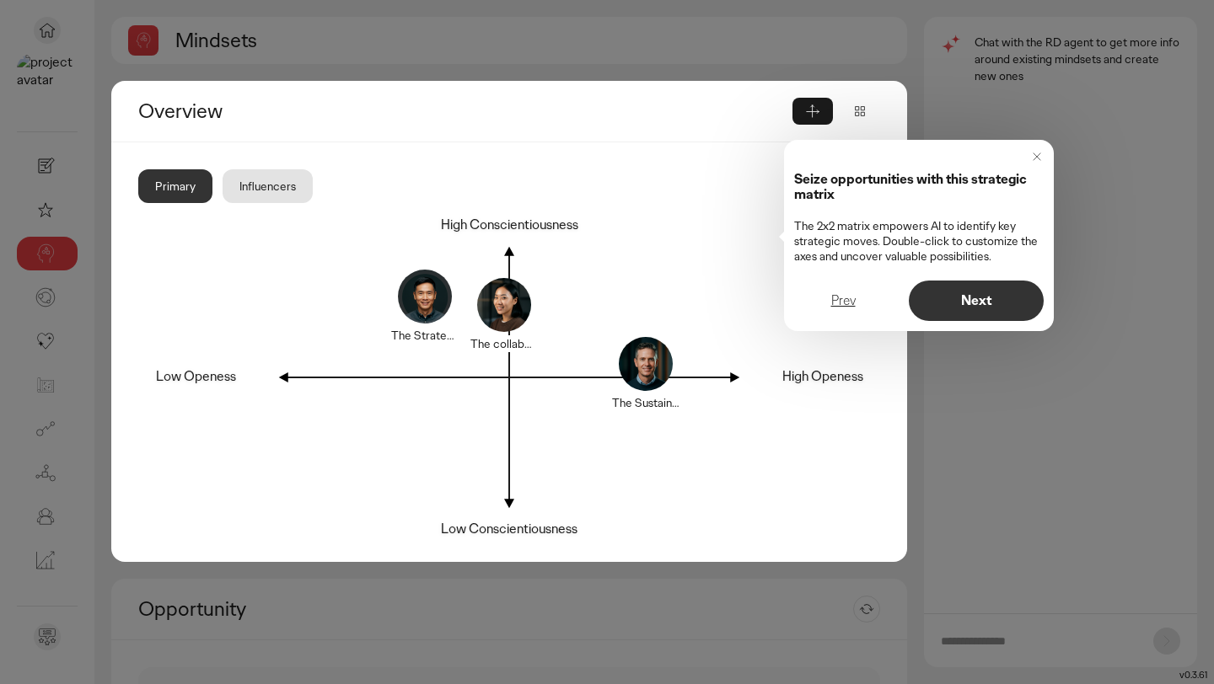
click at [1055, 303] on div at bounding box center [607, 342] width 1214 height 684
click at [986, 303] on p "Next" at bounding box center [975, 300] width 99 height 13
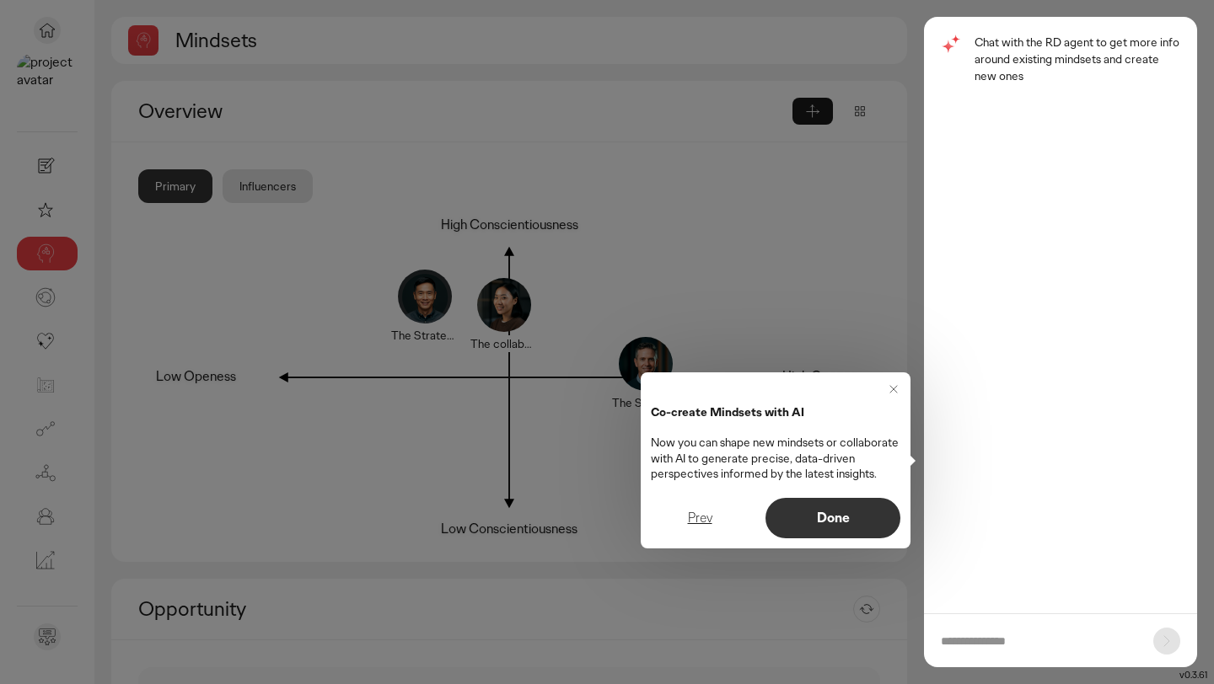
click at [833, 524] on p "Done" at bounding box center [832, 518] width 99 height 13
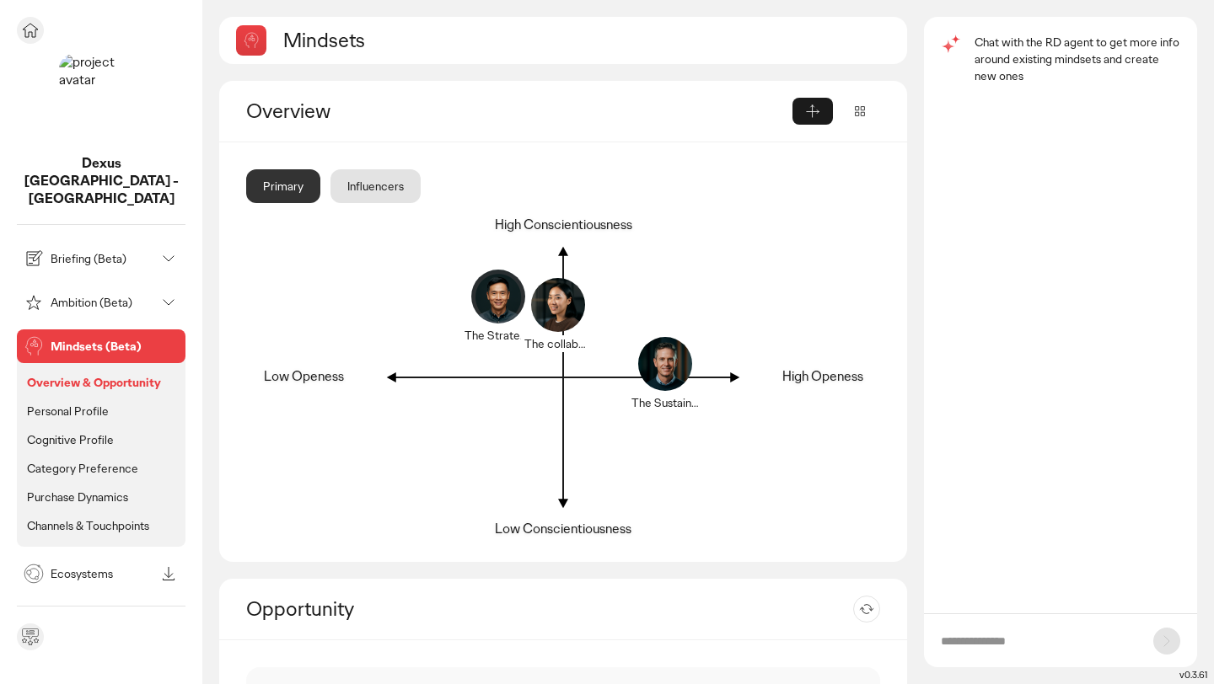
click at [106, 297] on p "Ambition (Beta)" at bounding box center [103, 303] width 105 height 12
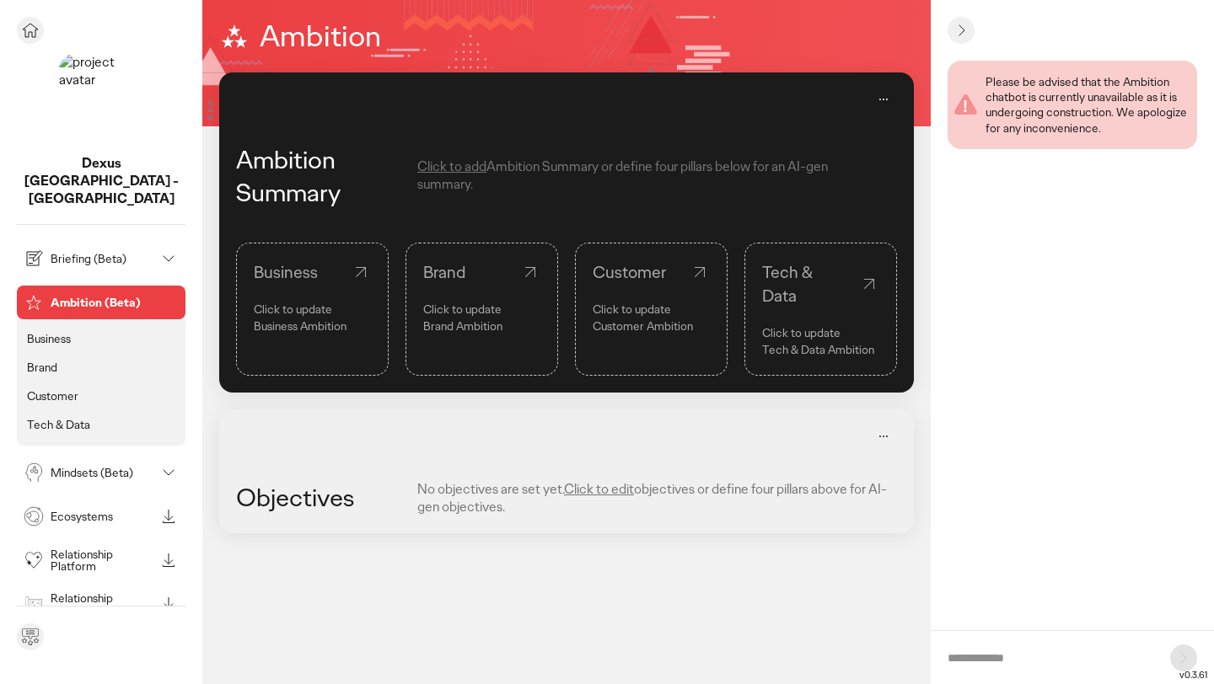
click at [34, 29] on icon at bounding box center [30, 30] width 20 height 20
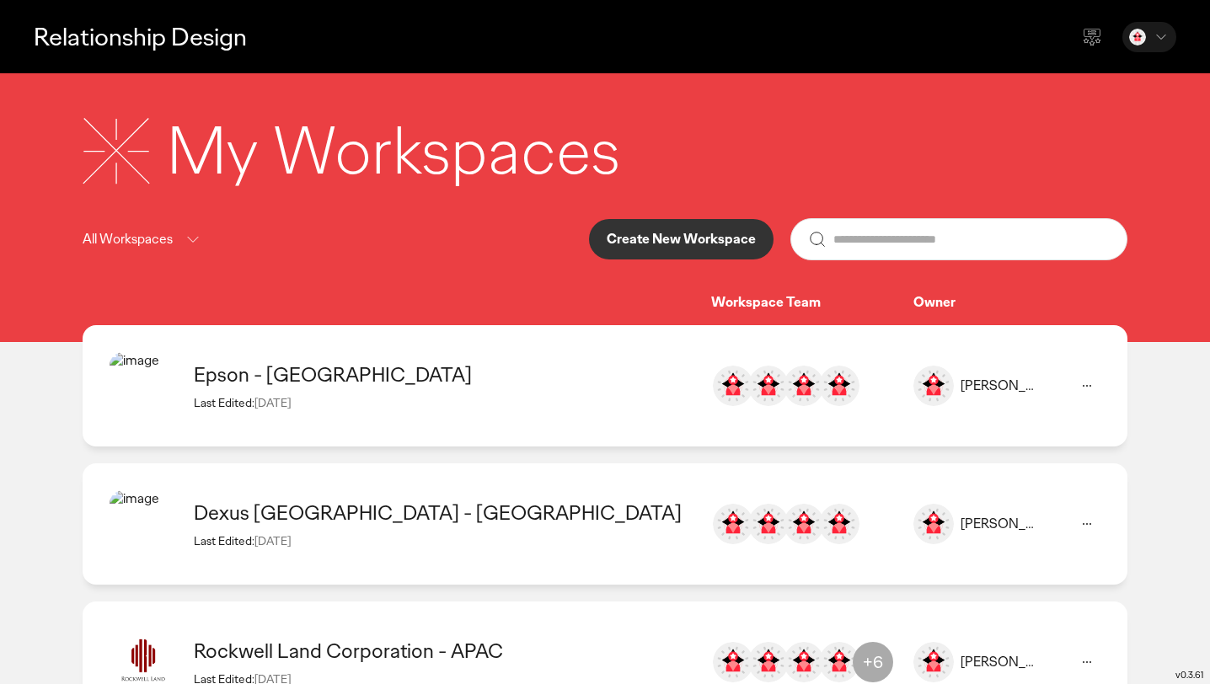
click at [673, 245] on p "Create New Workspace" at bounding box center [681, 239] width 149 height 13
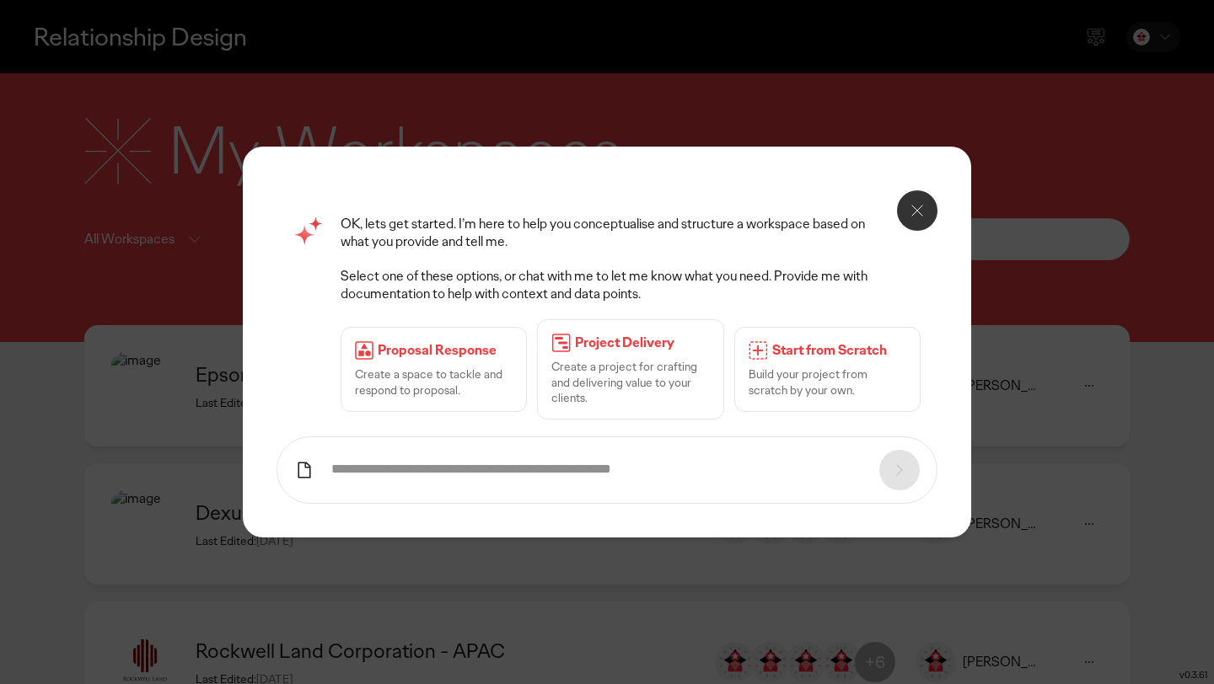
click at [806, 374] on p "Build your project from scratch by your own." at bounding box center [827, 382] width 158 height 30
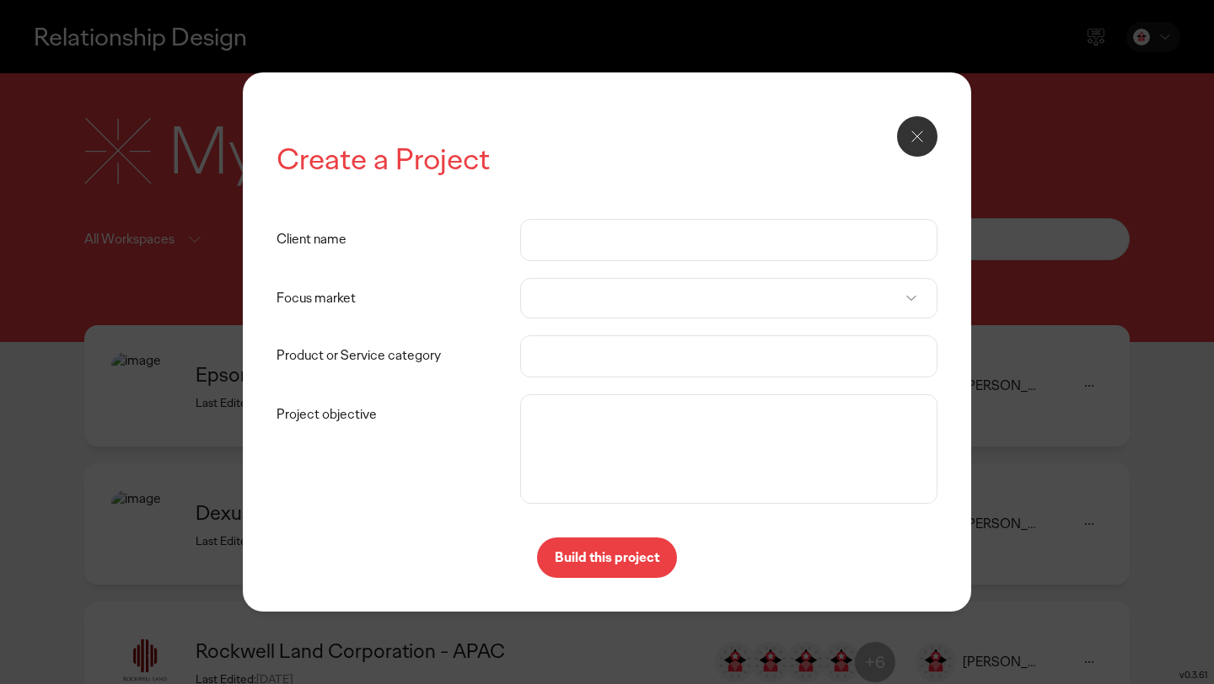
click at [909, 140] on icon at bounding box center [917, 136] width 20 height 20
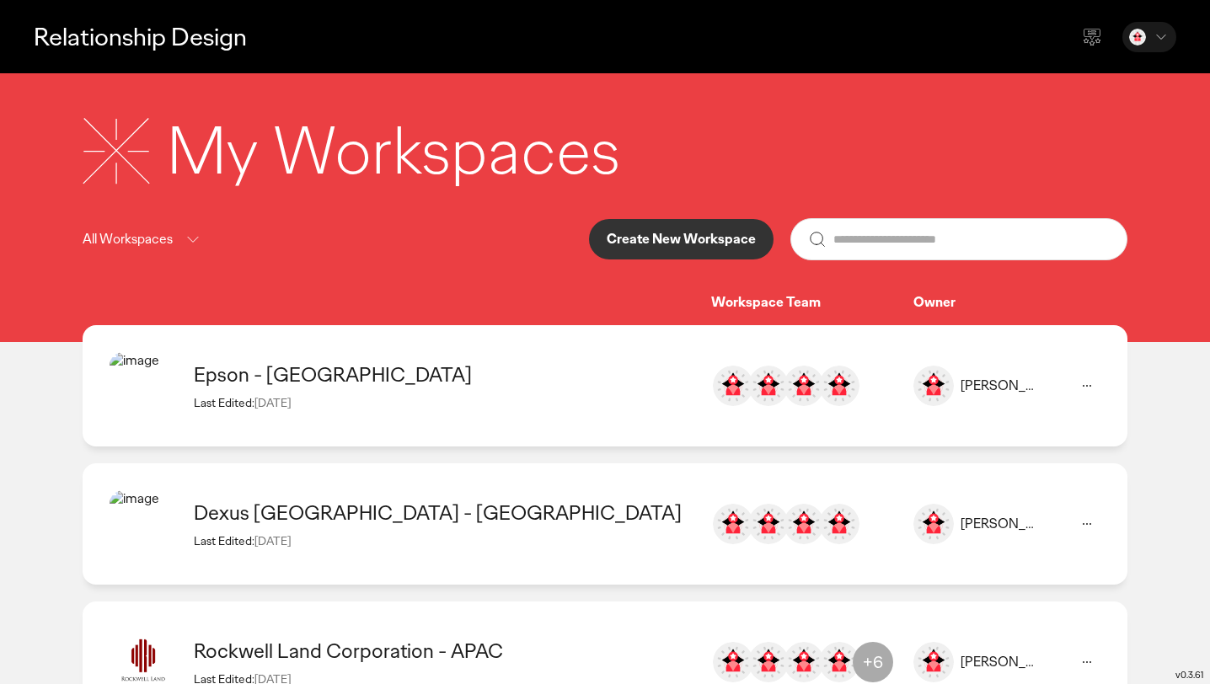
click at [662, 260] on div "Create New Workspace" at bounding box center [858, 239] width 539 height 42
click at [644, 240] on p "Create New Workspace" at bounding box center [681, 239] width 149 height 13
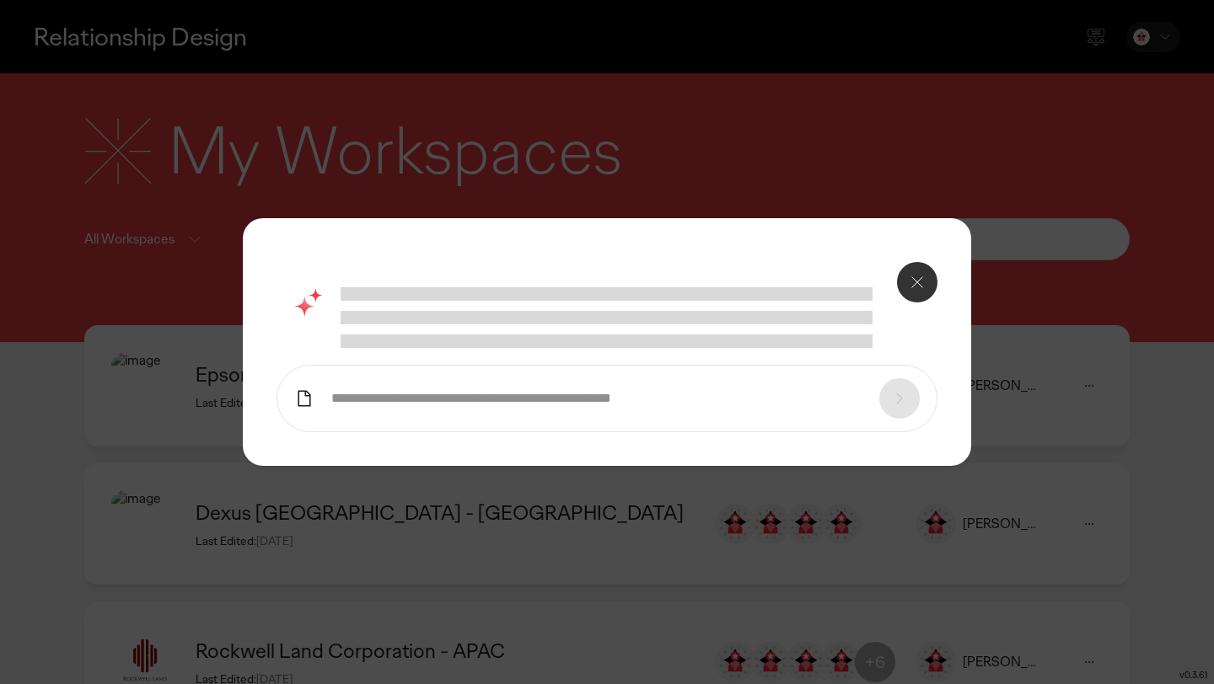
click at [495, 406] on input "text" at bounding box center [596, 399] width 531 height 18
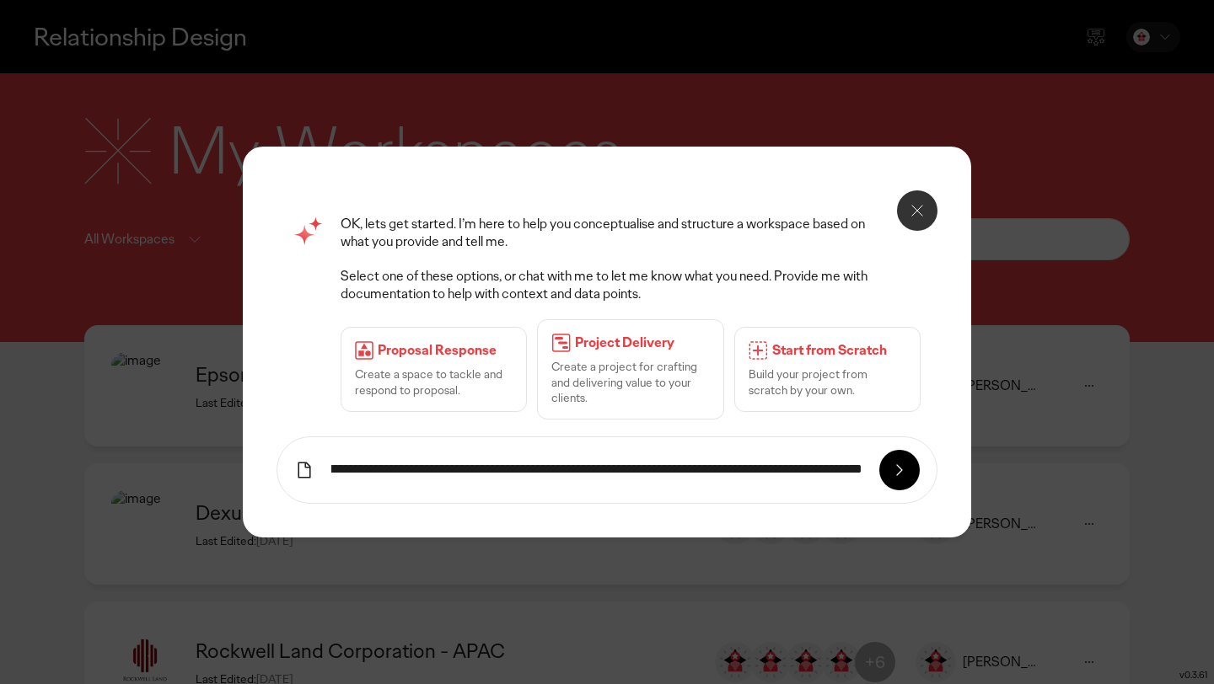
scroll to position [0, 546]
type input "**********"
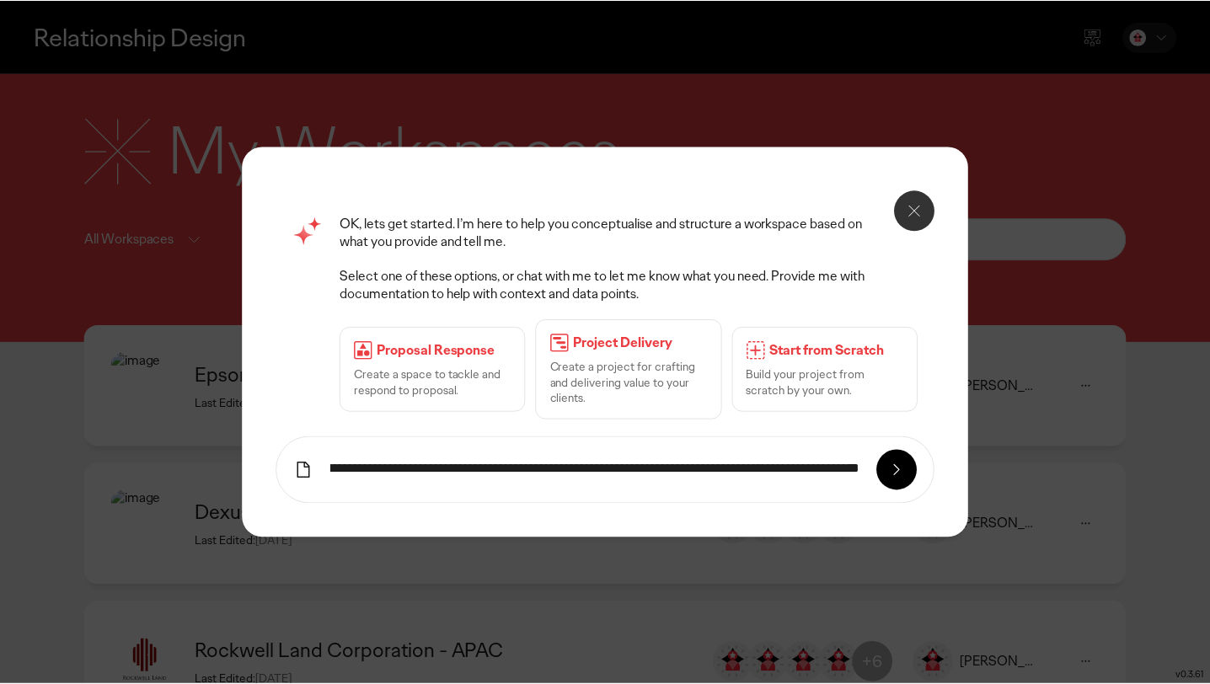
scroll to position [0, 0]
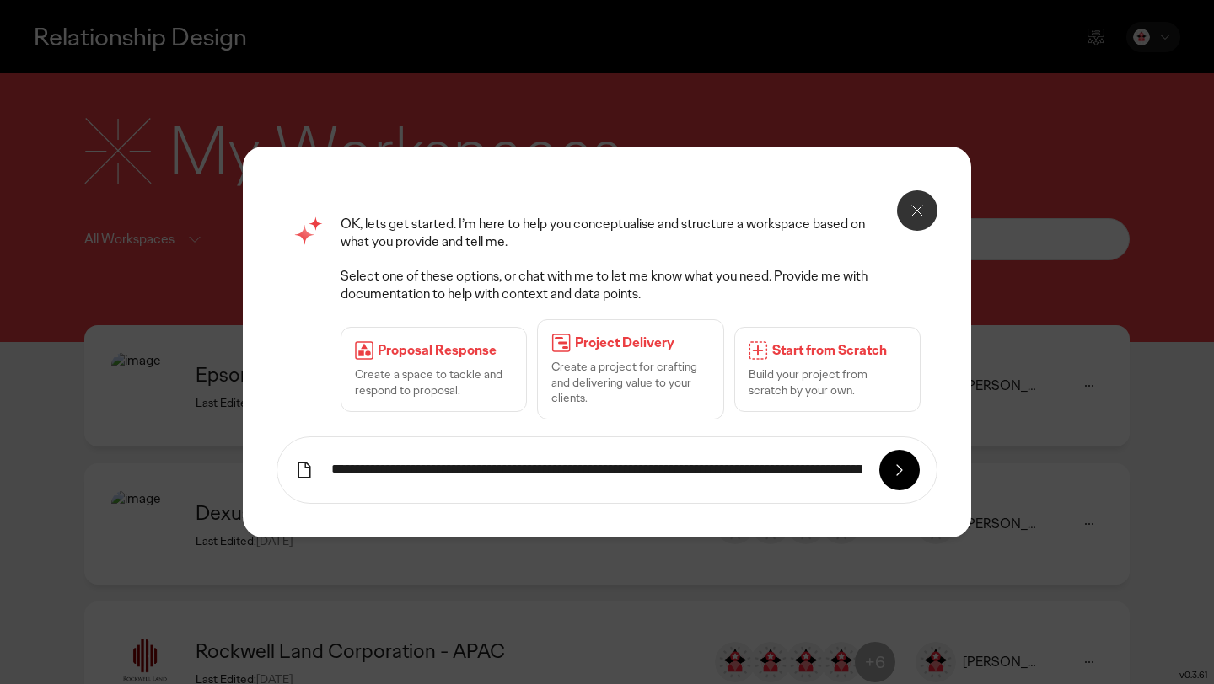
click at [904, 464] on icon at bounding box center [899, 470] width 20 height 20
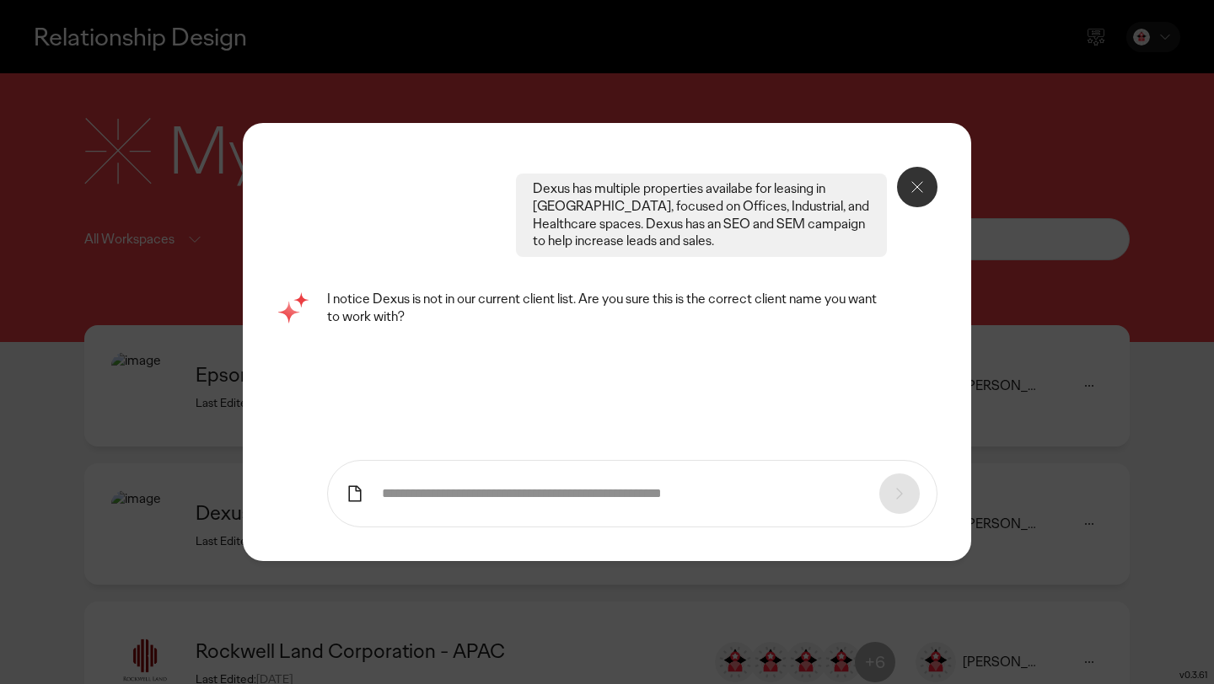
click at [604, 496] on input "text" at bounding box center [622, 494] width 480 height 18
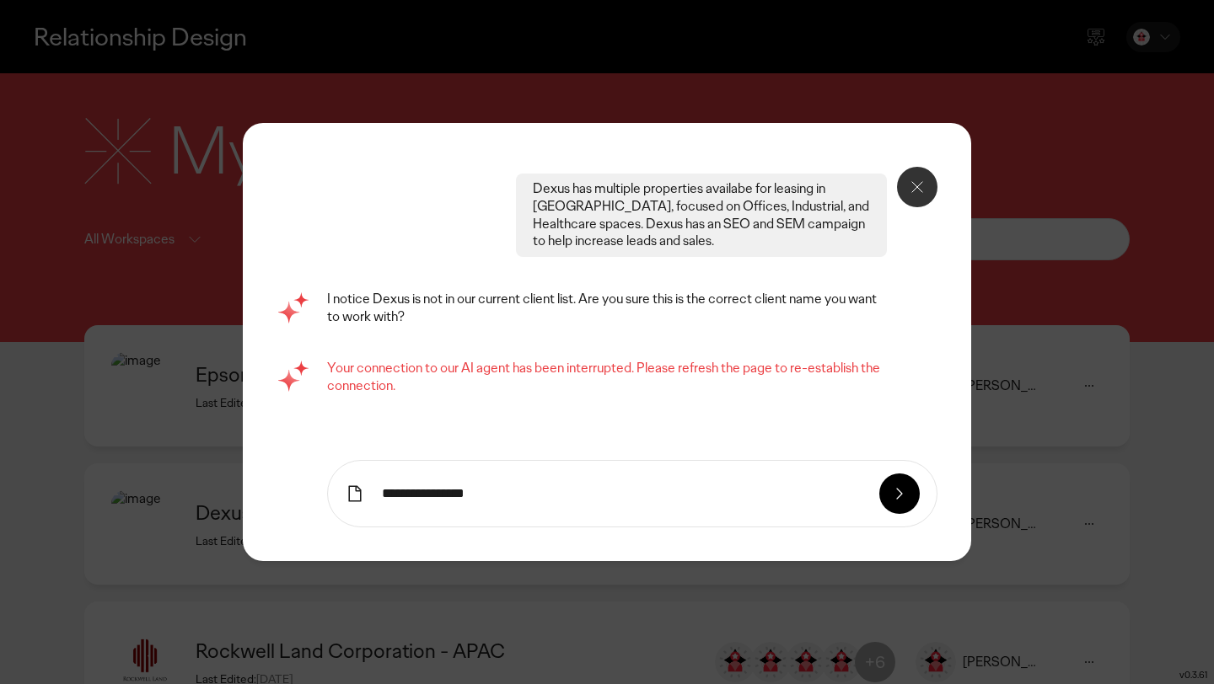
click at [607, 501] on input "**********" at bounding box center [622, 494] width 480 height 18
type input "**********"
click at [887, 493] on div at bounding box center [899, 494] width 40 height 40
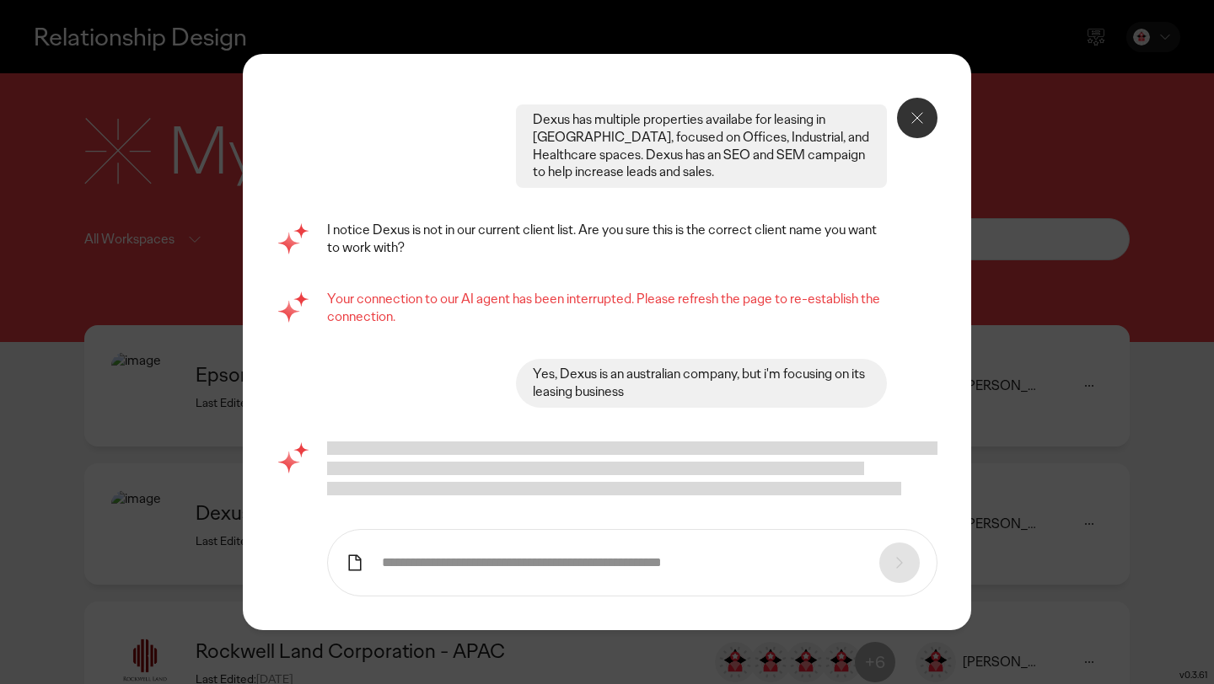
click at [614, 402] on div "Yes, Dexus is an australian company, but i'm focusing on its leasing business" at bounding box center [701, 383] width 371 height 49
click at [1082, 292] on div "Dexus has multiple properties availabe for leasing in [GEOGRAPHIC_DATA], focuse…" at bounding box center [607, 342] width 1214 height 684
click at [920, 110] on icon at bounding box center [917, 118] width 20 height 20
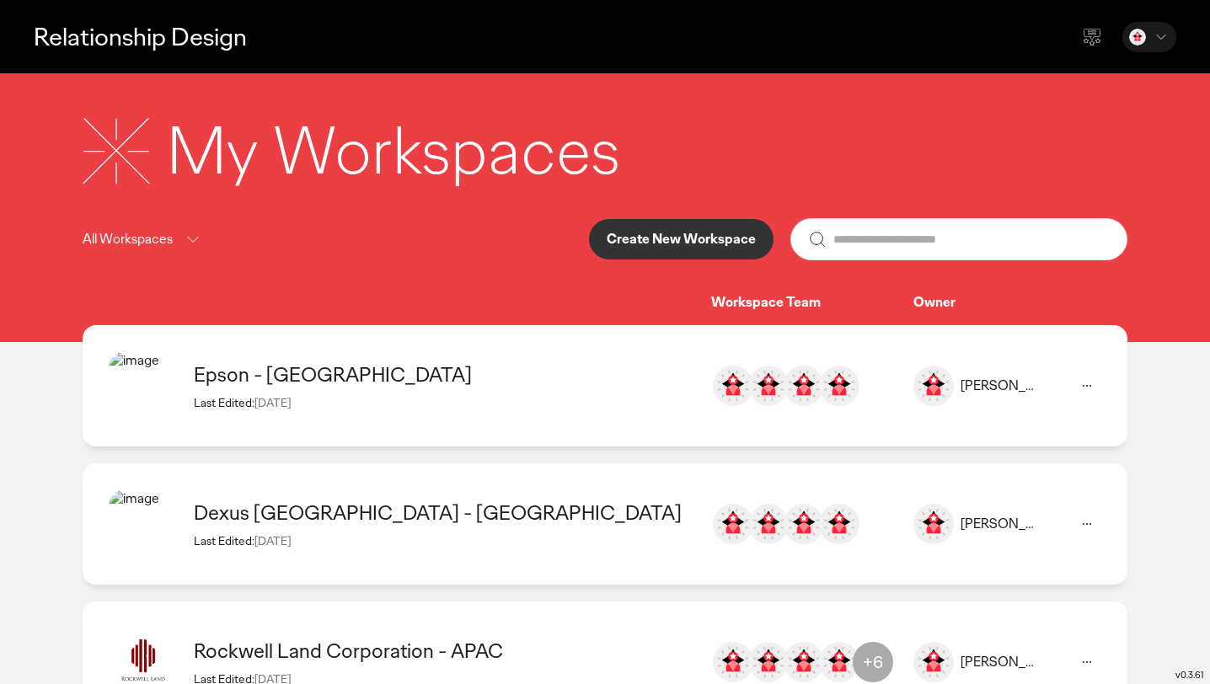
click at [1075, 527] on button at bounding box center [1087, 524] width 27 height 27
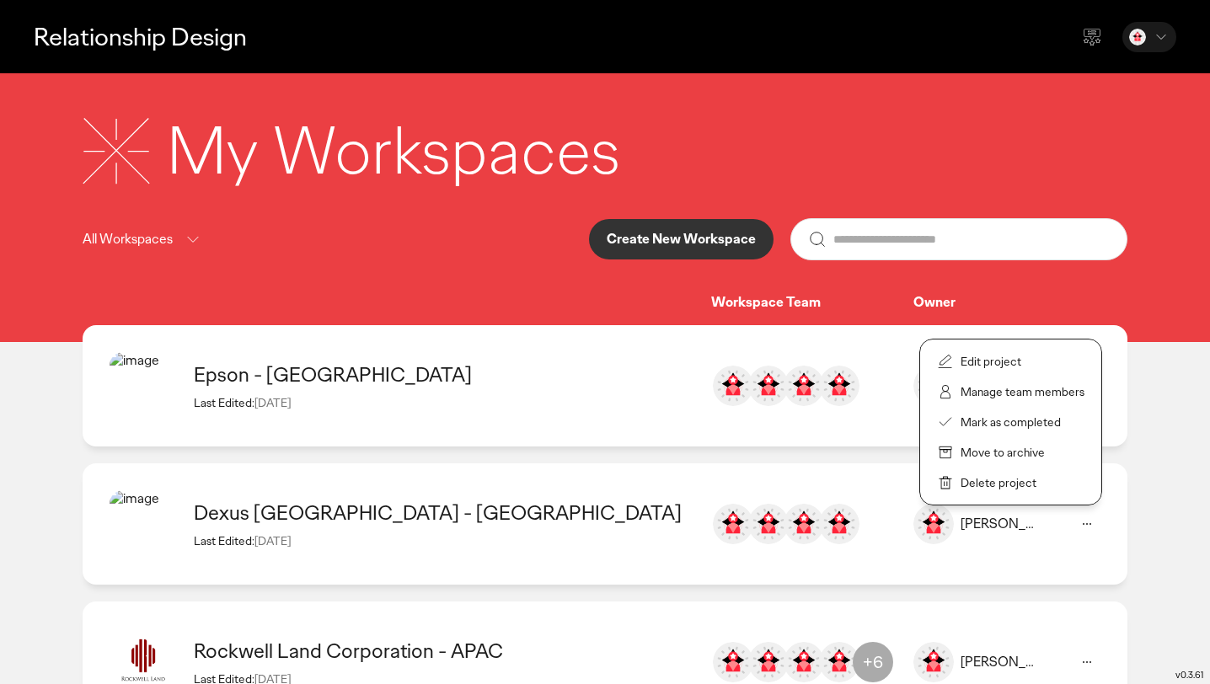
click at [1005, 362] on p "Edit project" at bounding box center [991, 361] width 61 height 15
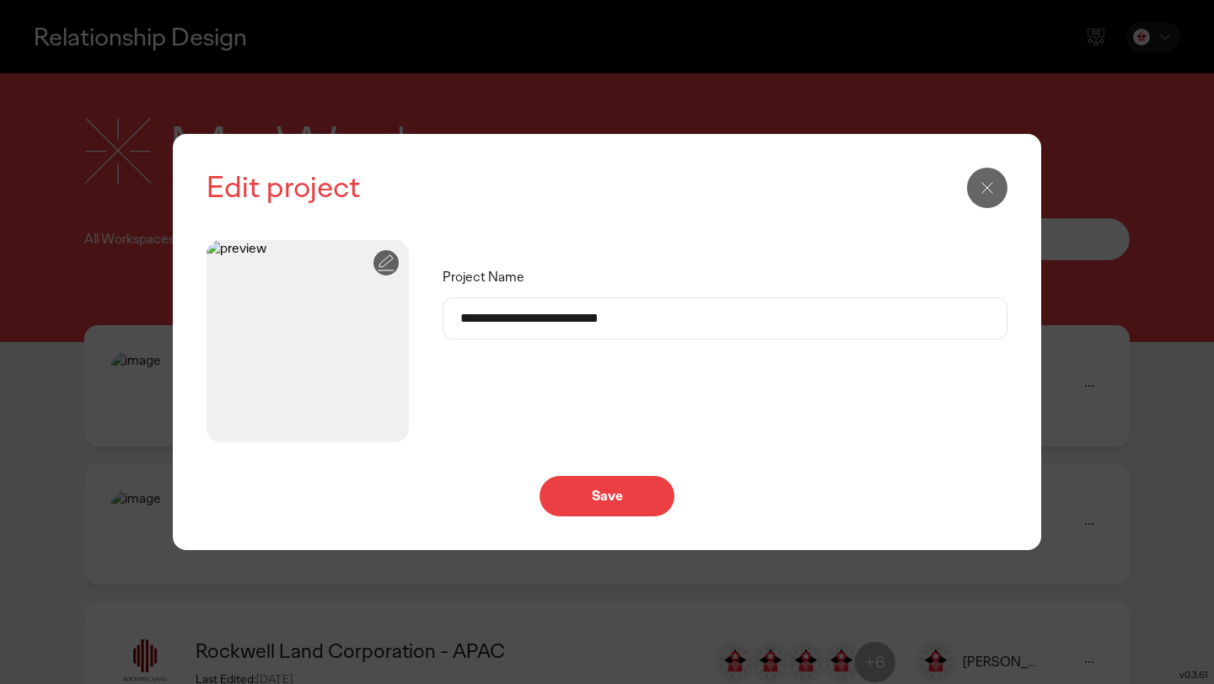
click at [534, 317] on input "**********" at bounding box center [724, 318] width 529 height 40
type input "**********"
click at [392, 260] on icon at bounding box center [386, 263] width 20 height 20
click at [568, 253] on div "**********" at bounding box center [739, 341] width 595 height 202
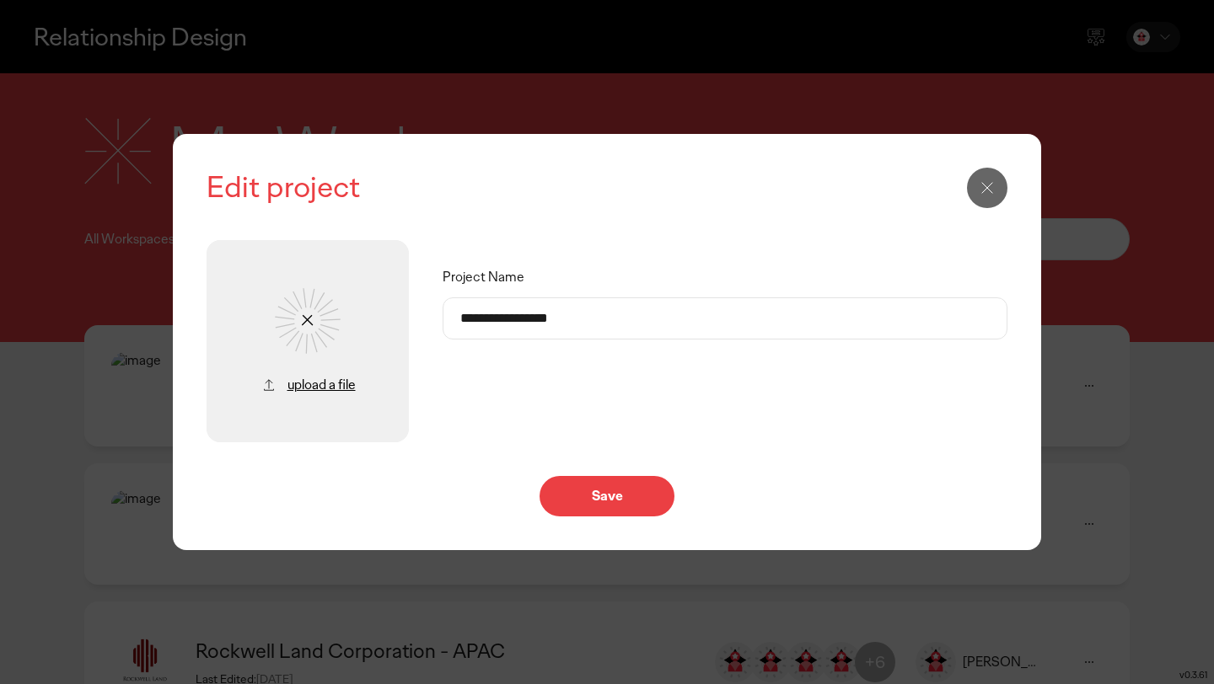
click at [569, 500] on p "Save" at bounding box center [606, 496] width 99 height 13
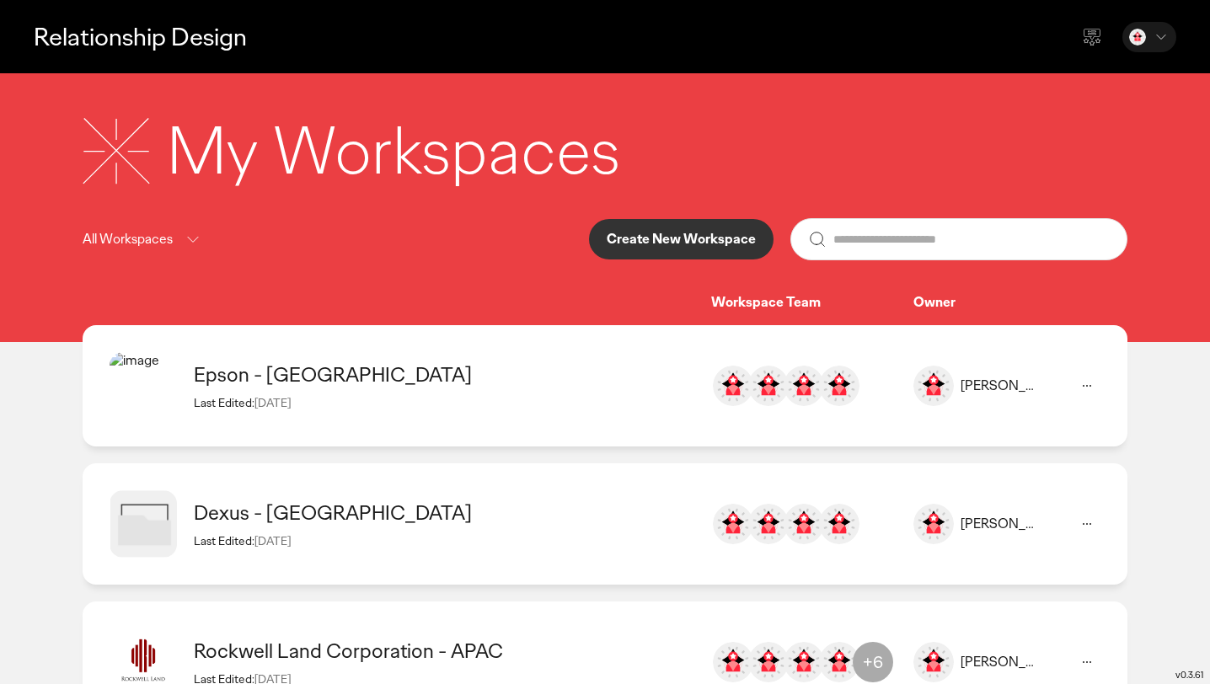
scroll to position [72, 0]
